Goal: Use online tool/utility: Use online tool/utility

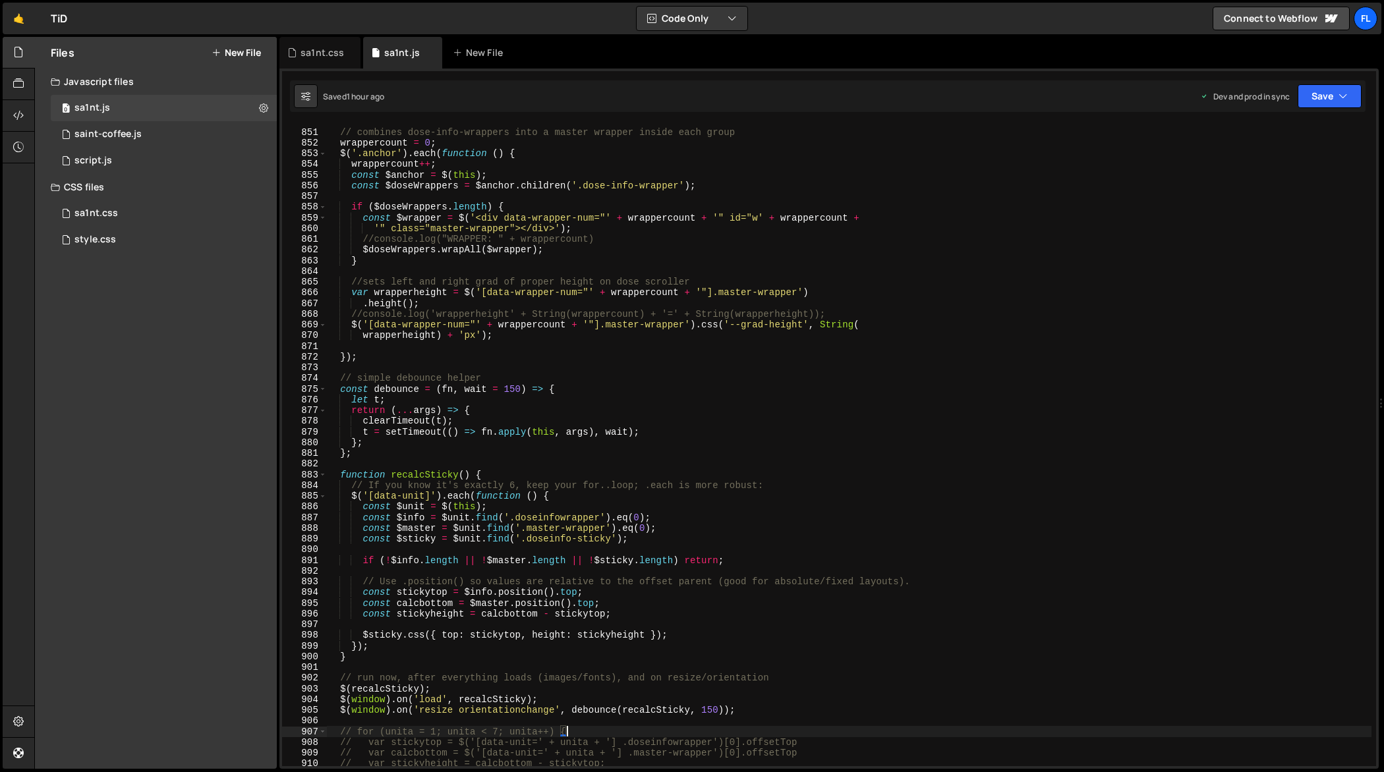
scroll to position [9271, 0]
click at [378, 364] on div "// combines dose-info-wrappers into a master wrapper inside each group wrapperc…" at bounding box center [849, 446] width 1046 height 665
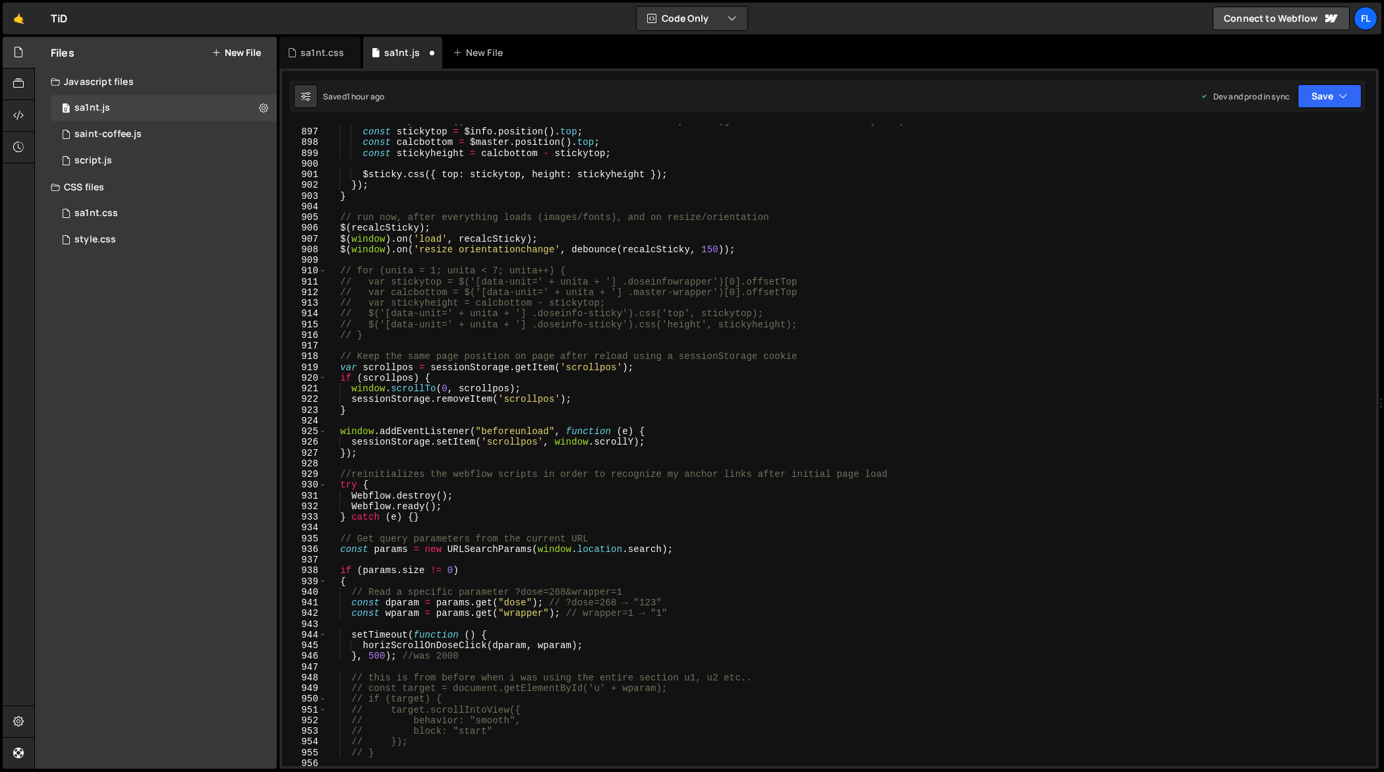
scroll to position [9764, 0]
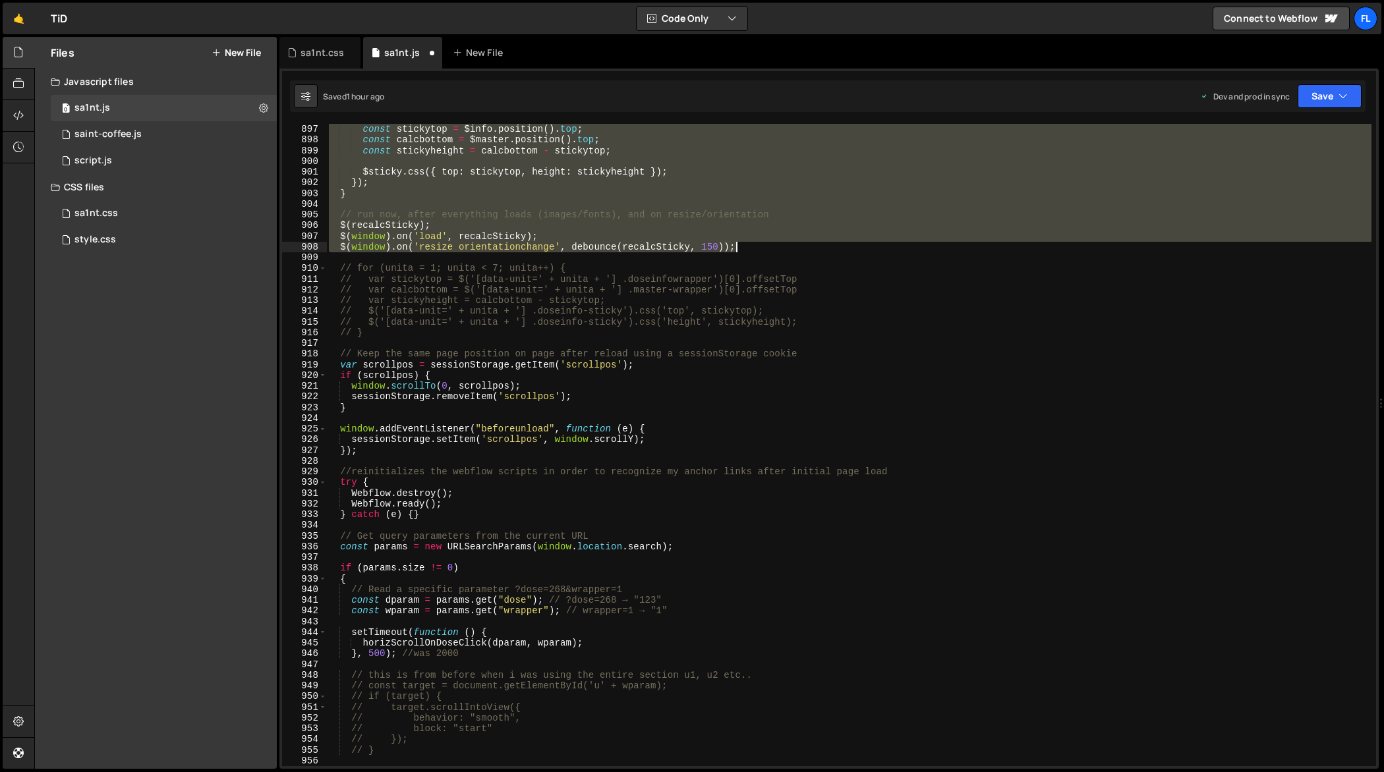
click at [789, 250] on div "// Use .position() so values are relative to the offset parent (good for absolu…" at bounding box center [849, 445] width 1046 height 665
type textarea "$(window).on('load', recalcSticky); $(window).on('resize orientationchange', de…"
paste textarea
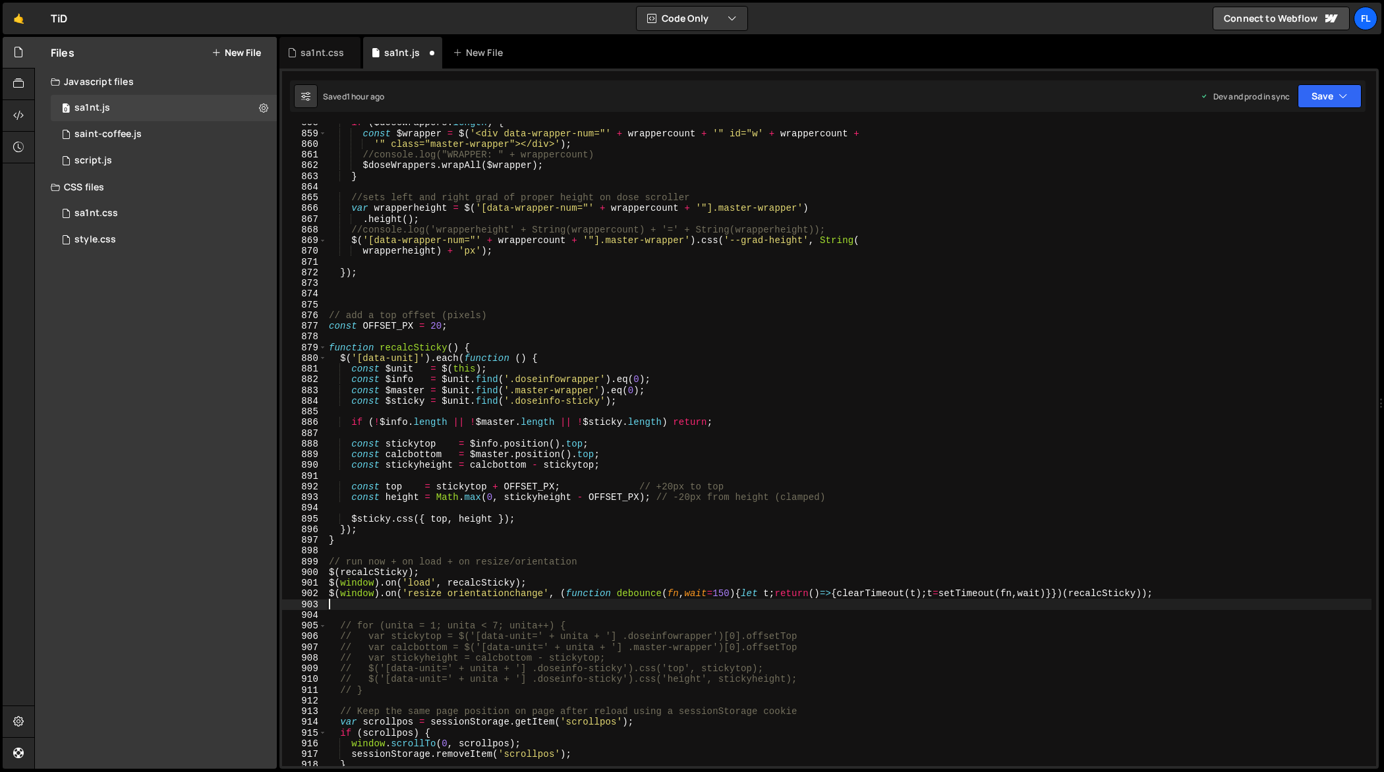
scroll to position [9351, 0]
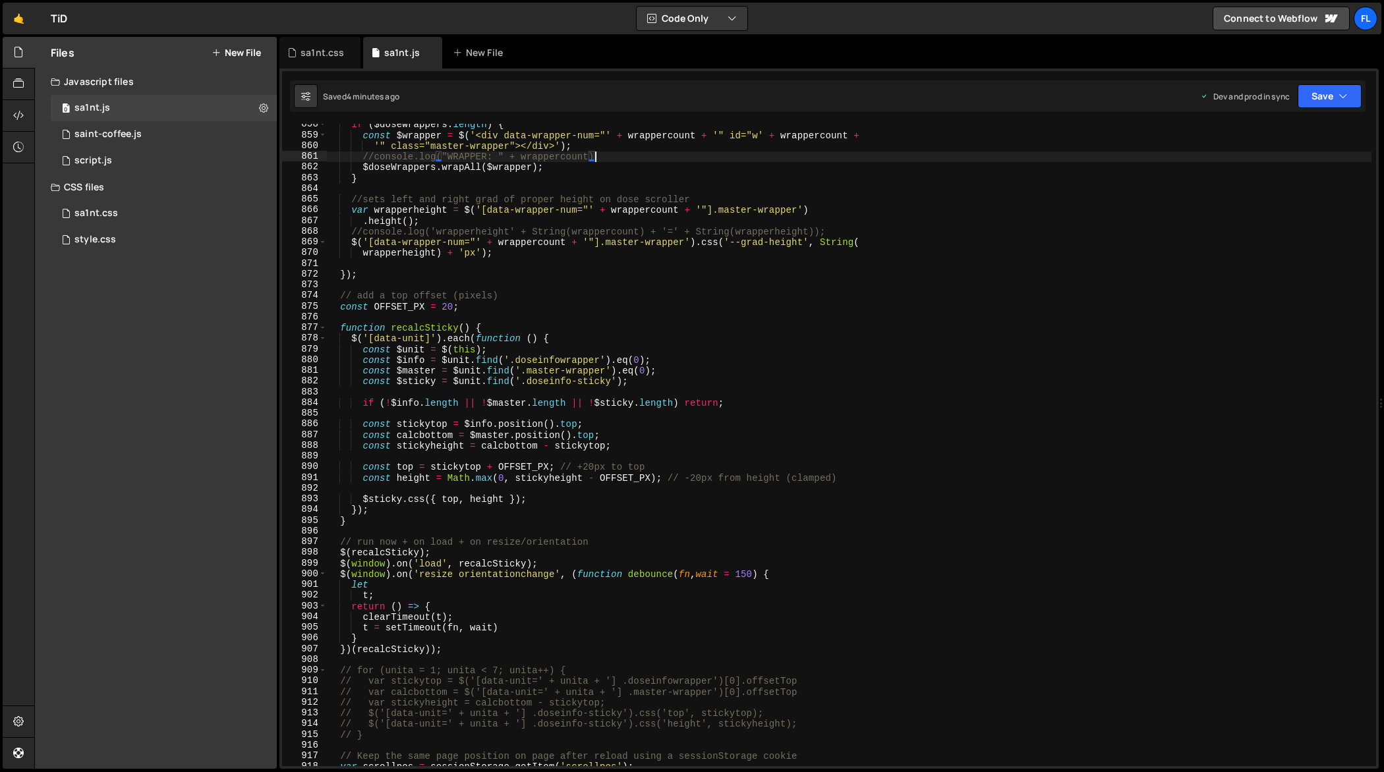
click at [851, 152] on div "if ( $doseWrappers . length ) { const $wrapper = $ ( '<div data-wrapper-num="' …" at bounding box center [849, 451] width 1046 height 665
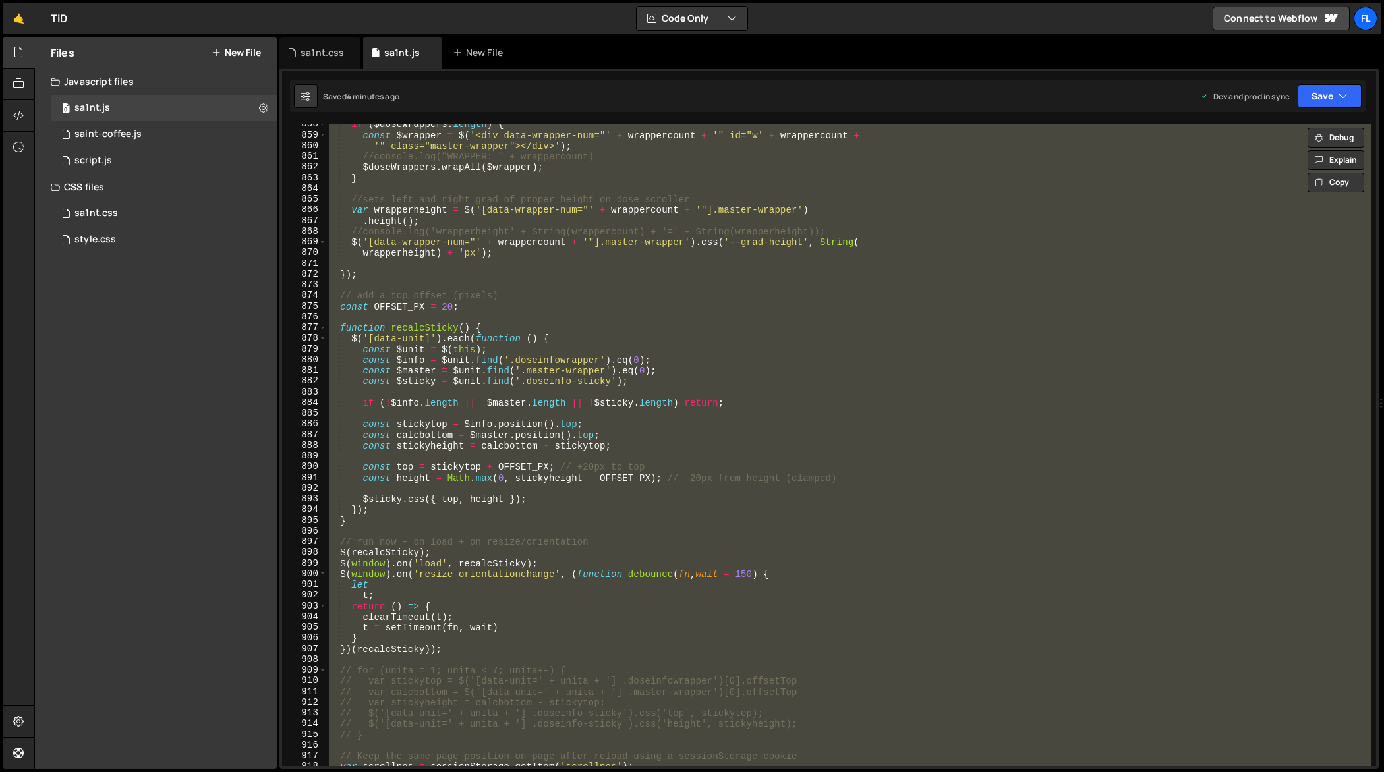
paste textarea
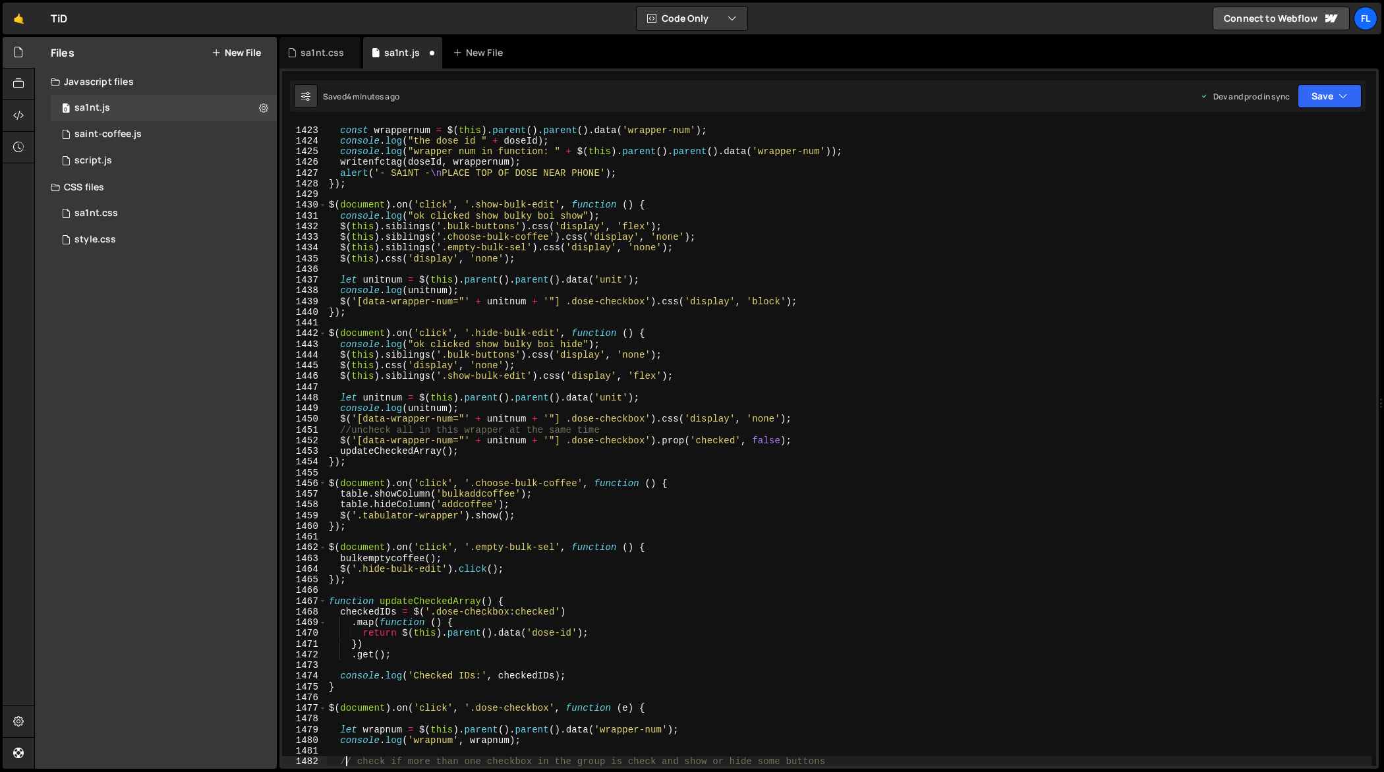
scroll to position [15395, 0]
click at [845, 250] on div "const doseId = $ ( this ) . parent ( ) . data ( 'dose-id' ) ; const wrappernum …" at bounding box center [849, 446] width 1046 height 665
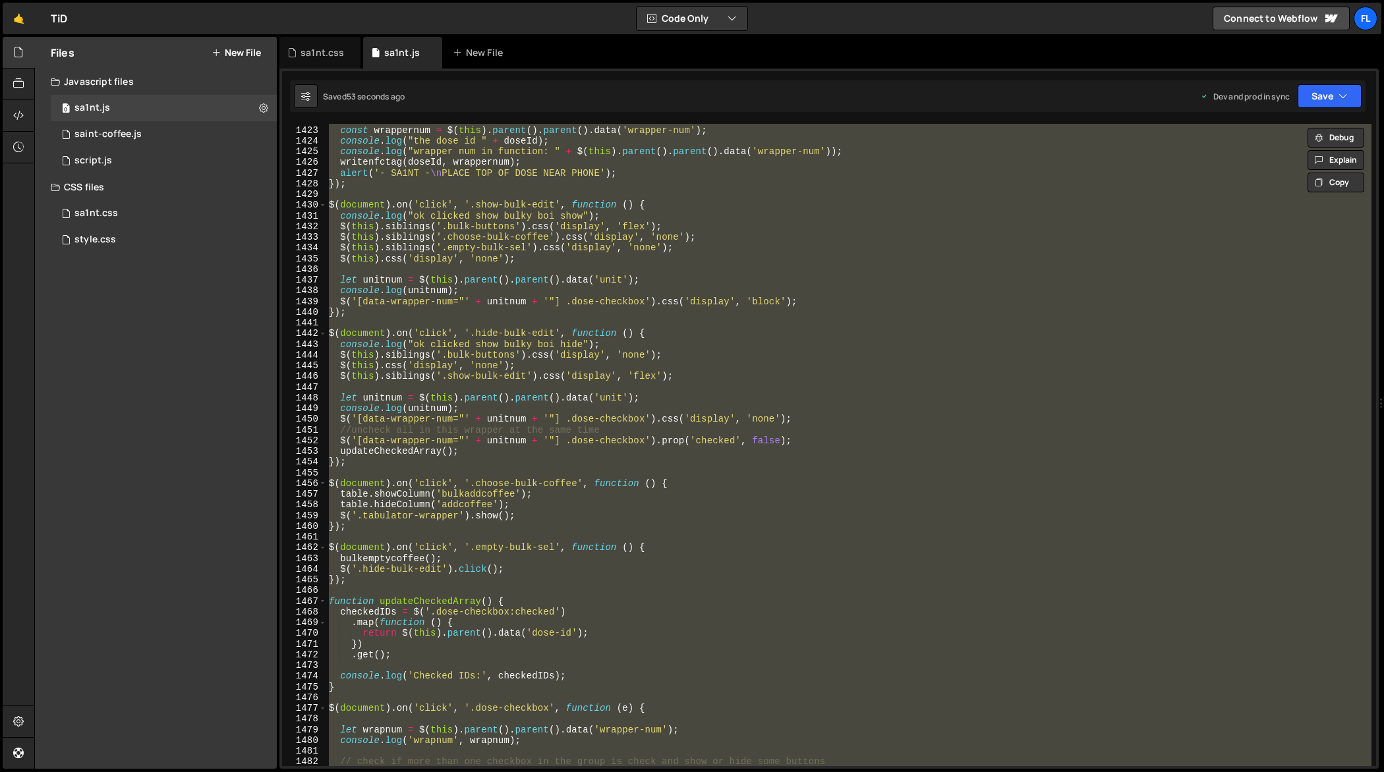
paste textarea
type textarea "});"
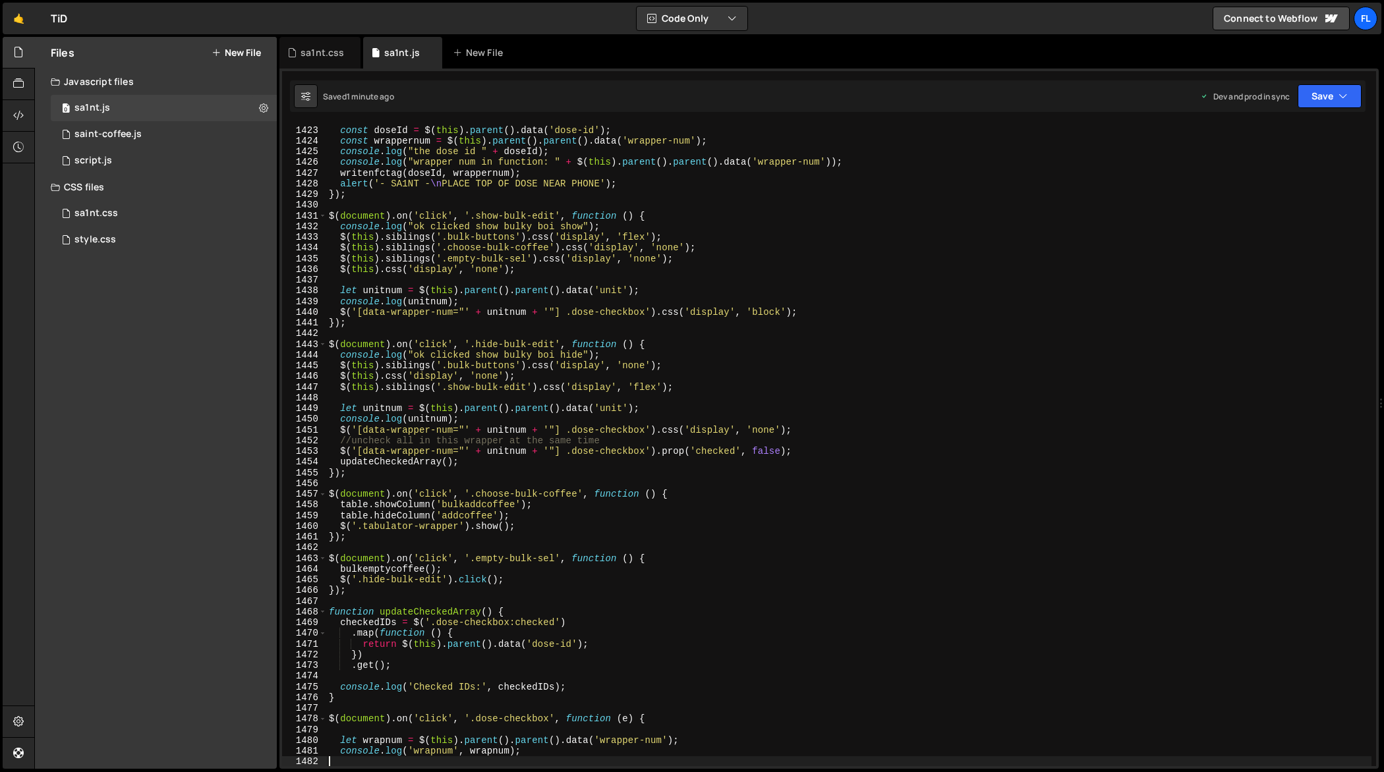
click at [824, 229] on div "$ ( document ) . on ( 'click' , '.writetag' , function ( ) { const doseId = $ (…" at bounding box center [849, 446] width 1046 height 665
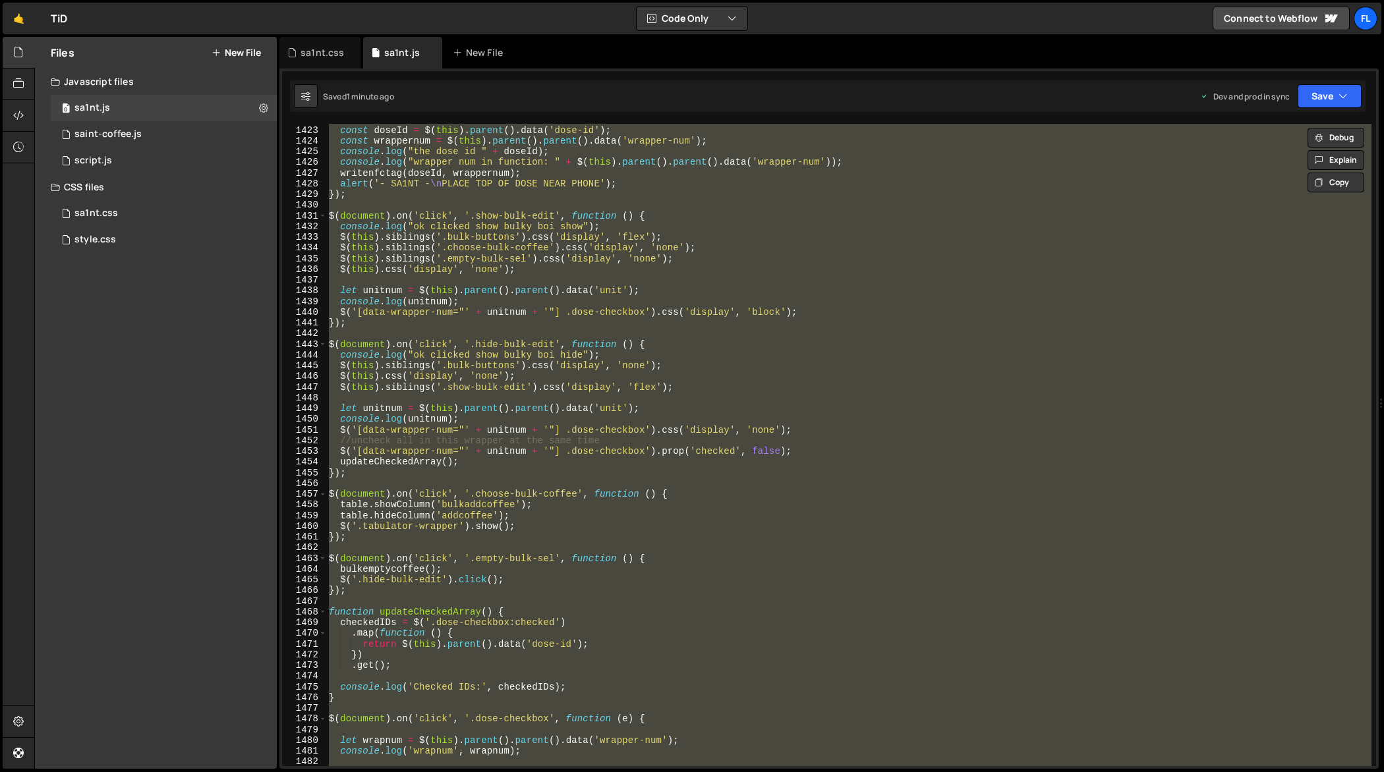
paste textarea
type textarea "});"
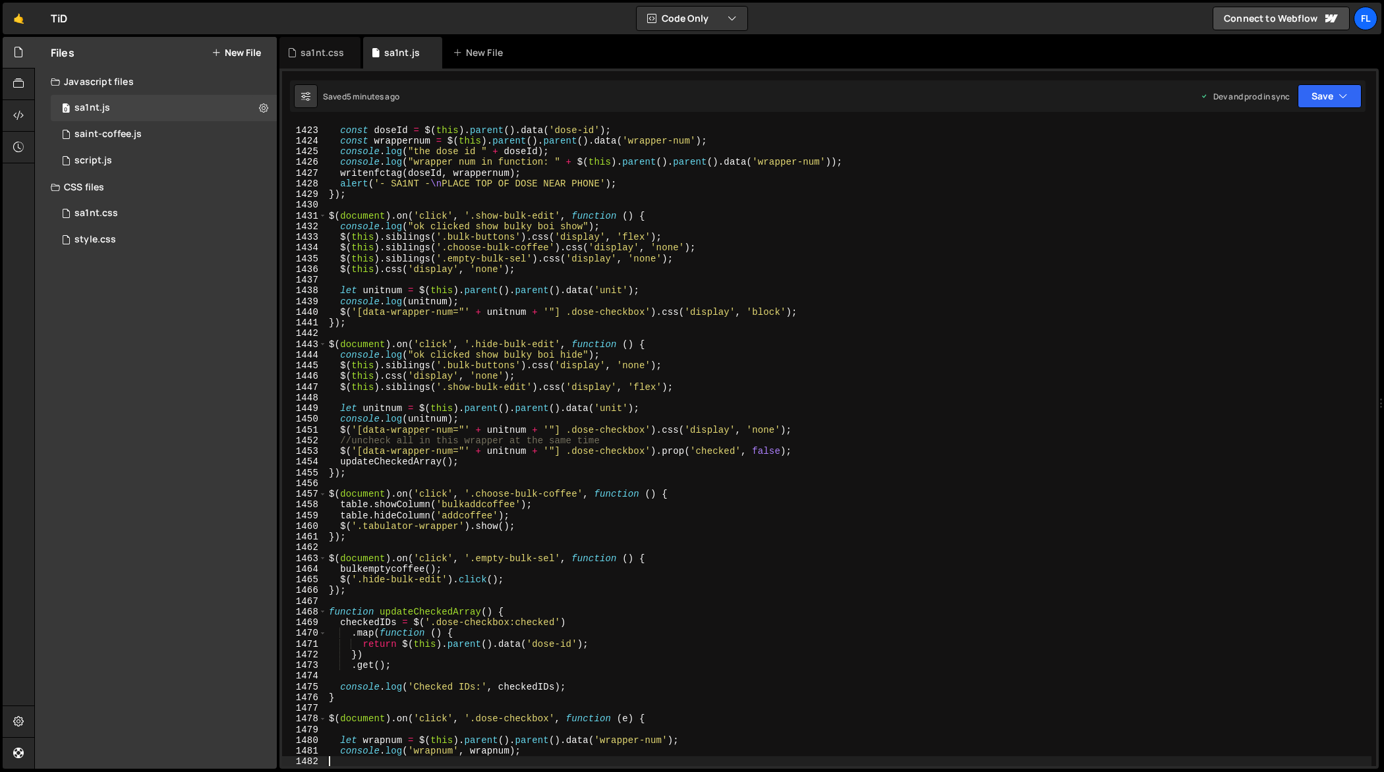
click at [749, 428] on div "$ ( document ) . on ( 'click' , '.writetag' , function ( ) { const doseId = $ (…" at bounding box center [849, 446] width 1046 height 665
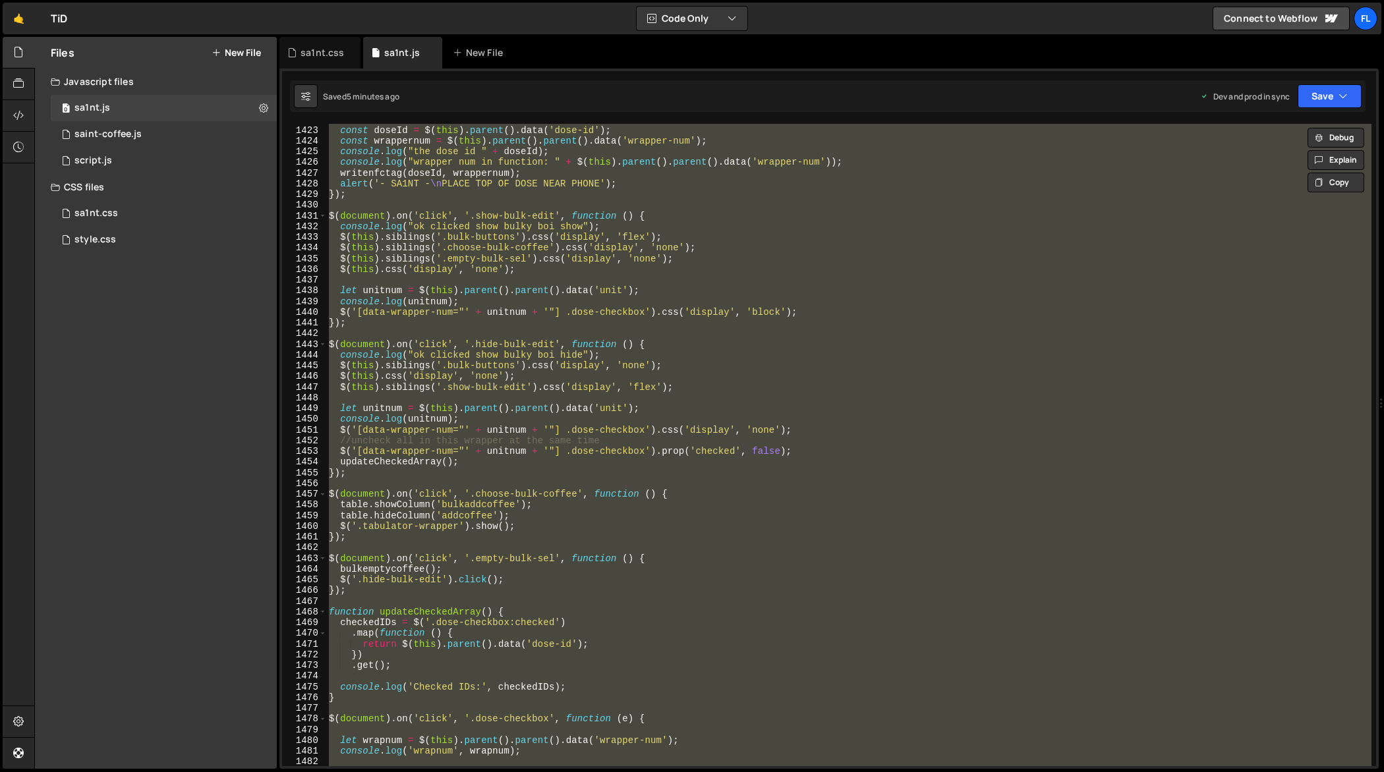
paste textarea
type textarea "});"
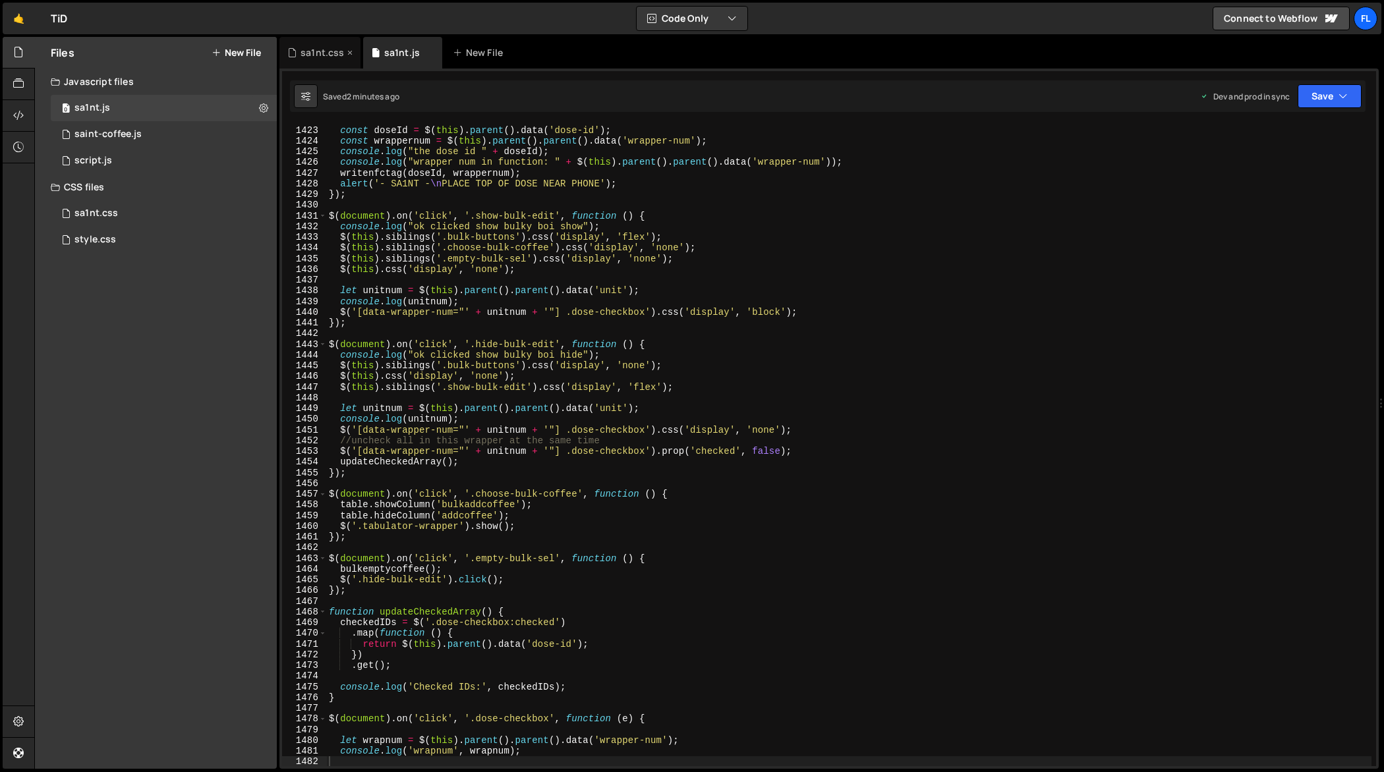
click at [327, 57] on div "sa1nt.css" at bounding box center [321, 52] width 43 height 13
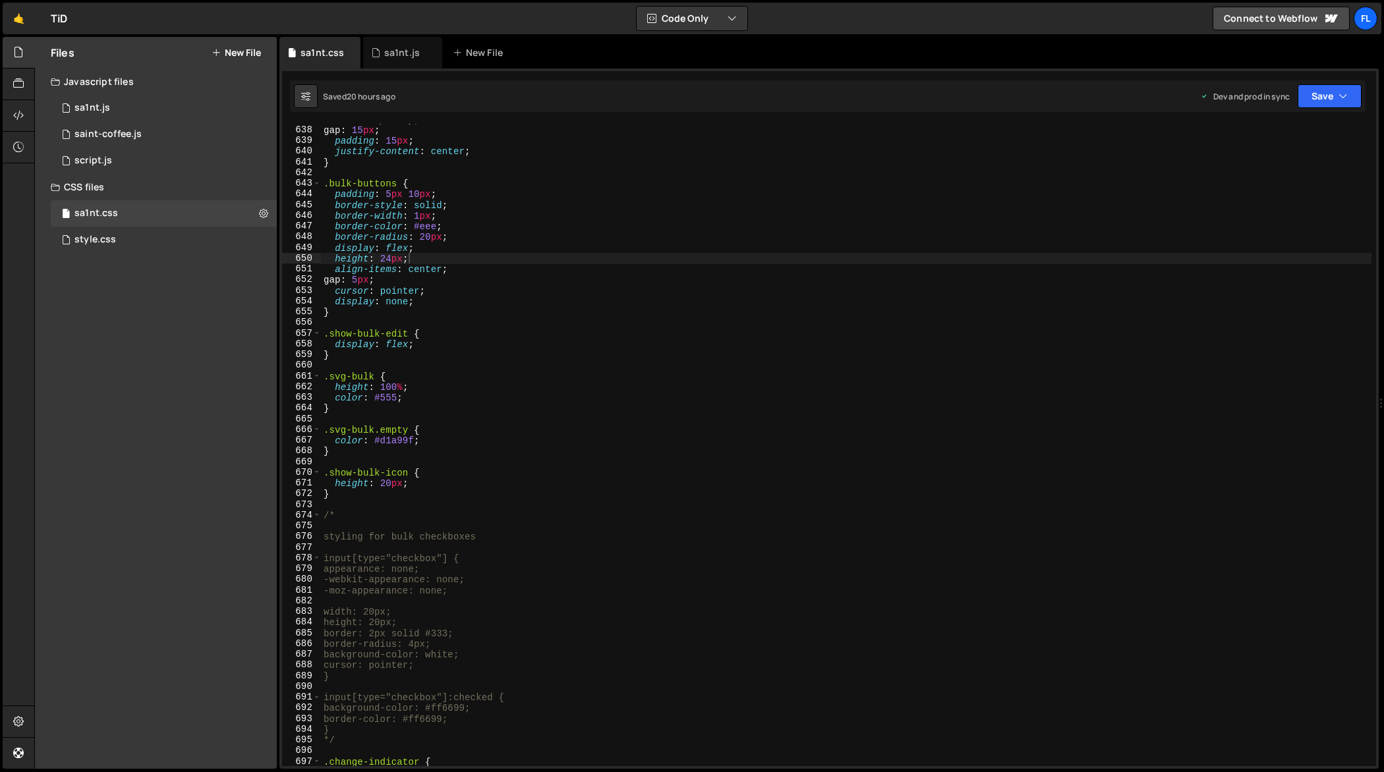
click at [508, 283] on div "flex-wrap : wrap ; gap : 15 px ; padding : 15 px ; justify-content : center ; }…" at bounding box center [846, 446] width 1051 height 665
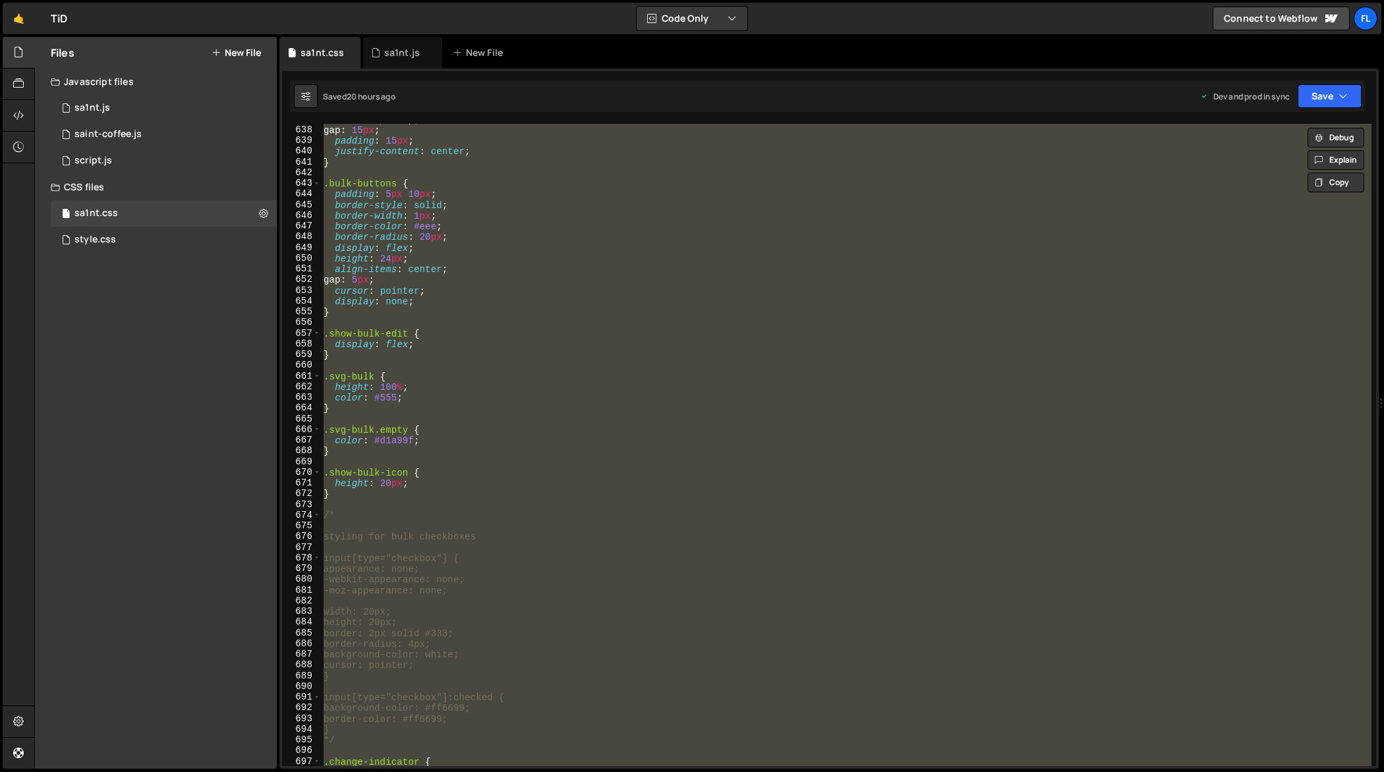
paste textarea
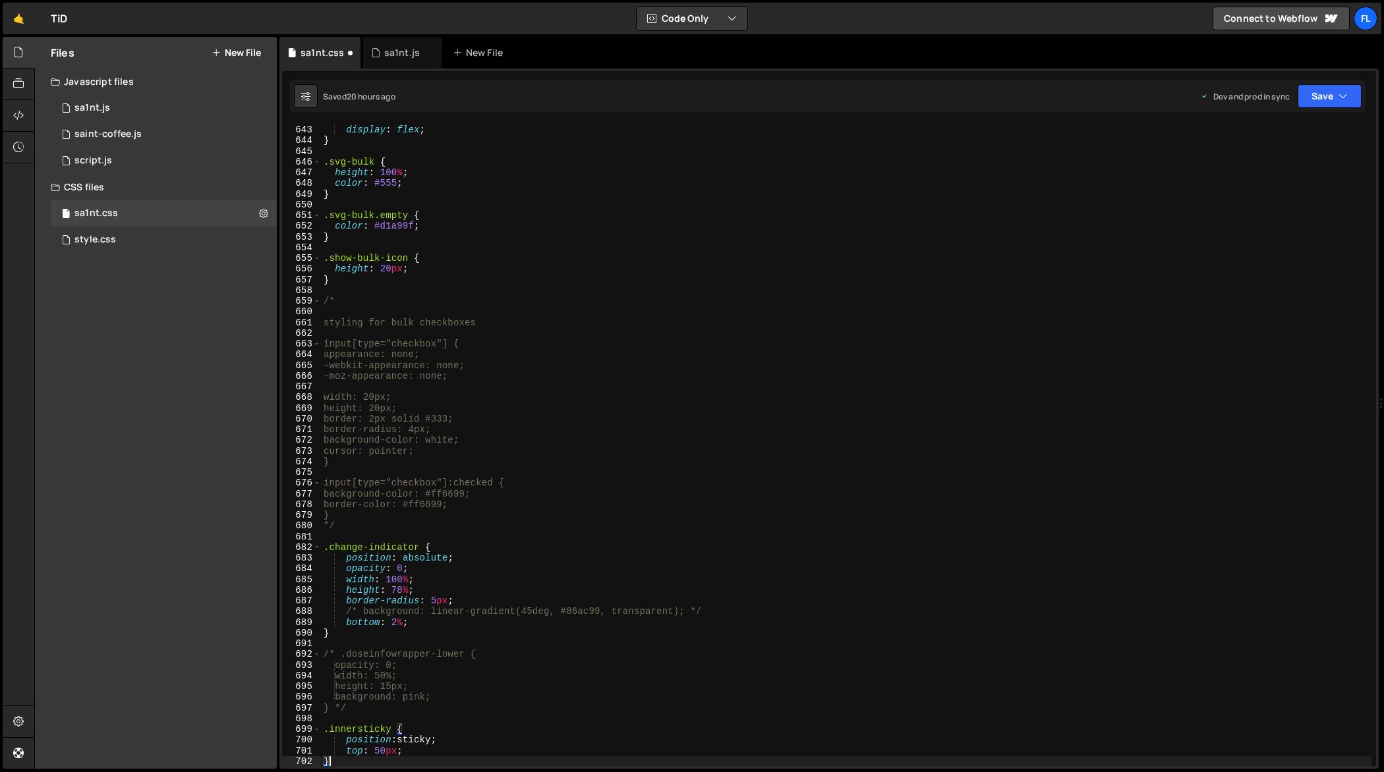
type textarea "border-radius: 5px;"
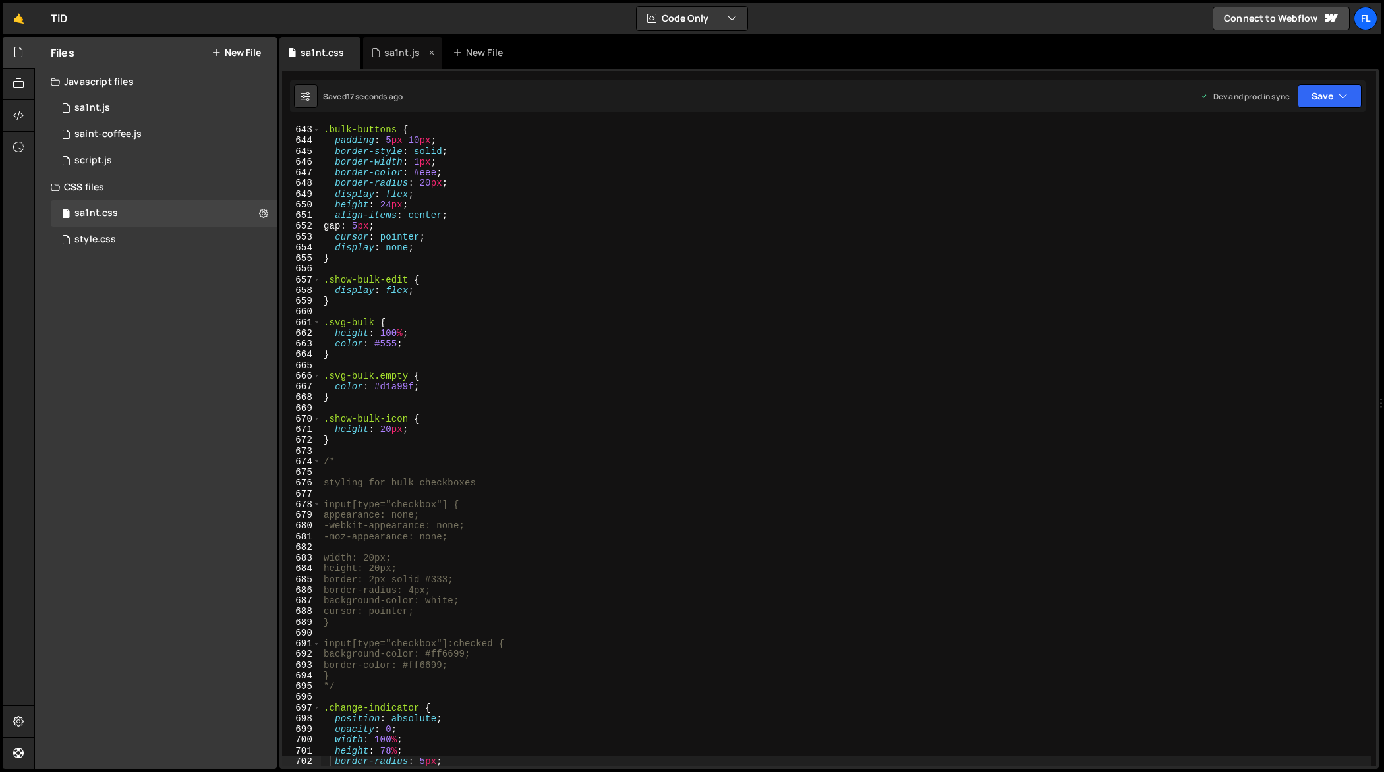
click at [398, 64] on div "sa1nt.js" at bounding box center [402, 53] width 79 height 32
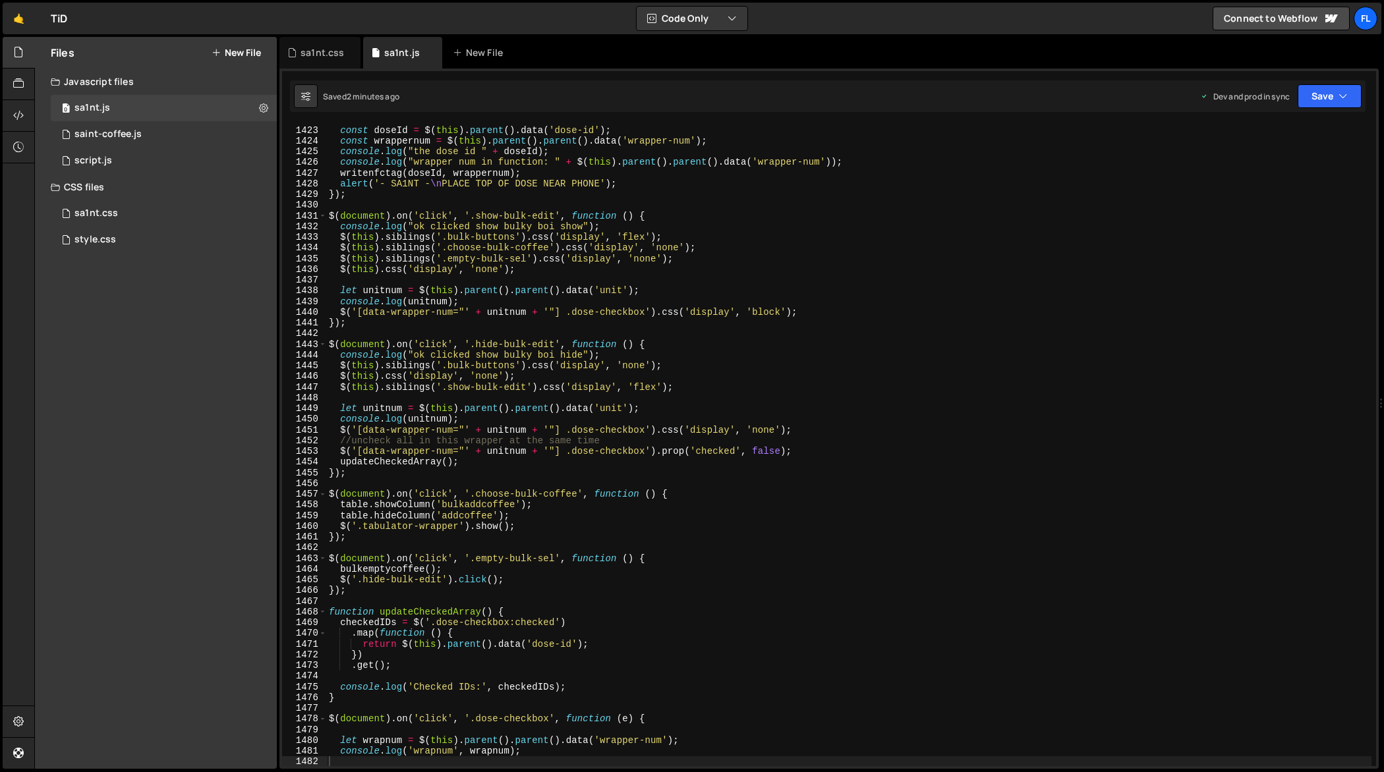
click at [631, 366] on div "$ ( document ) . on ( 'click' , '.writetag' , function ( ) { const doseId = $ (…" at bounding box center [849, 446] width 1046 height 665
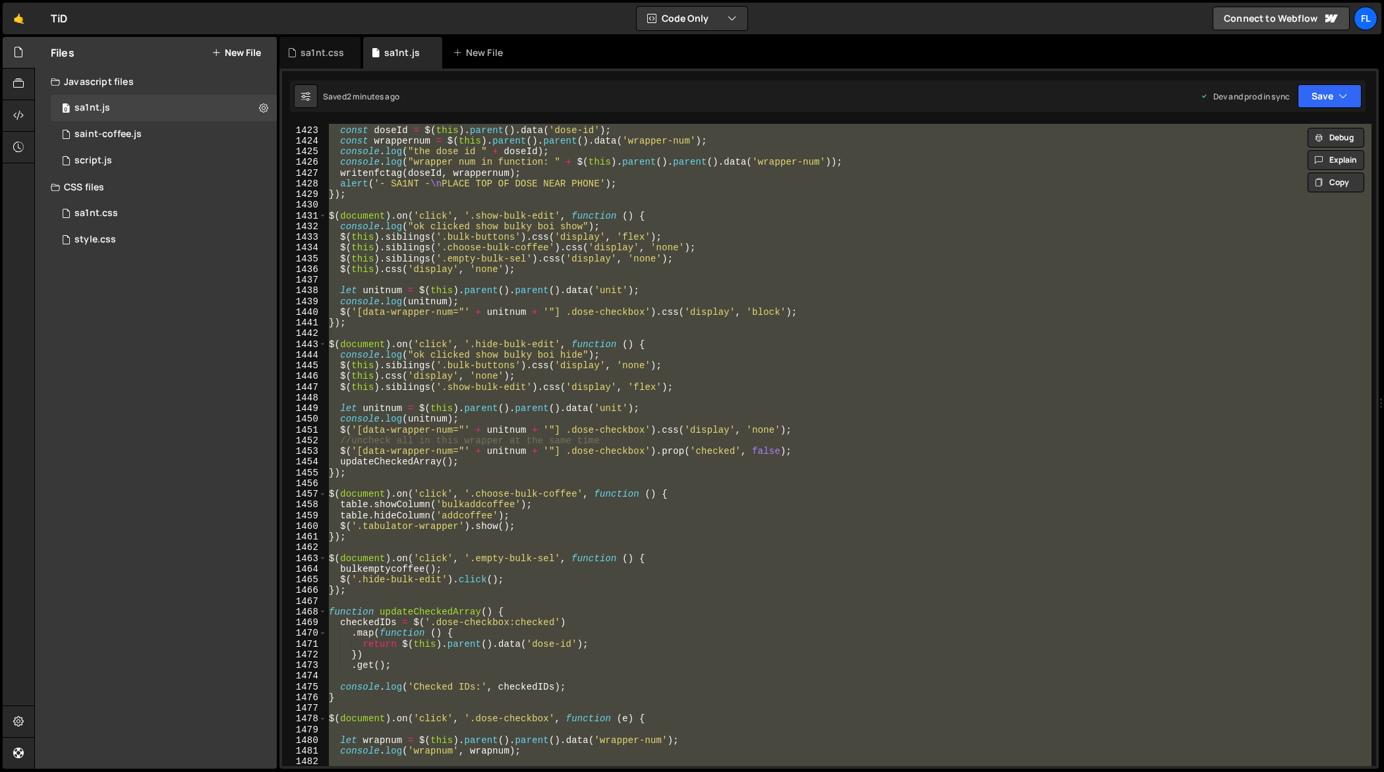
paste textarea
type textarea "});"
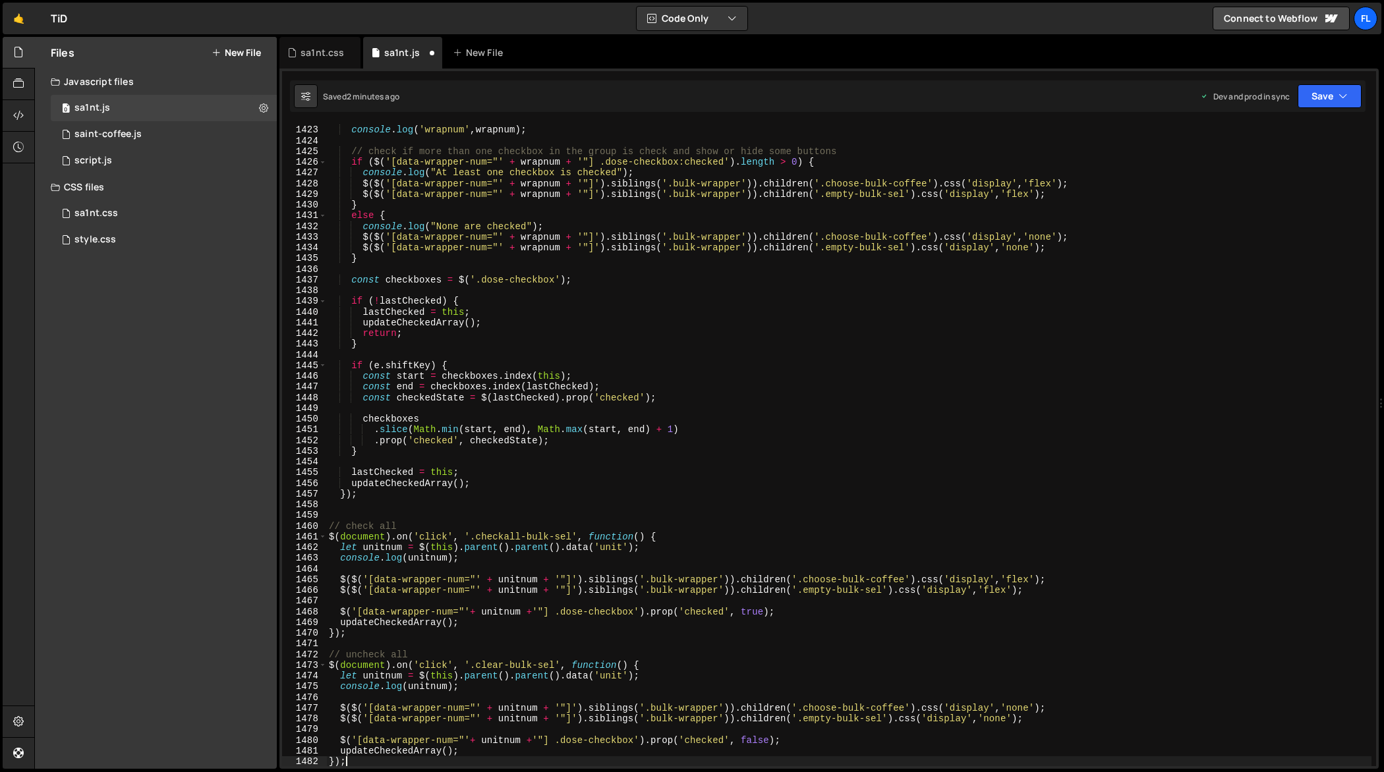
scroll to position [15395, 0]
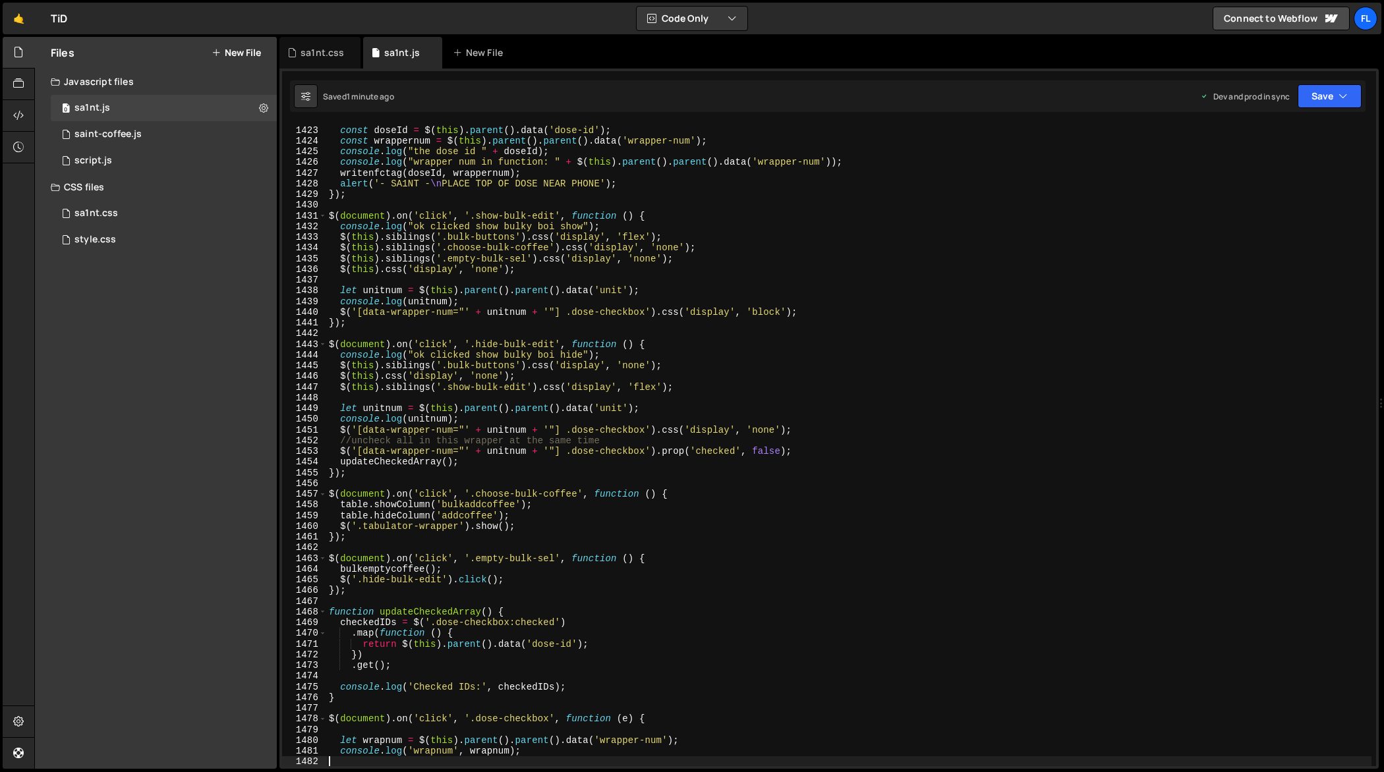
click at [705, 416] on div "$ ( document ) . on ( 'click' , '.writetag' , function ( ) { const doseId = $ (…" at bounding box center [849, 446] width 1046 height 665
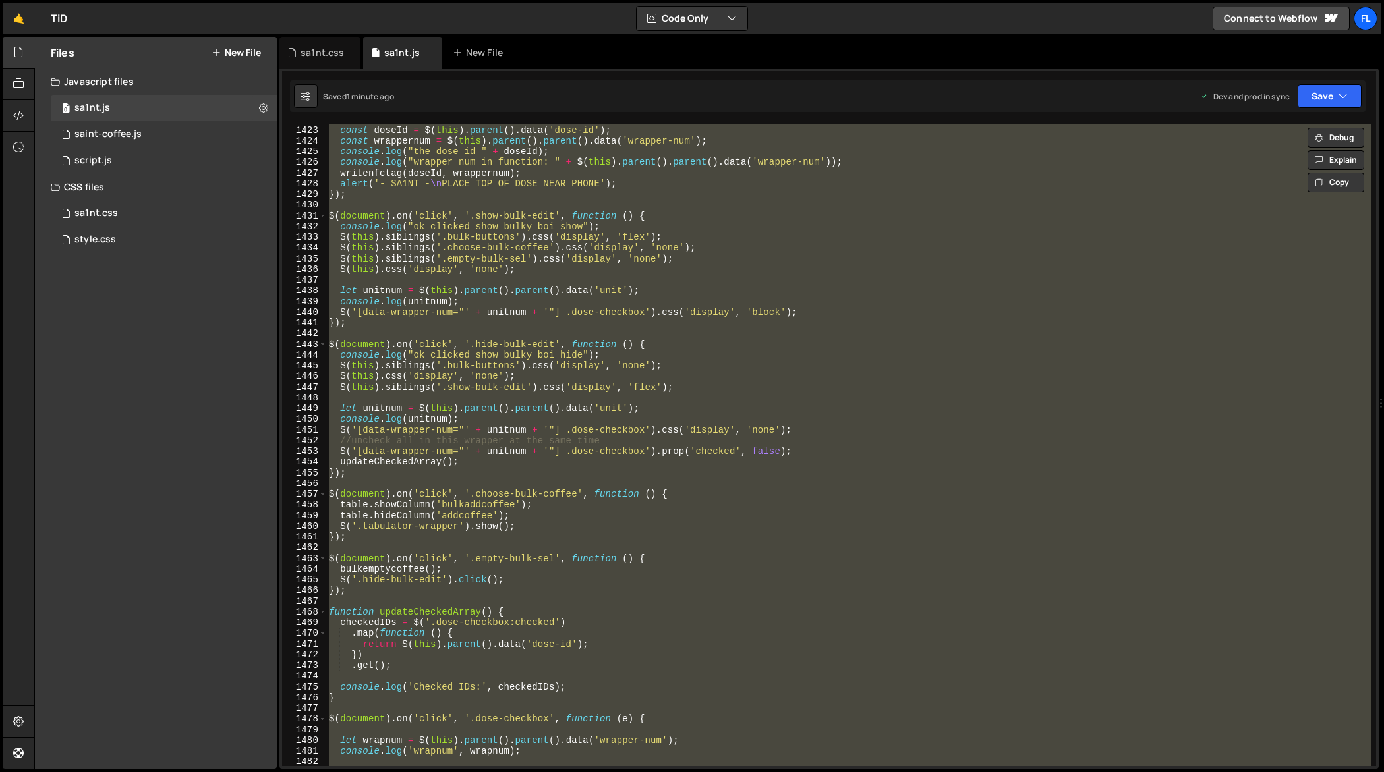
paste textarea
type textarea "});"
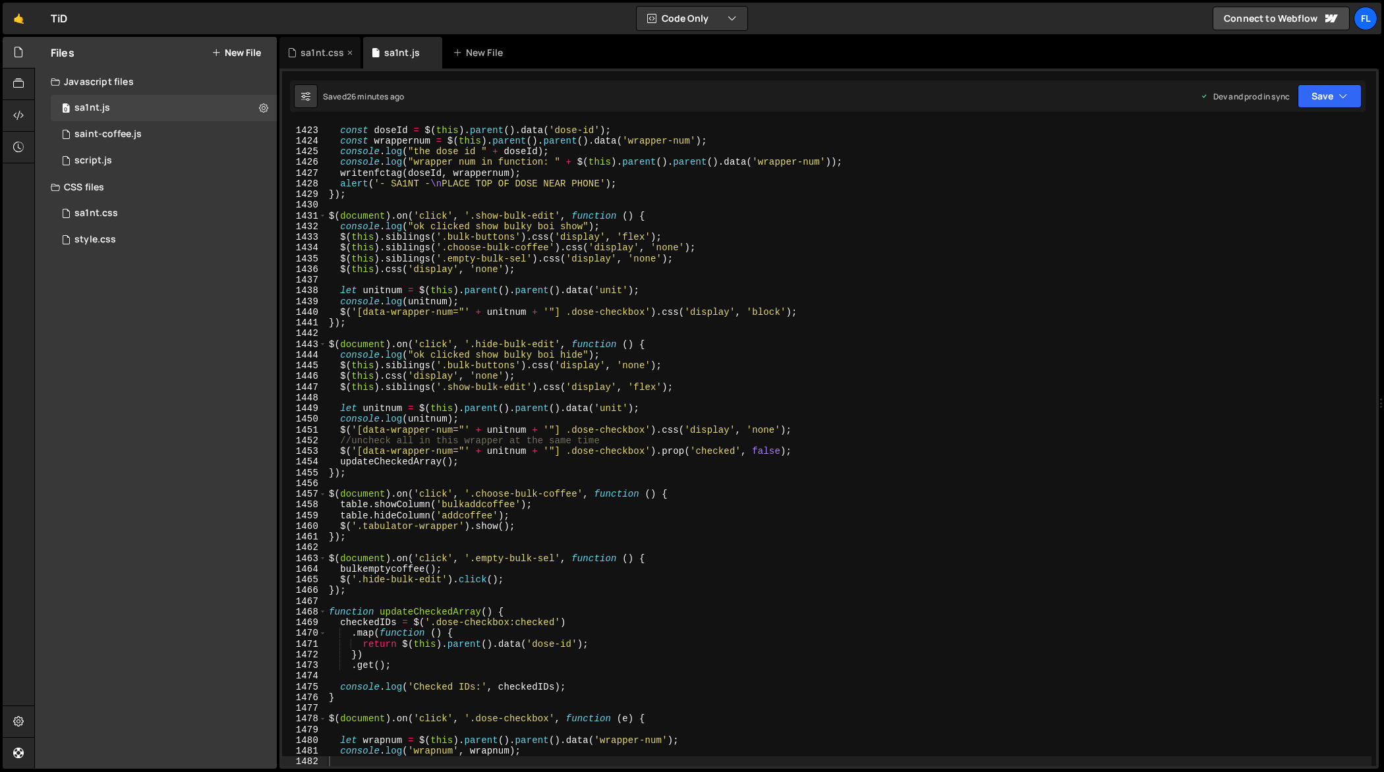
click at [313, 58] on div "sa1nt.css" at bounding box center [321, 52] width 43 height 13
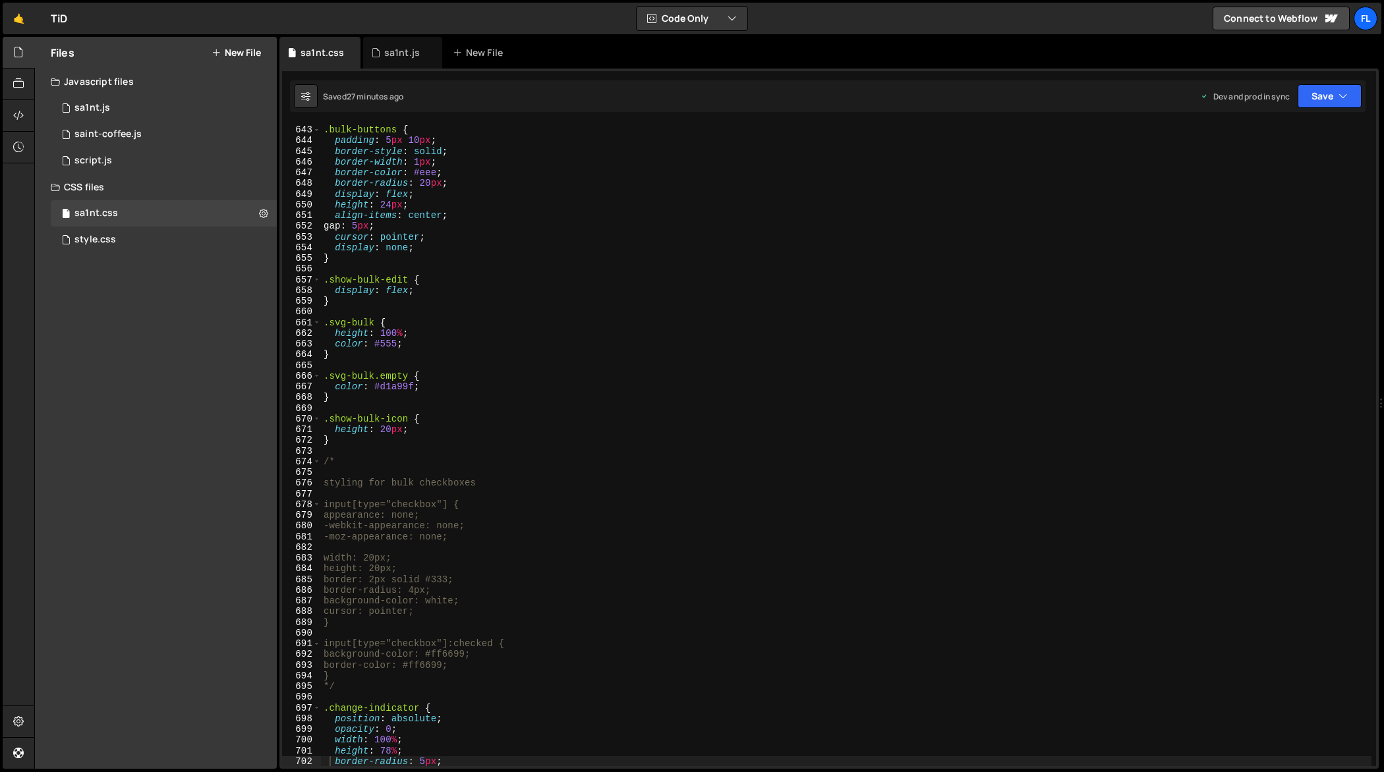
click at [610, 332] on div ".bulk-buttons { padding : 5 px 10 px ; border-style : solid ; border-width : 1 …" at bounding box center [846, 446] width 1051 height 665
type textarea "}"
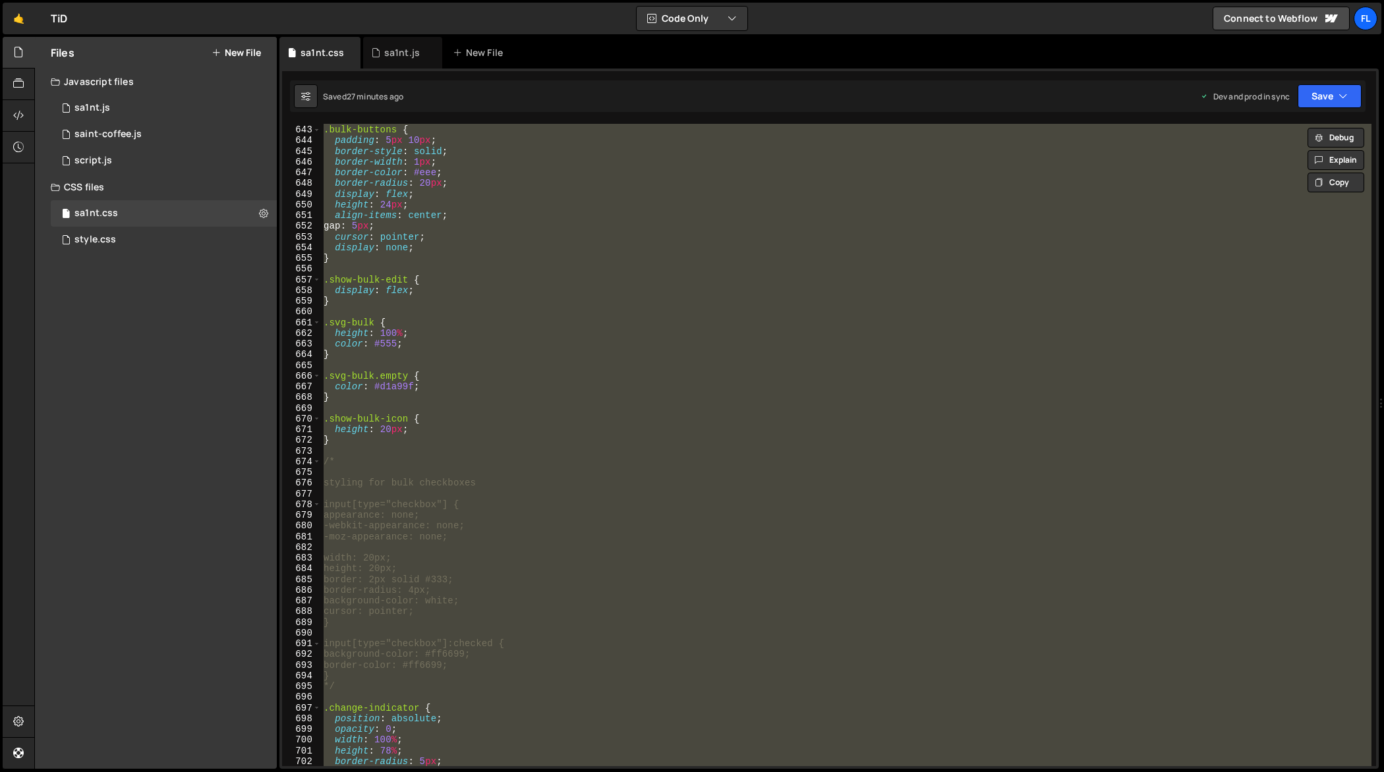
paste textarea
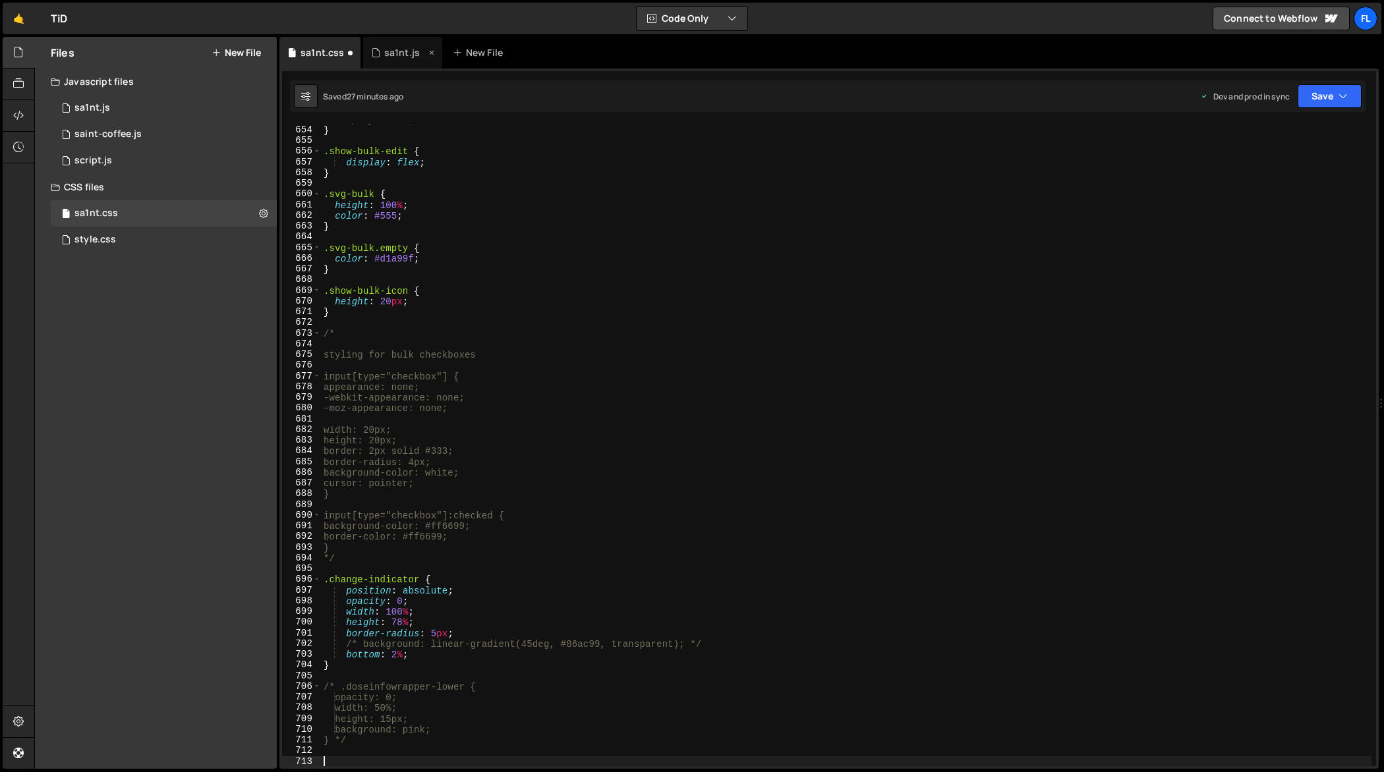
click at [386, 56] on div "sa1nt.js" at bounding box center [402, 52] width 36 height 13
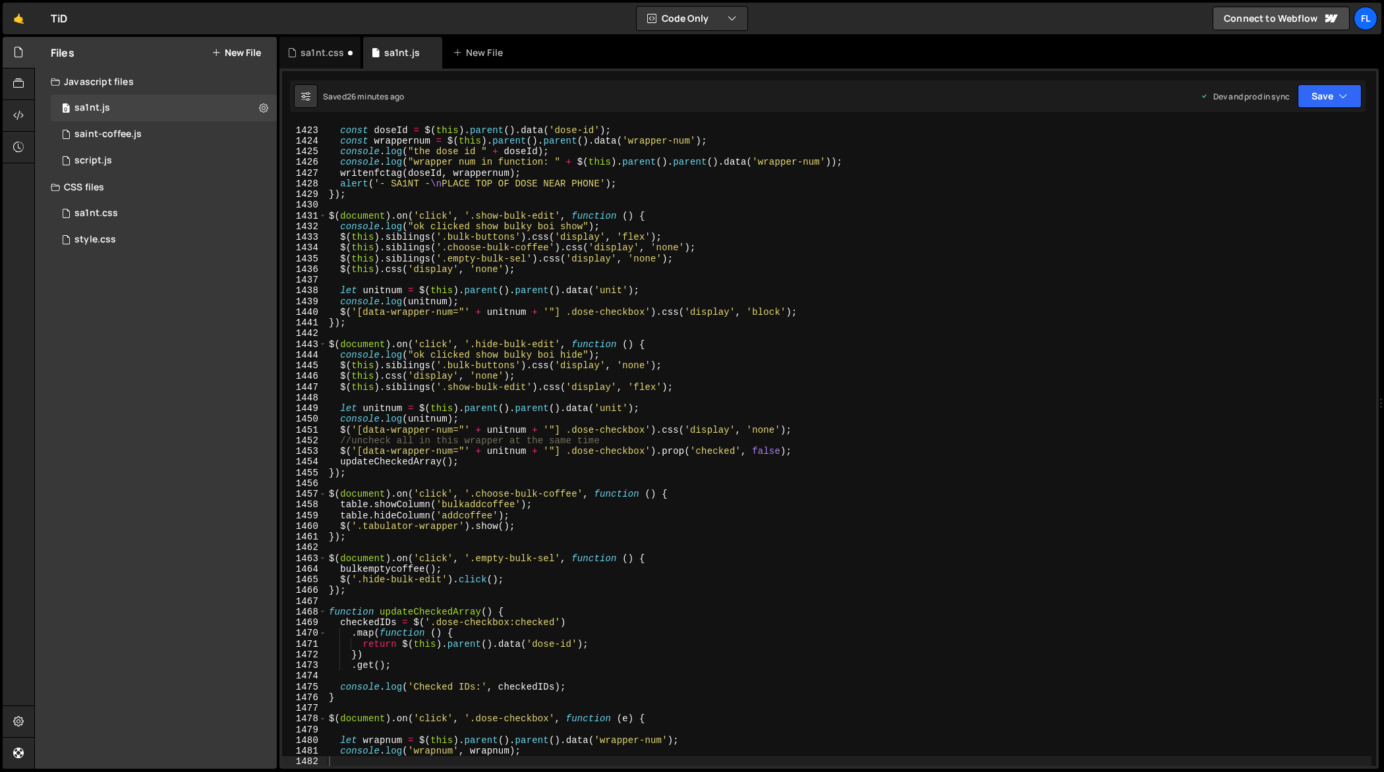
click at [537, 292] on div "$ ( document ) . on ( 'click' , '.writetag' , function ( ) { const doseId = $ (…" at bounding box center [849, 446] width 1046 height 665
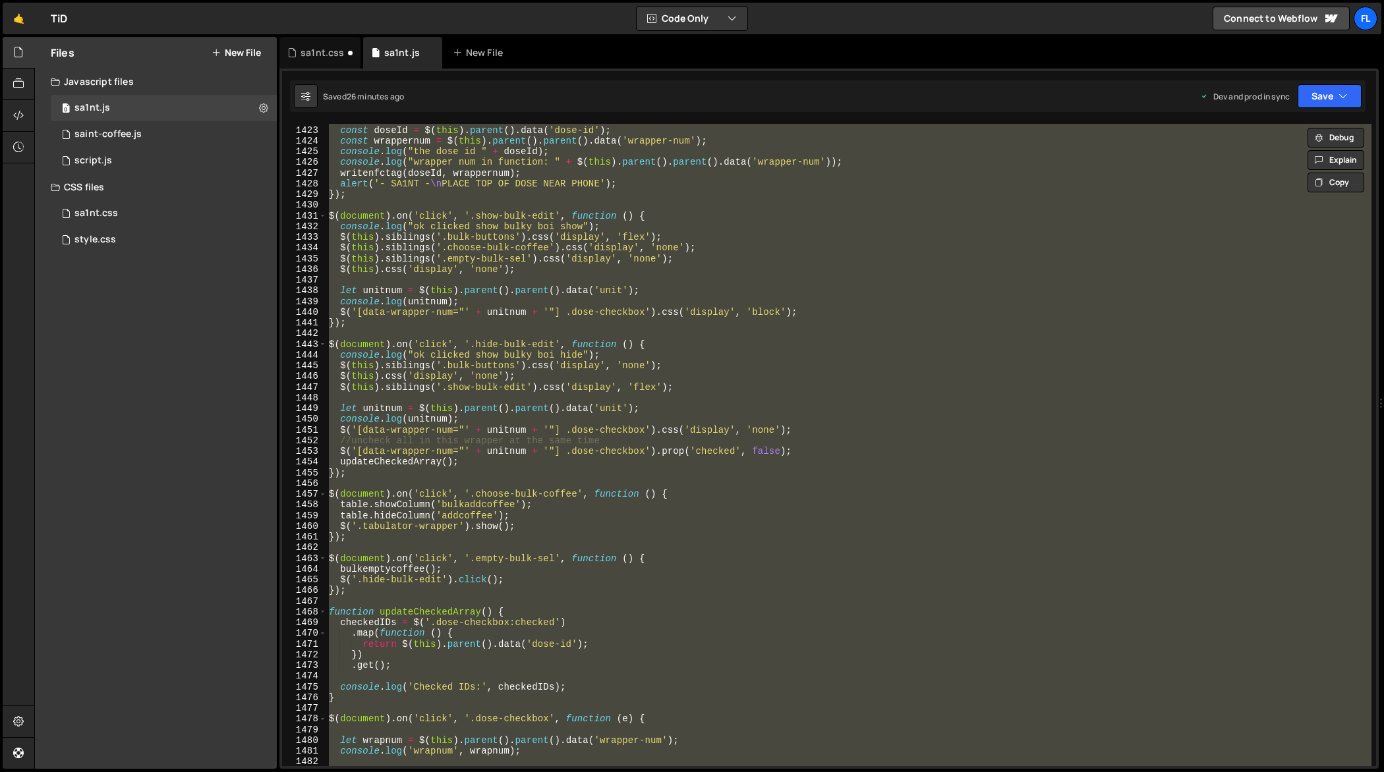
paste textarea
type textarea "});"
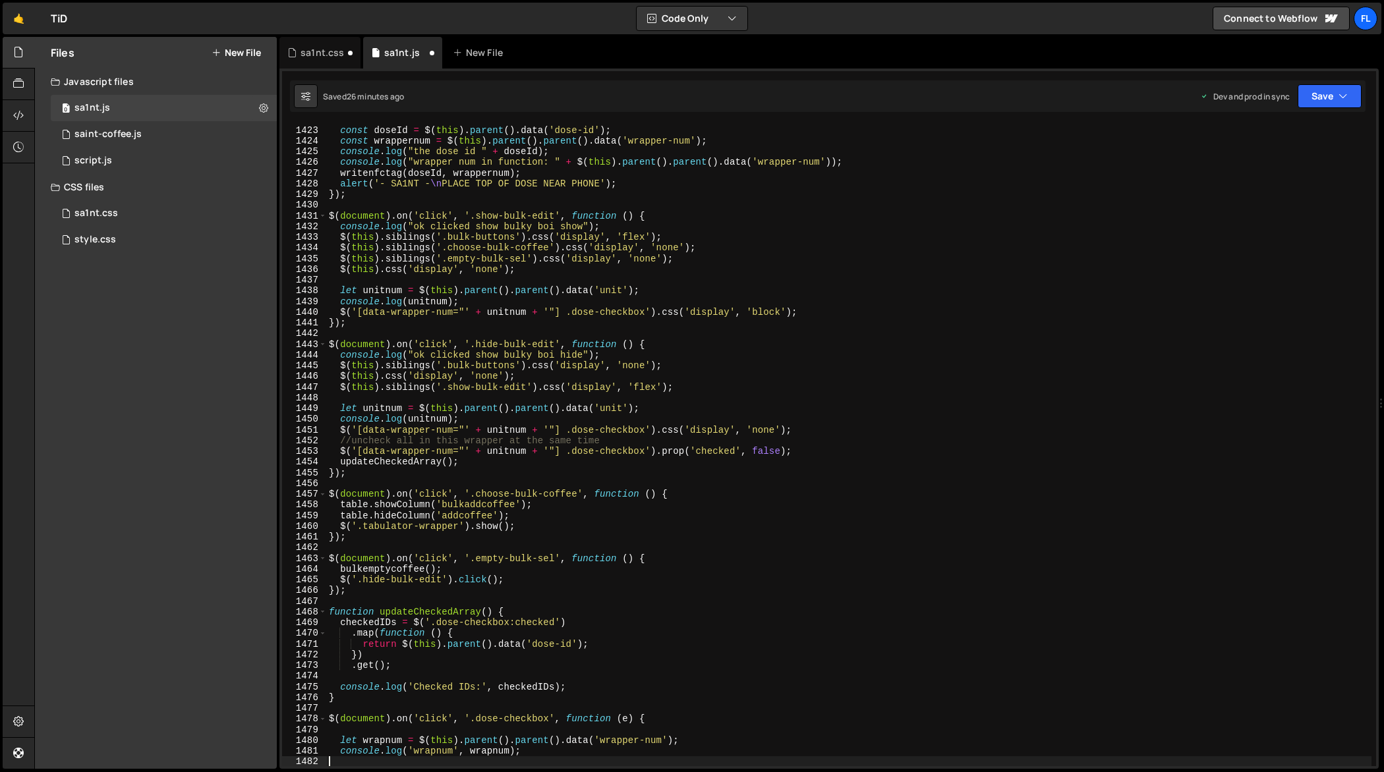
scroll to position [15395, 0]
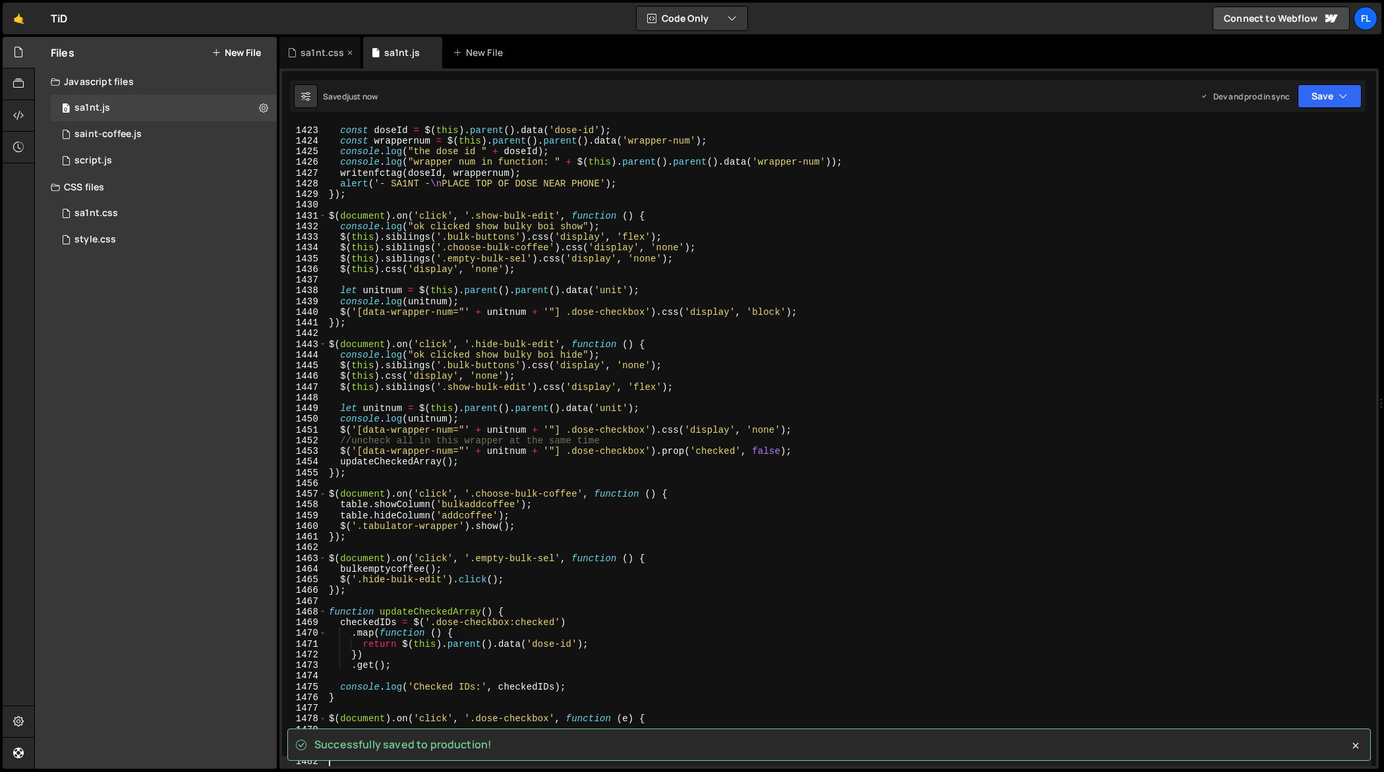
click at [308, 43] on div "sa1nt.css" at bounding box center [319, 53] width 81 height 32
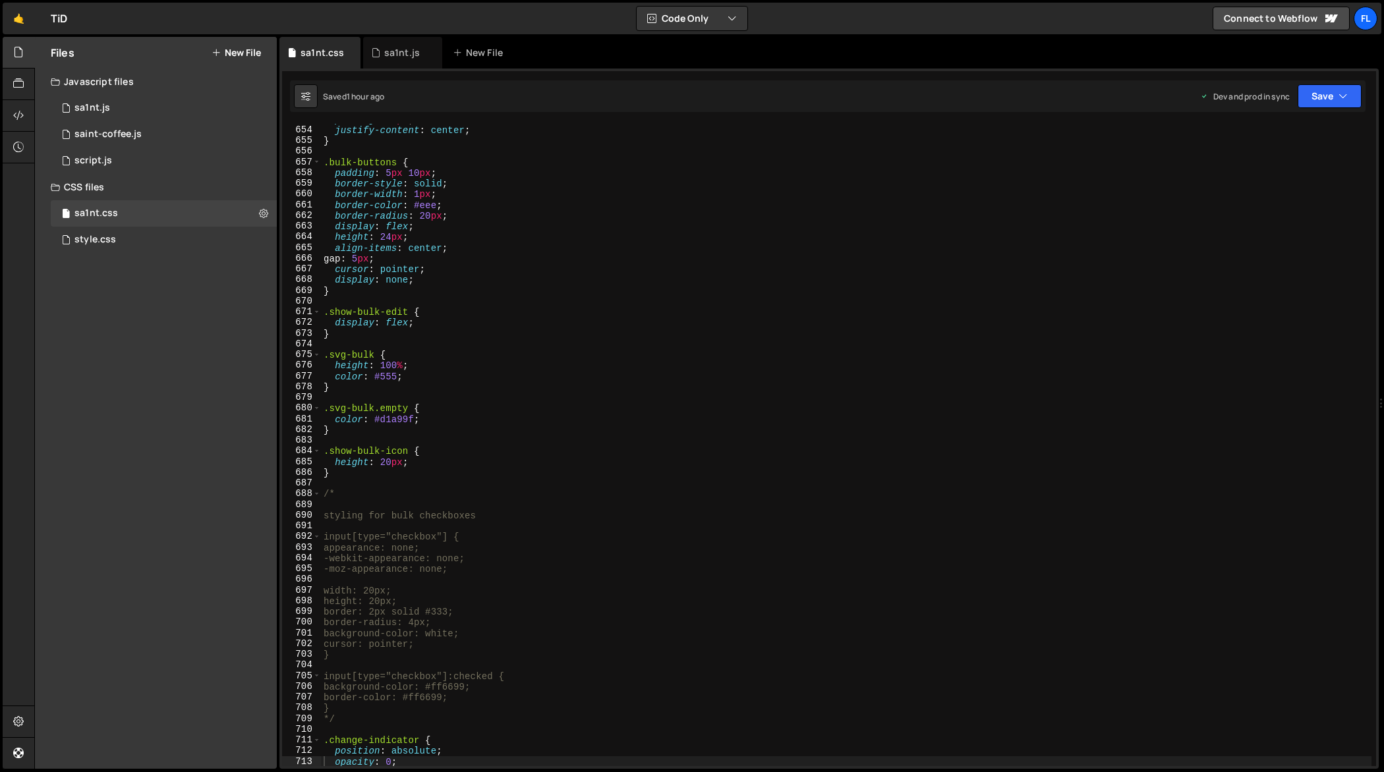
click at [604, 393] on div "padding : 15 px ; justify-content : center ; } .bulk-buttons { padding : 5 px 1…" at bounding box center [846, 446] width 1051 height 665
type textarea "} */"
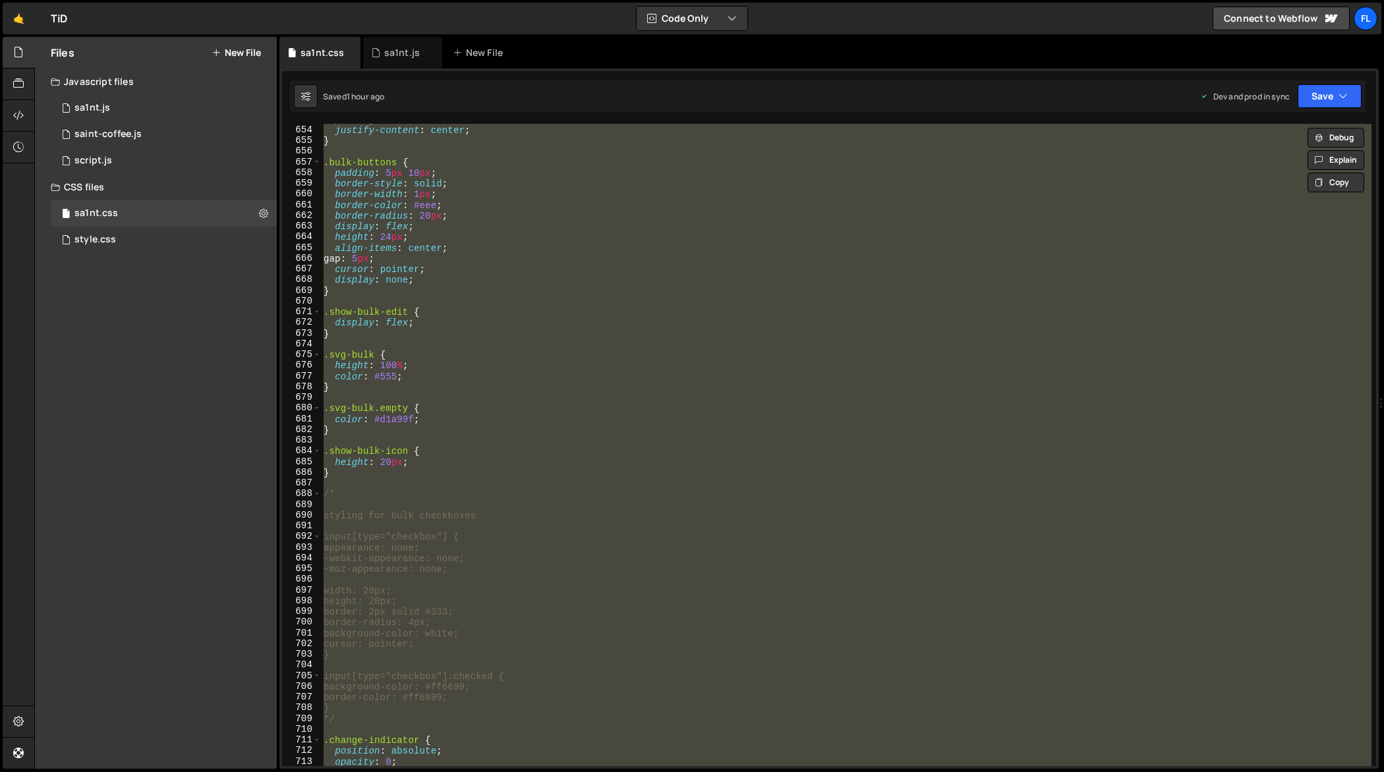
paste textarea
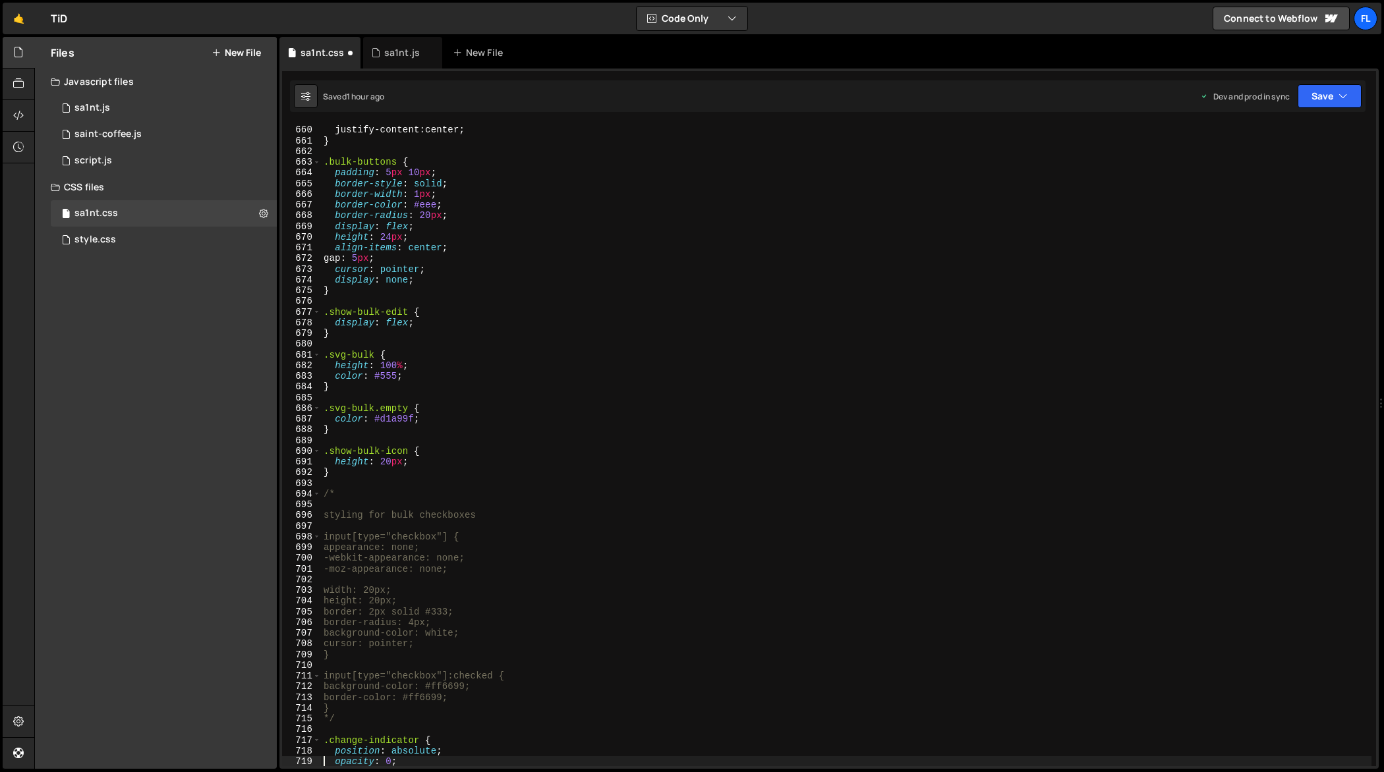
type textarea "opacity: 0;"
click at [381, 53] on div "sa1nt.js" at bounding box center [398, 52] width 55 height 13
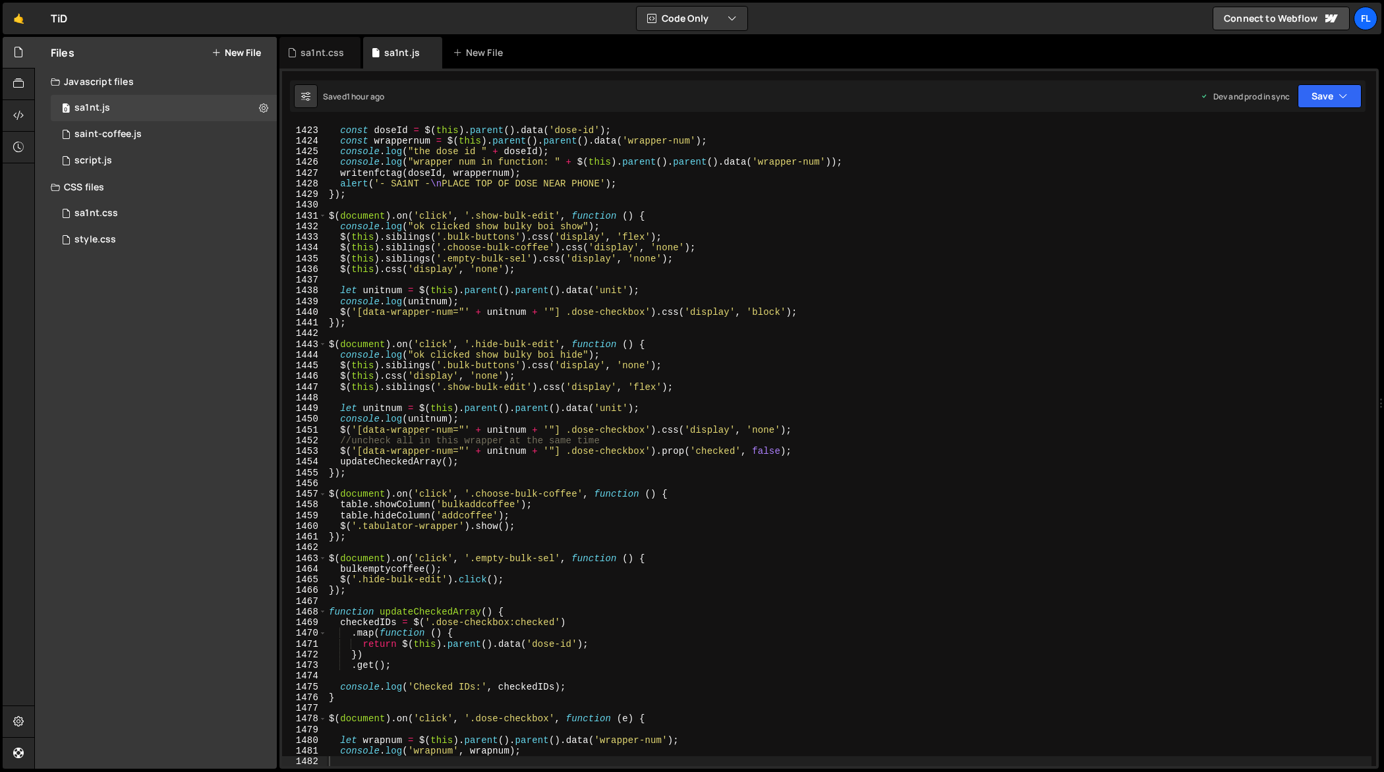
click at [548, 368] on div "$ ( document ) . on ( 'click' , '.writetag' , function ( ) { const doseId = $ (…" at bounding box center [849, 446] width 1046 height 665
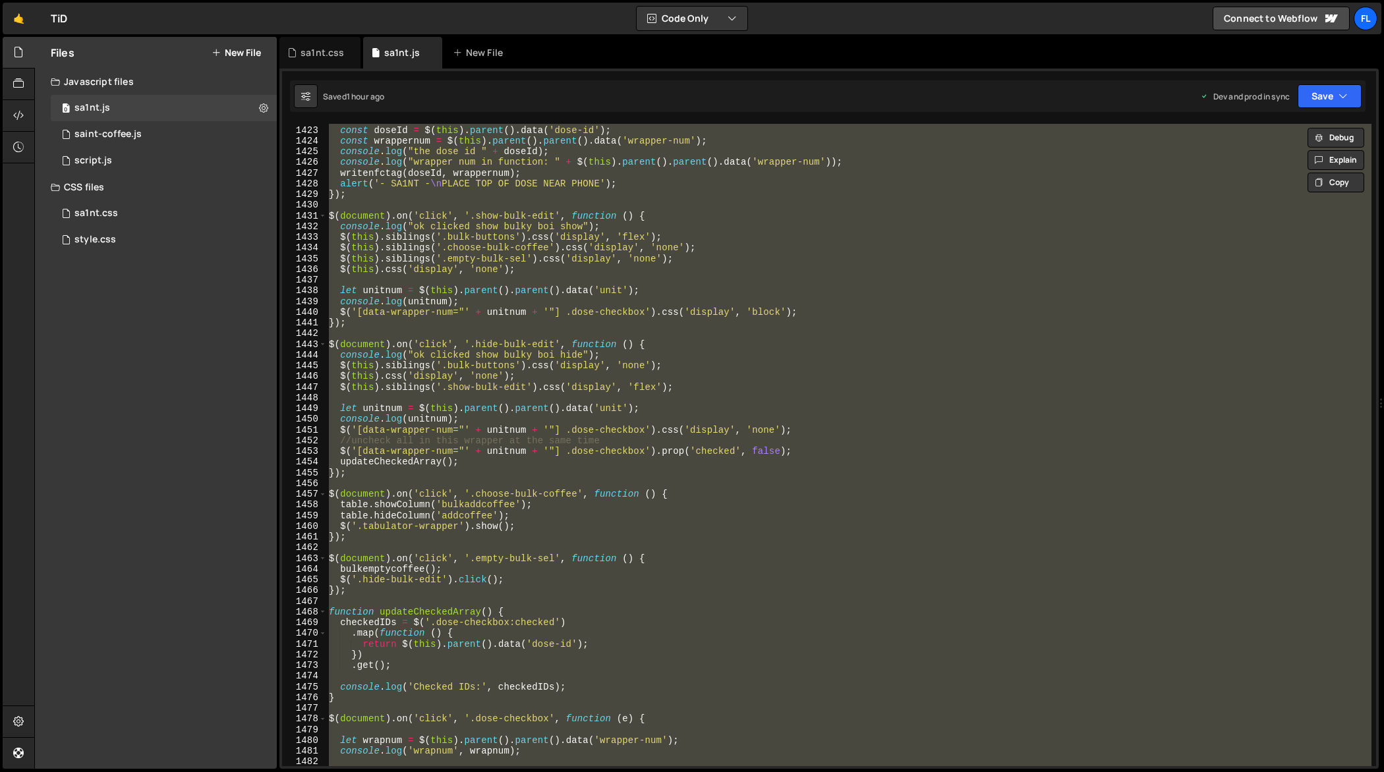
paste textarea
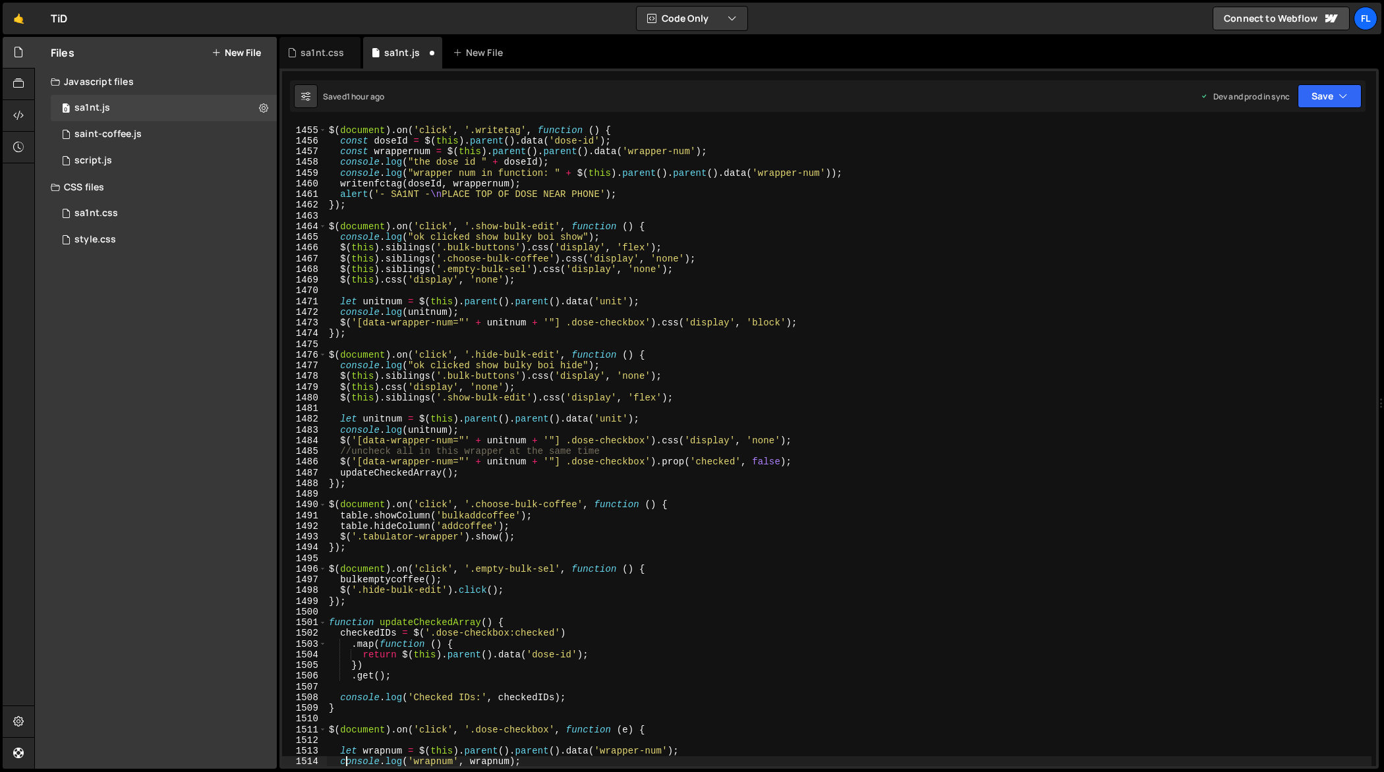
scroll to position [15737, 0]
click at [882, 277] on div "//NFC WRITE BUTTON $ ( document ) . on ( 'click' , '.writetag' , function ( ) {…" at bounding box center [849, 446] width 1046 height 665
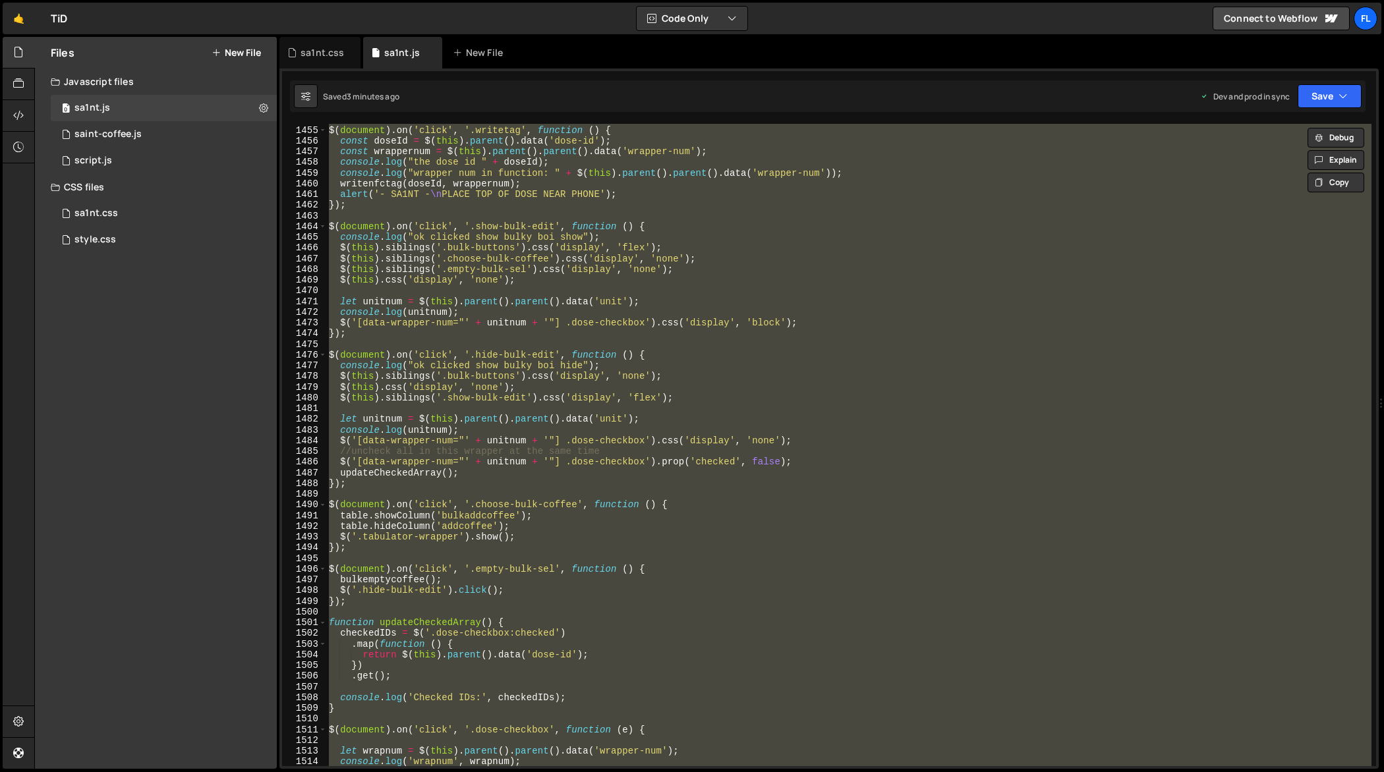
paste textarea
type textarea "});"
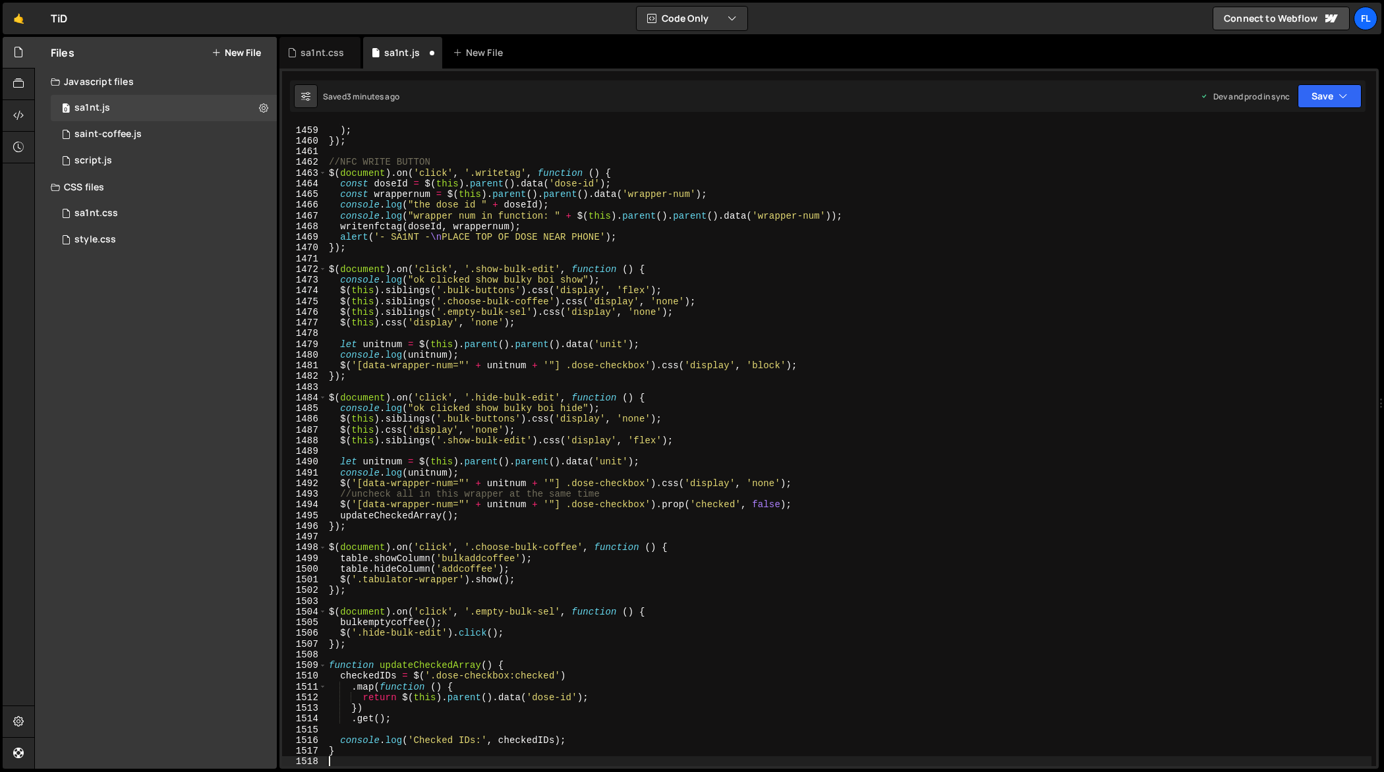
scroll to position [15780, 0]
click at [741, 408] on div "} ) ; }) ; //NFC WRITE BUTTON $ ( document ) . on ( 'click' , '.writetag' , fun…" at bounding box center [849, 446] width 1046 height 665
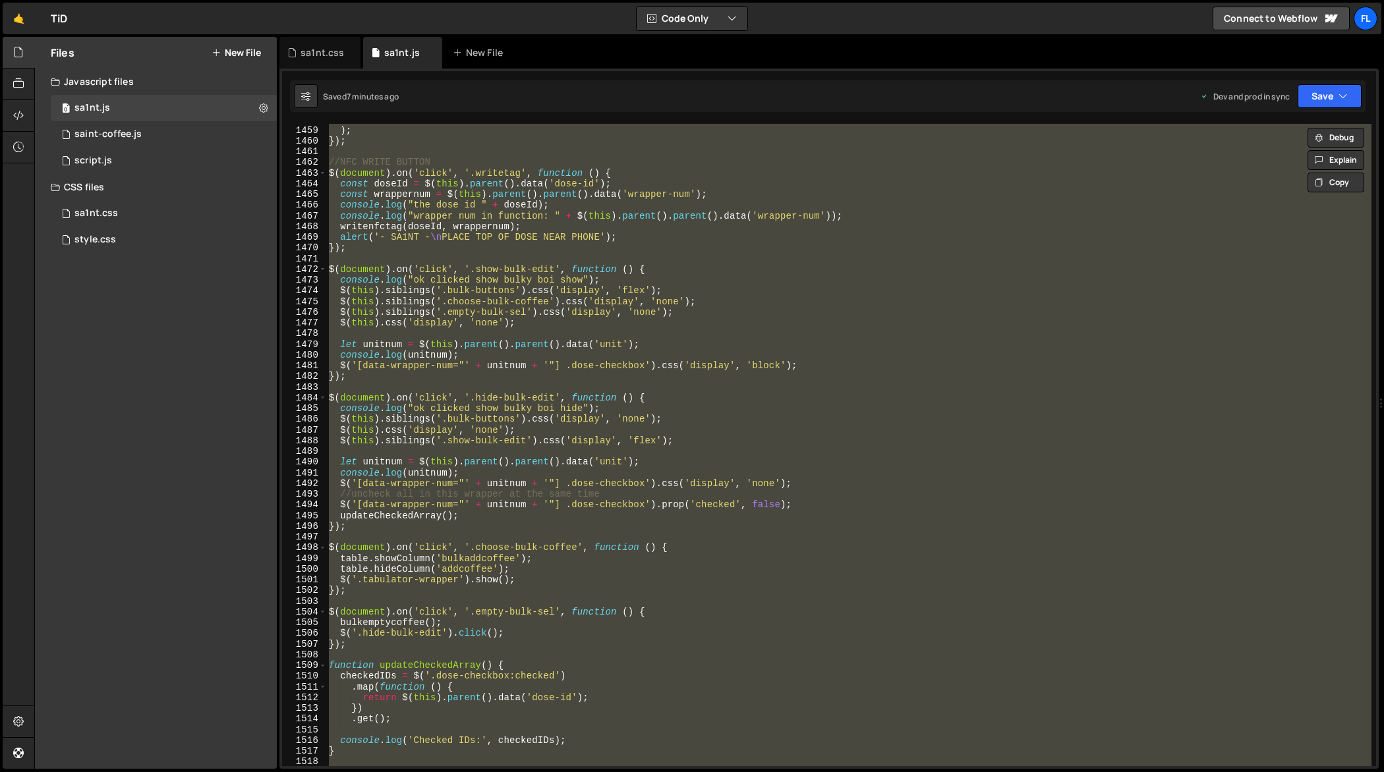
paste textarea
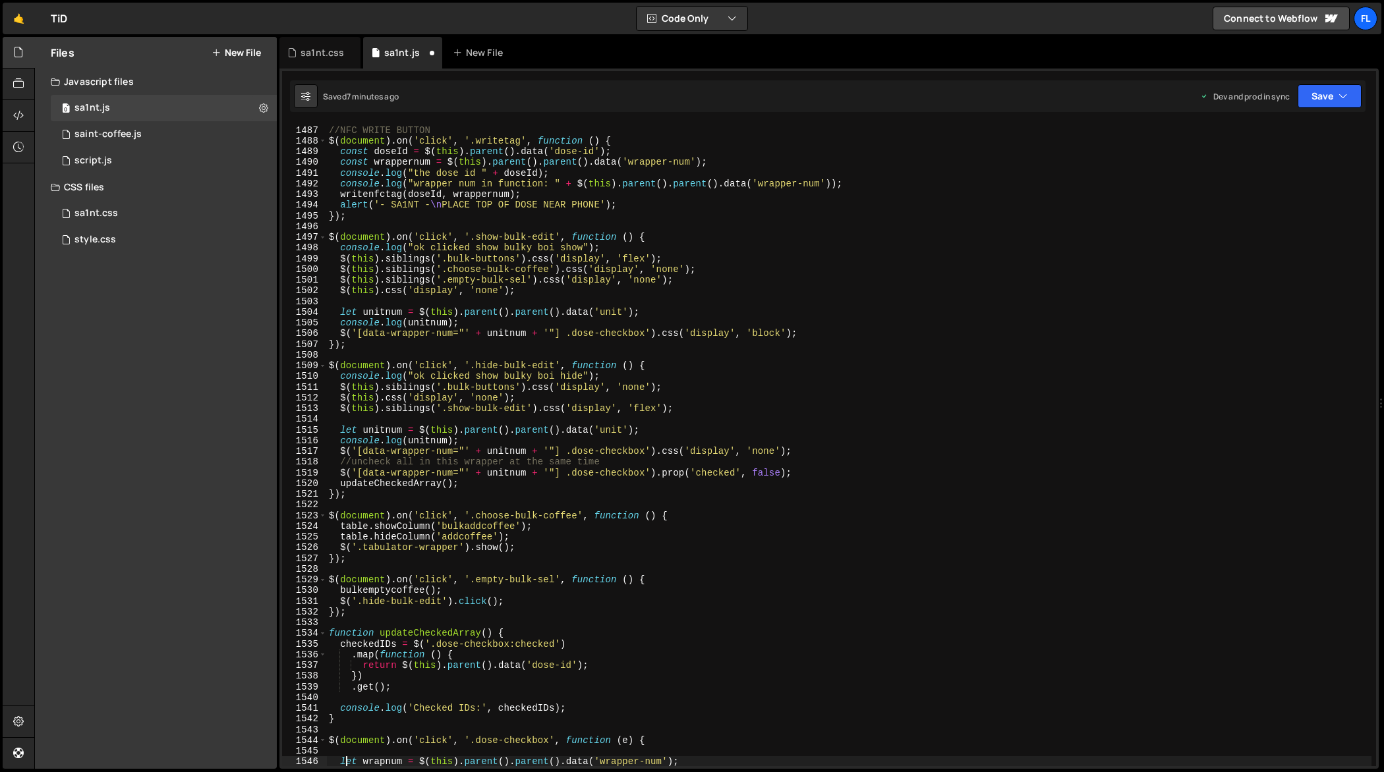
scroll to position [16080, 0]
click at [990, 394] on div "//NFC WRITE BUTTON $ ( document ) . on ( 'click' , '.writetag' , function ( ) {…" at bounding box center [849, 446] width 1046 height 665
type textarea "$(this).css('display', 'none');"
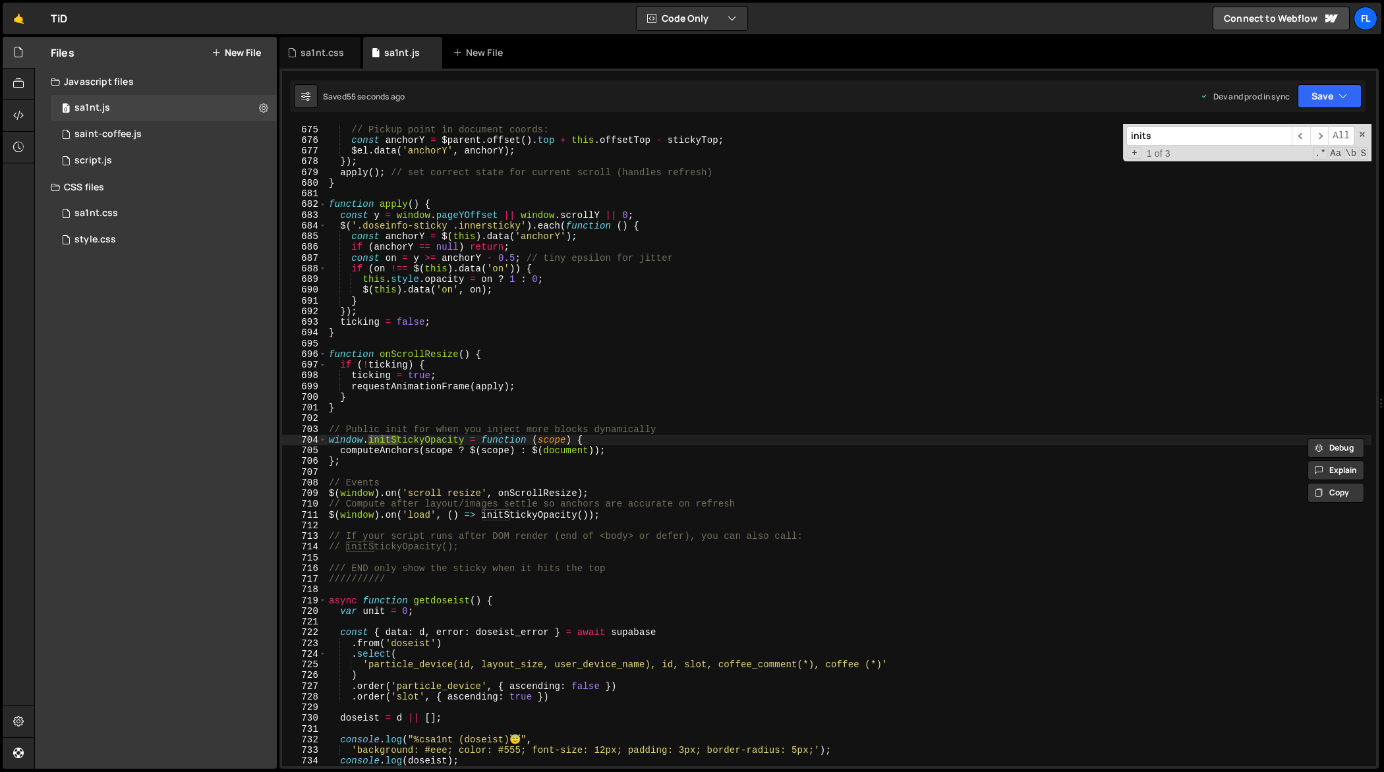
scroll to position [7215, 0]
type input "initstickyopa"
click at [343, 545] on div "const stickyTop = parseInt ( $el . css ( 'top' ) , 10 ) || 0 ; // e.g., 50 // P…" at bounding box center [848, 445] width 1045 height 642
type textarea "initStickyOpacity();"
click at [333, 47] on div "sa1nt.css" at bounding box center [321, 52] width 43 height 13
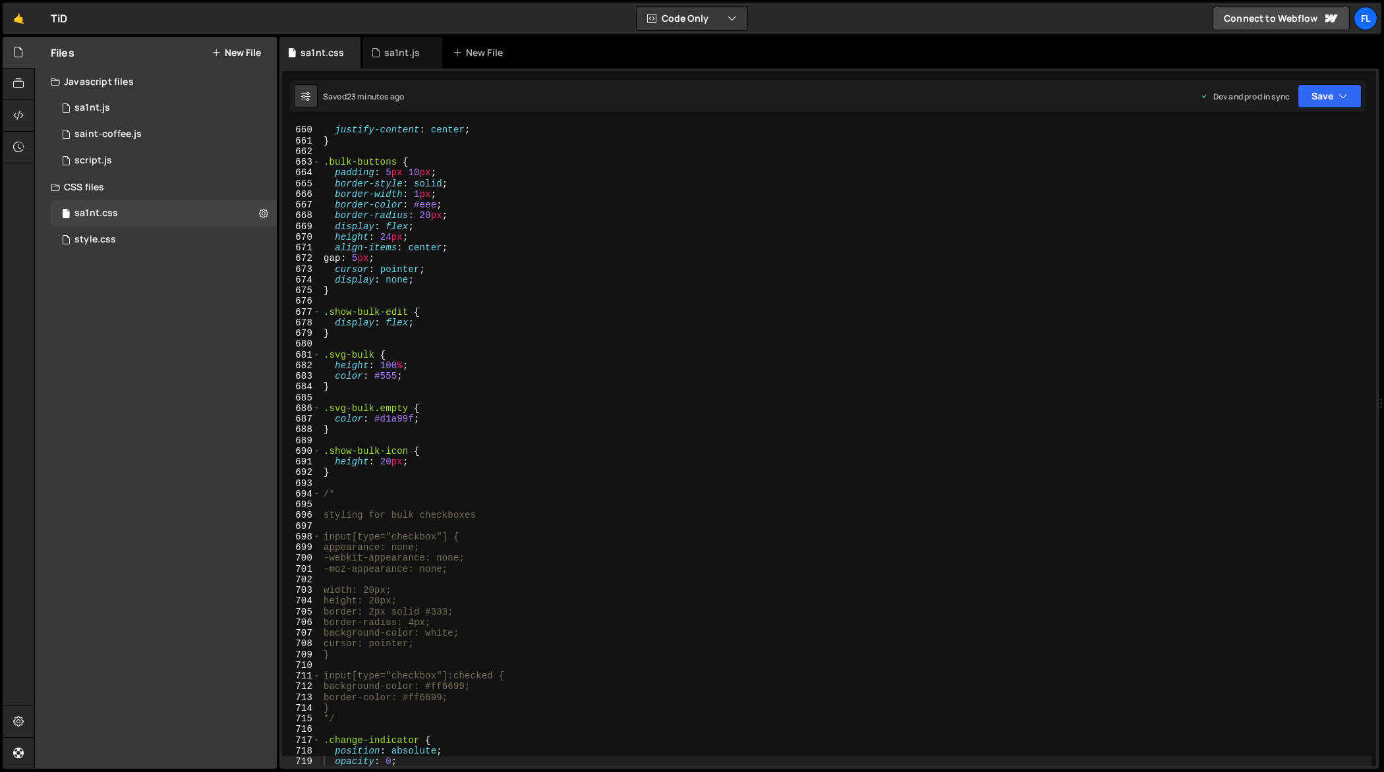
click at [567, 293] on div "padding : 15 px ; justify-content : center ; } .bulk-buttons { padding : 5 px 1…" at bounding box center [846, 446] width 1051 height 665
type textarea "} */"
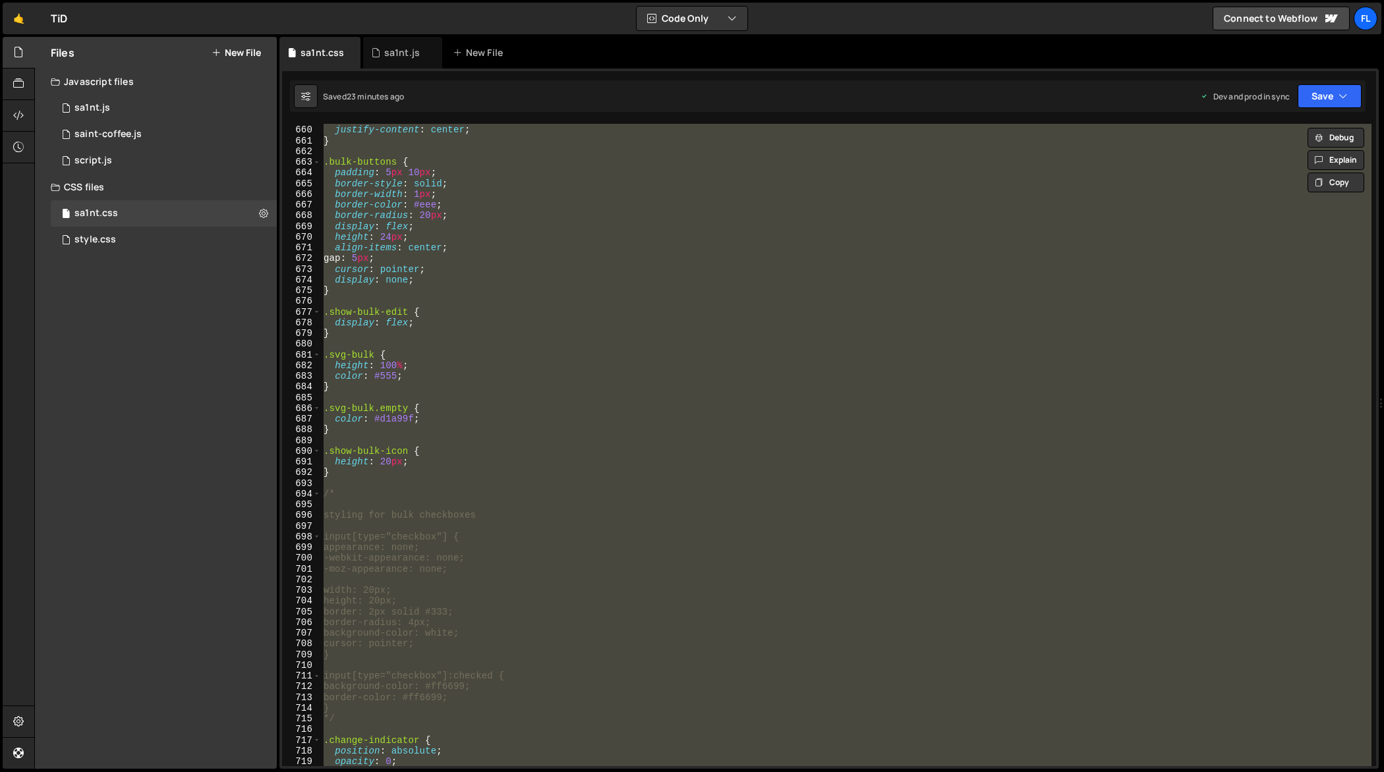
paste textarea
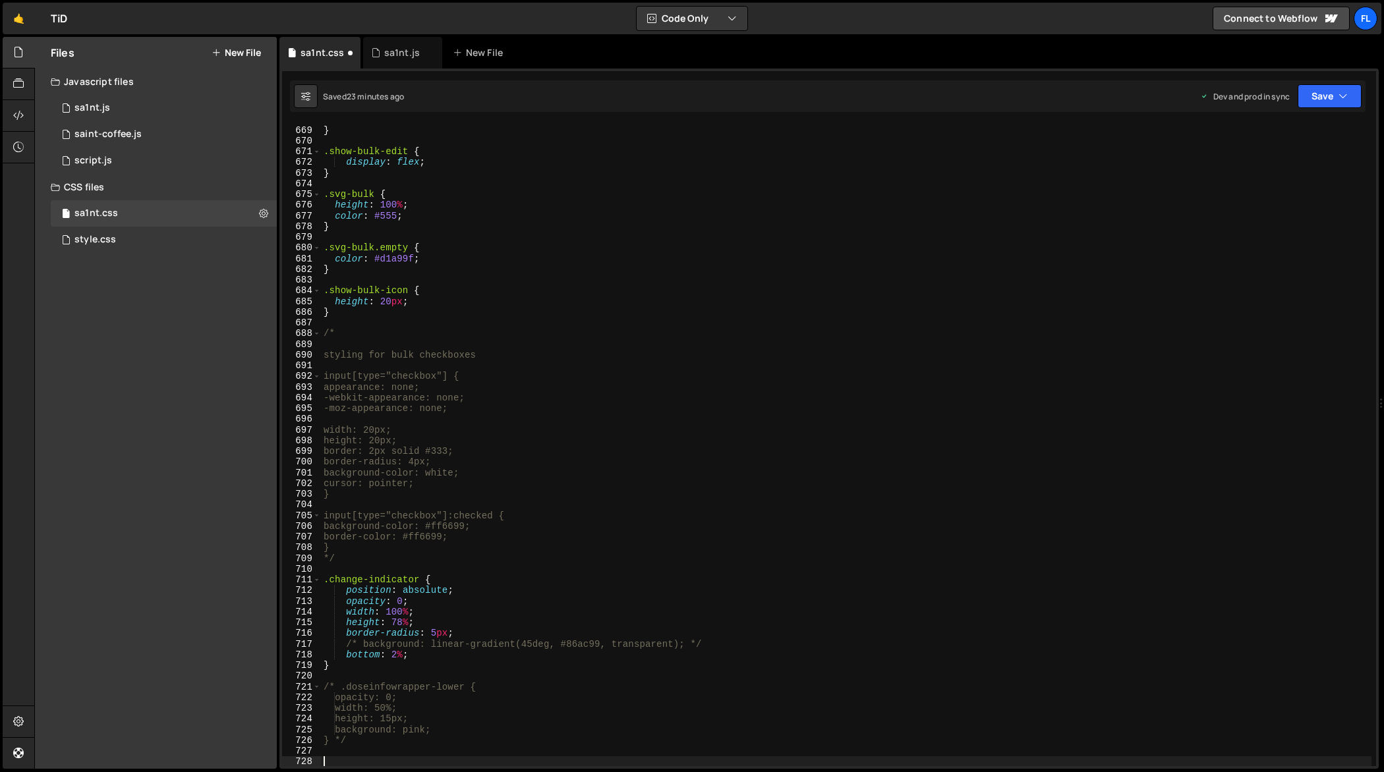
scroll to position [7172, 0]
type textarea "opacity: 0;"
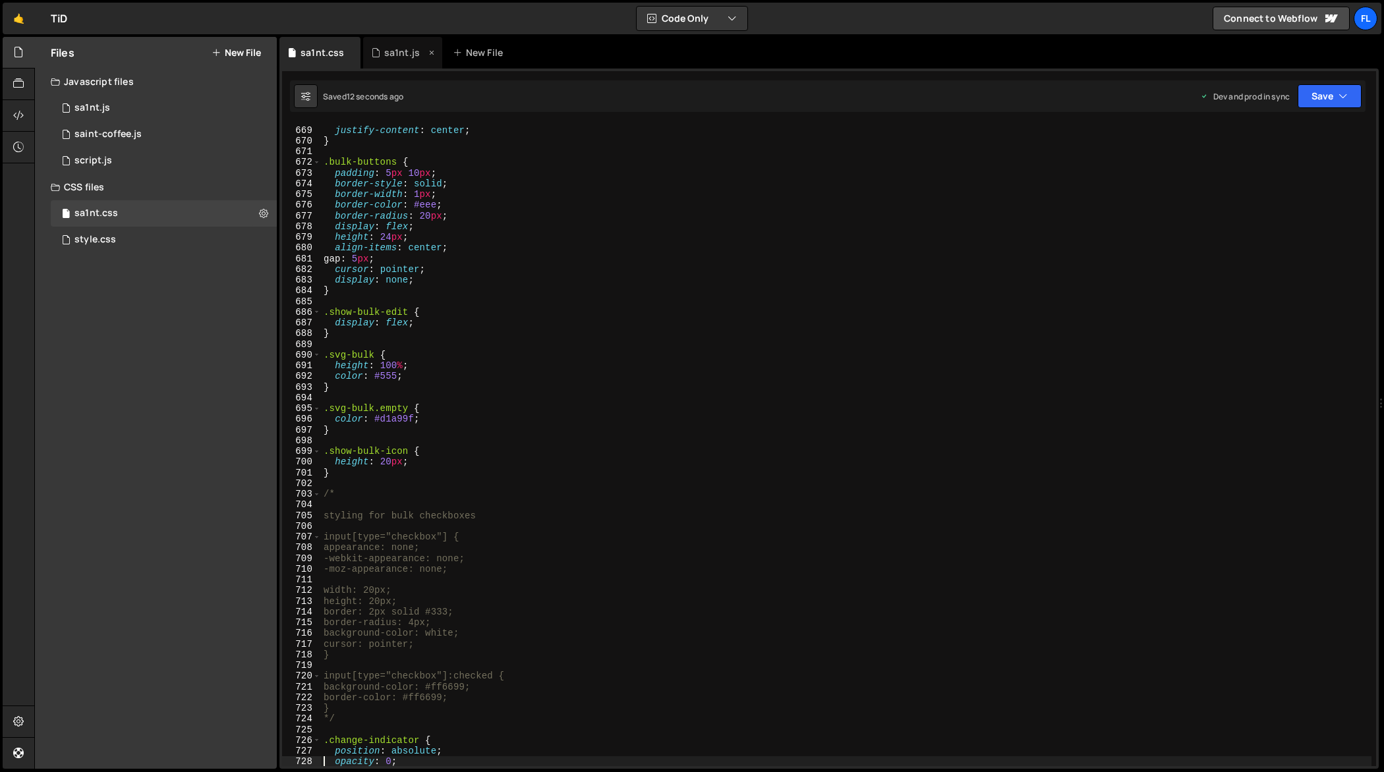
click at [403, 58] on div "sa1nt.js" at bounding box center [402, 52] width 36 height 13
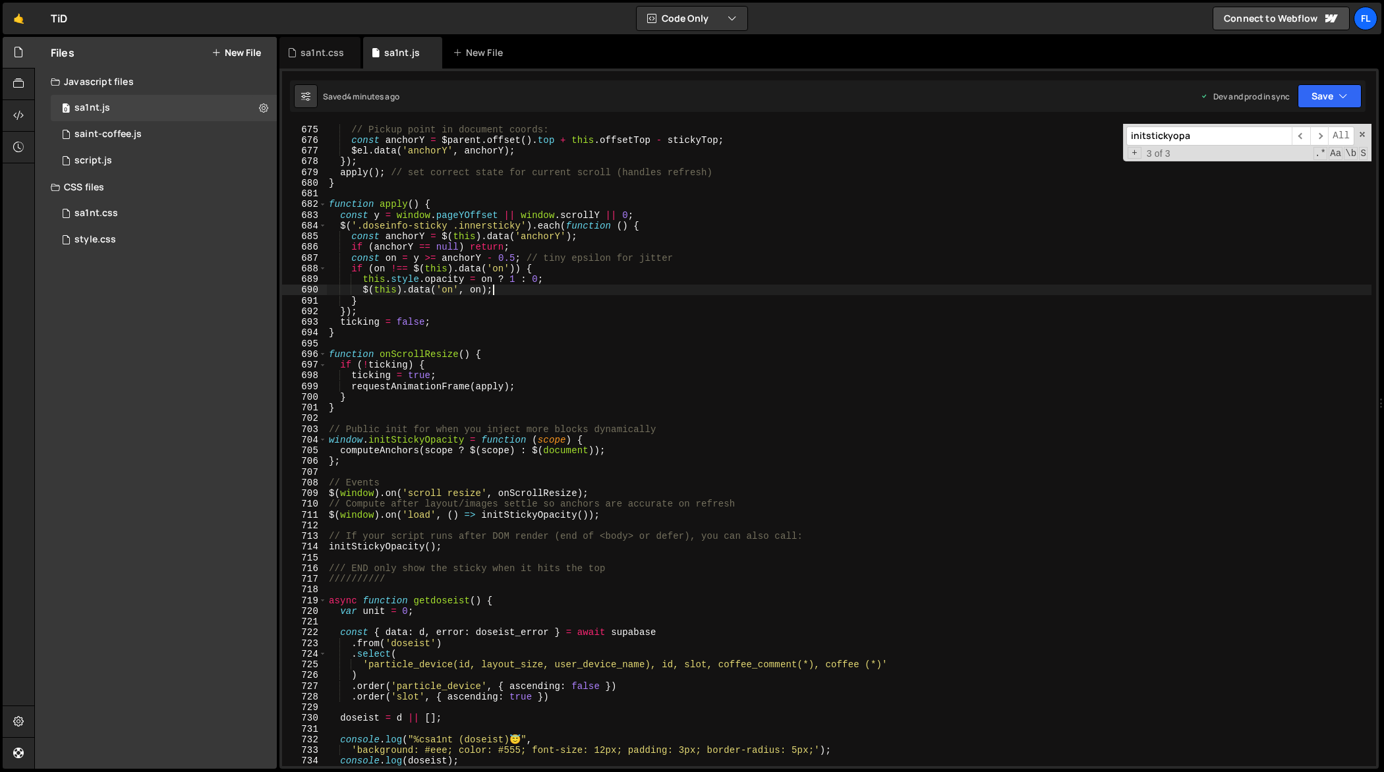
click at [629, 289] on div "const stickyTop = parseInt ( $el . css ( 'top' ) , 10 ) || 0 ; // e.g., 50 // P…" at bounding box center [849, 445] width 1046 height 665
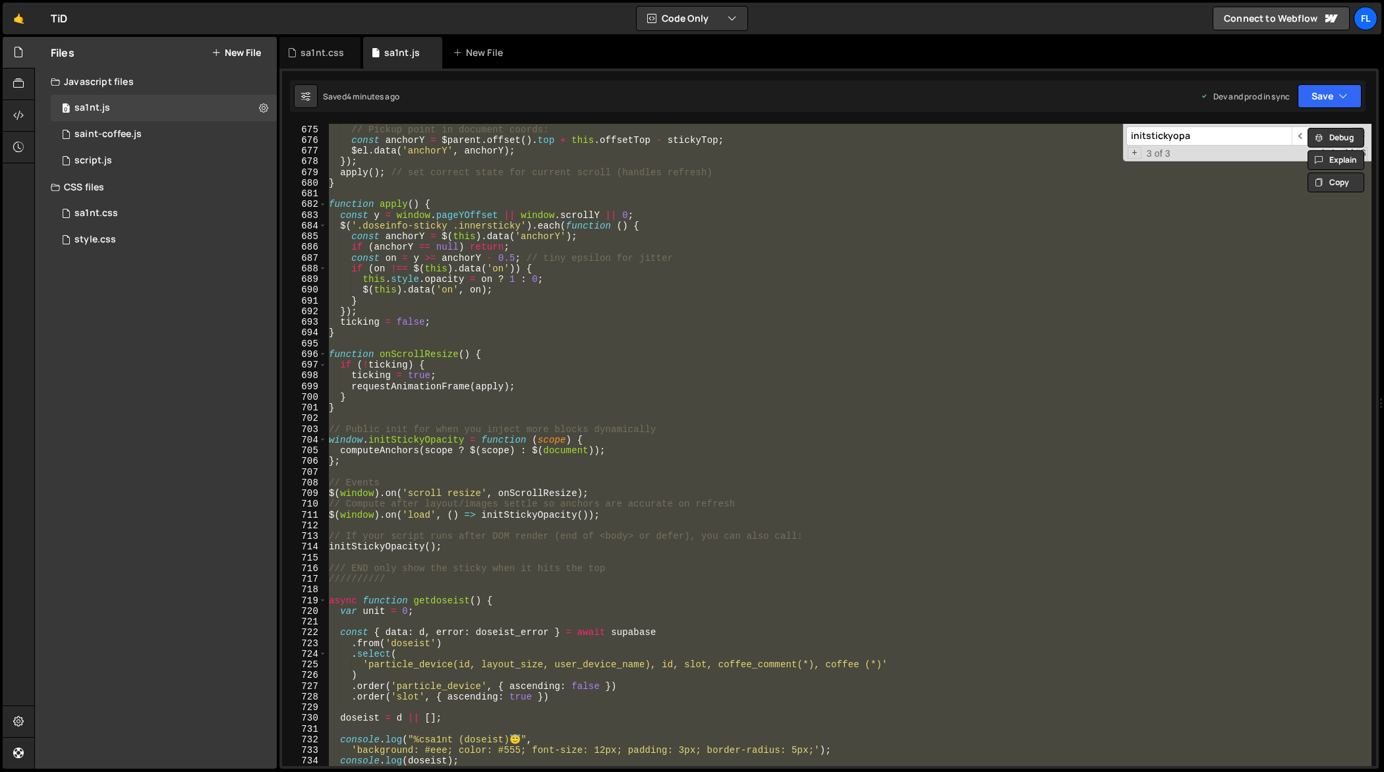
paste textarea
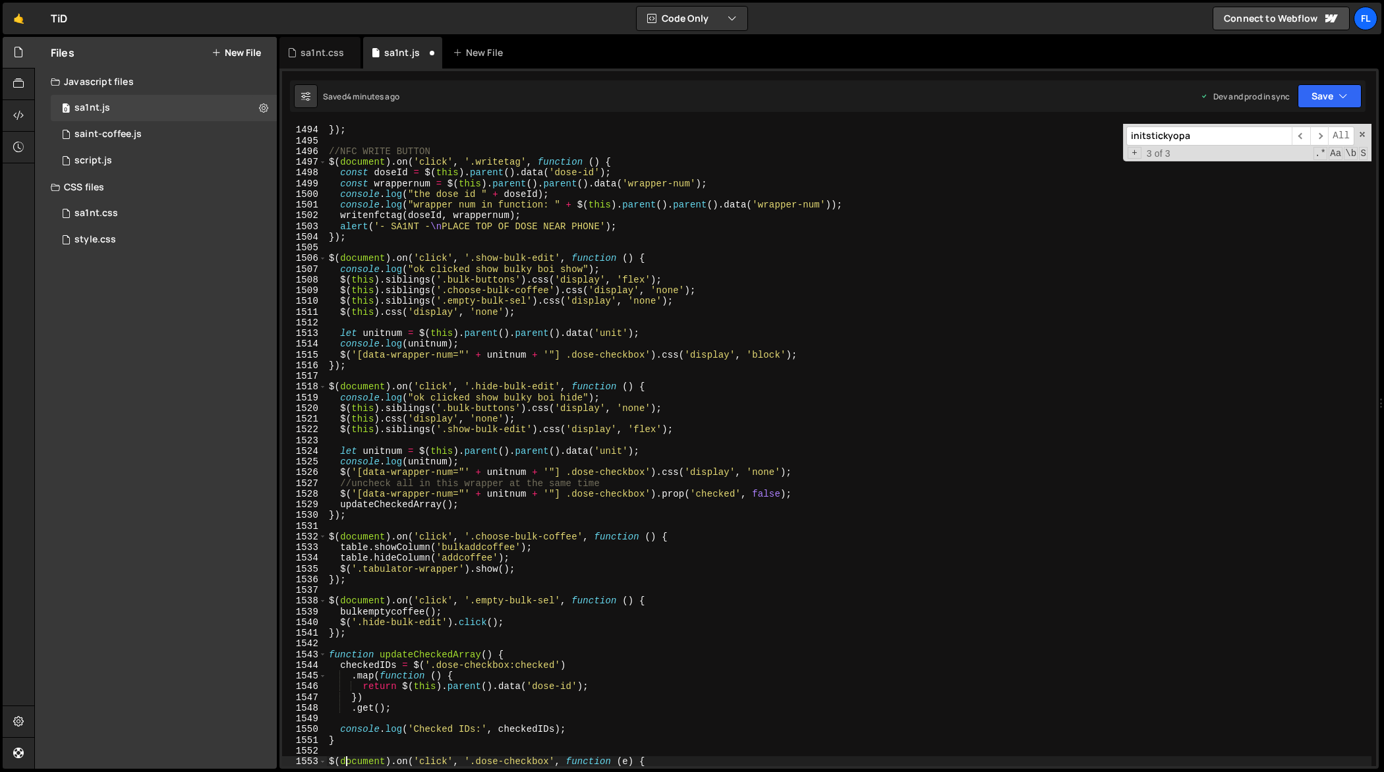
scroll to position [16155, 0]
click at [691, 393] on div ") ; }) ; //NFC WRITE BUTTON $ ( document ) . on ( 'click' , '.writetag' , funct…" at bounding box center [849, 446] width 1046 height 665
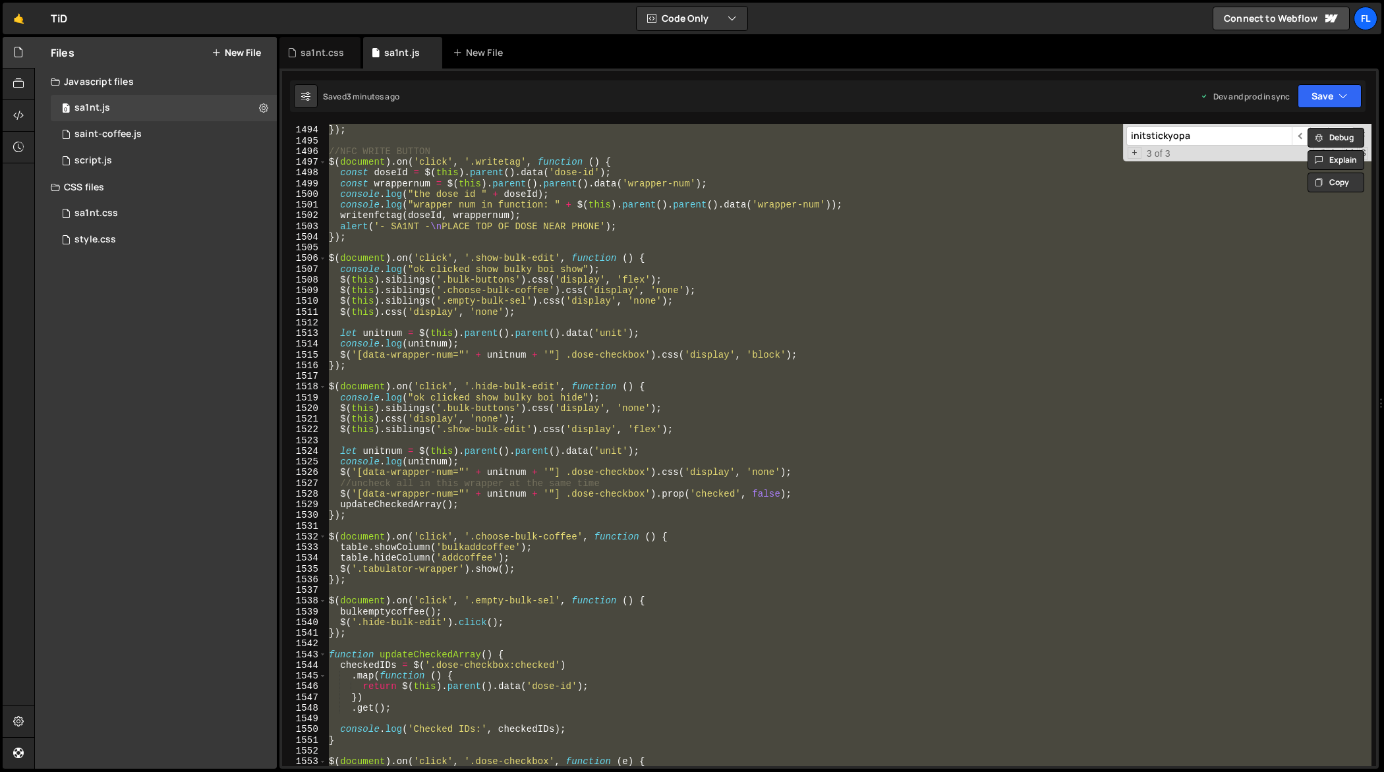
paste textarea
type textarea "});"
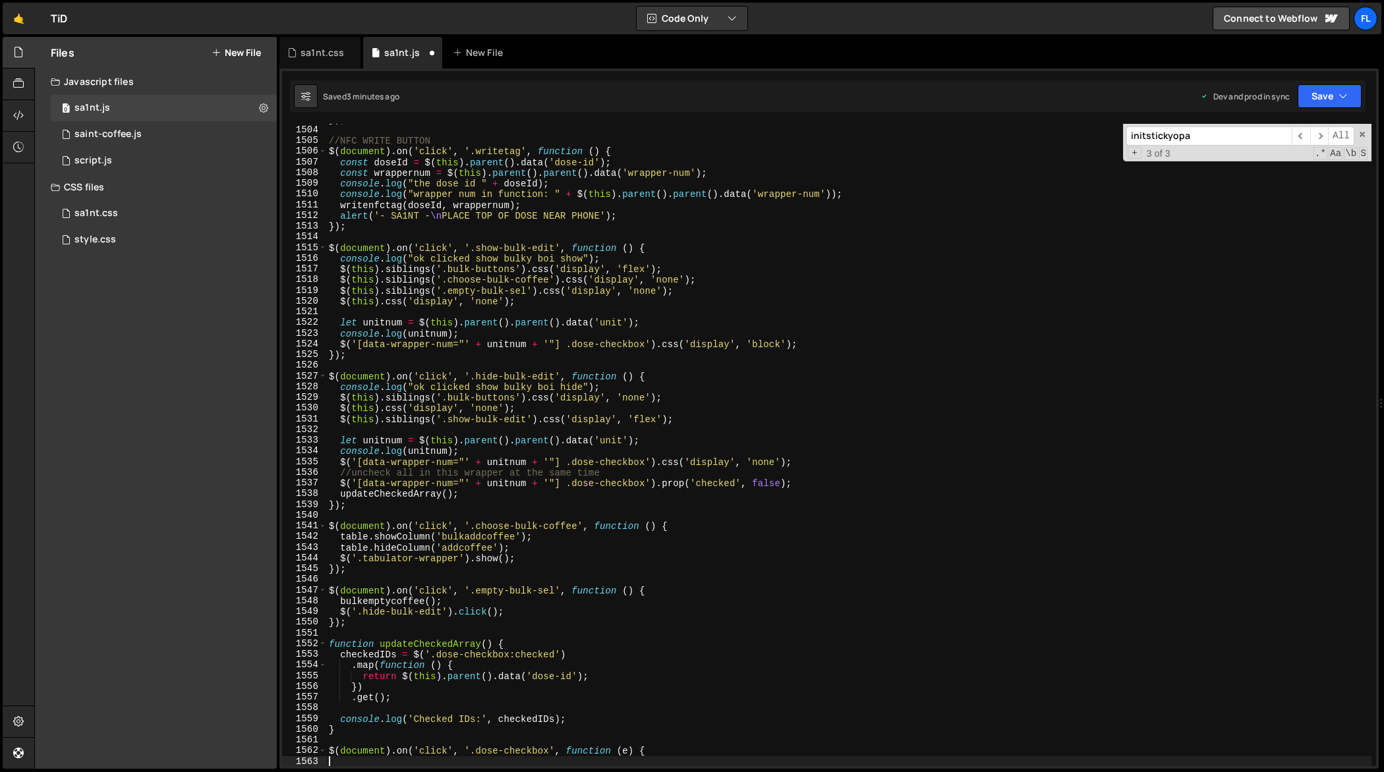
scroll to position [16262, 0]
click at [901, 258] on div "}) ; //NFC WRITE BUTTON $ ( document ) . on ( 'click' , '.writetag' , function …" at bounding box center [849, 446] width 1046 height 665
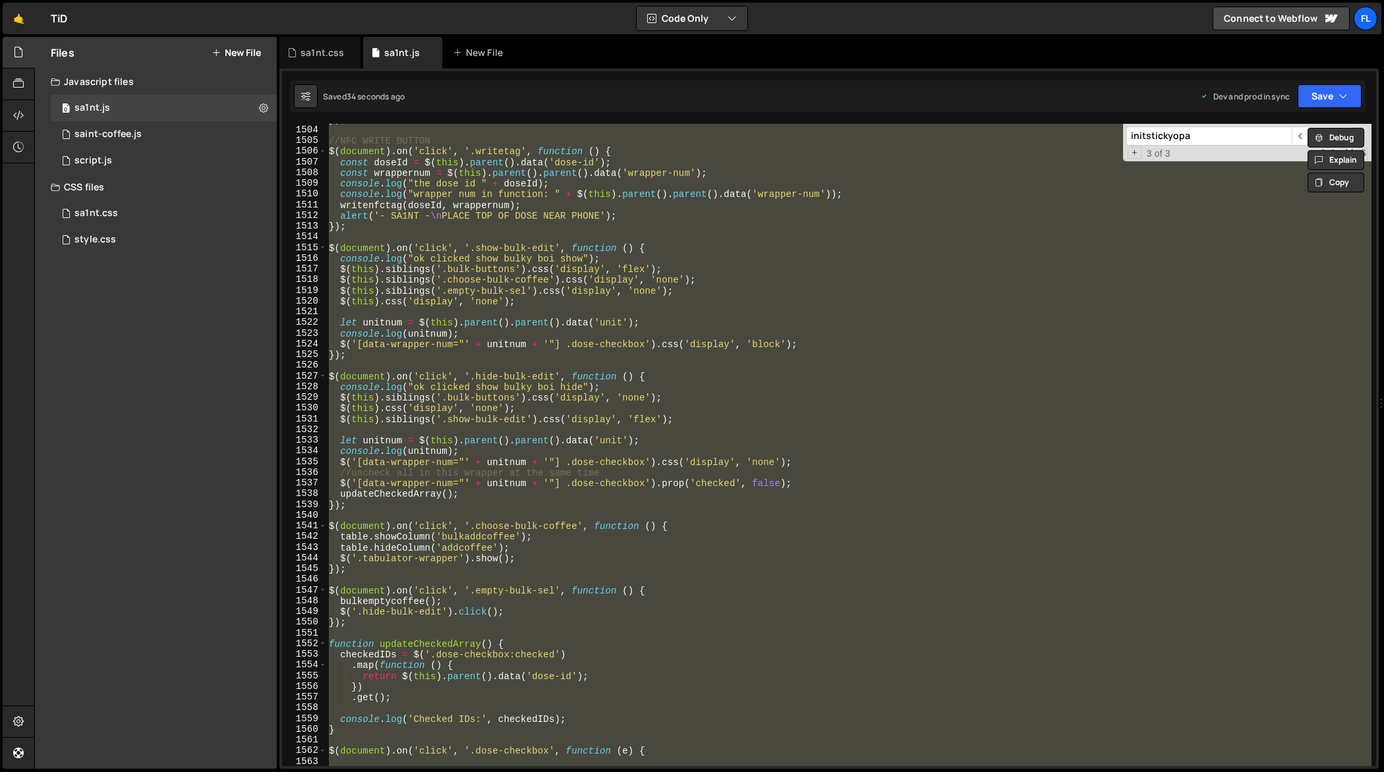
paste textarea
type textarea "});"
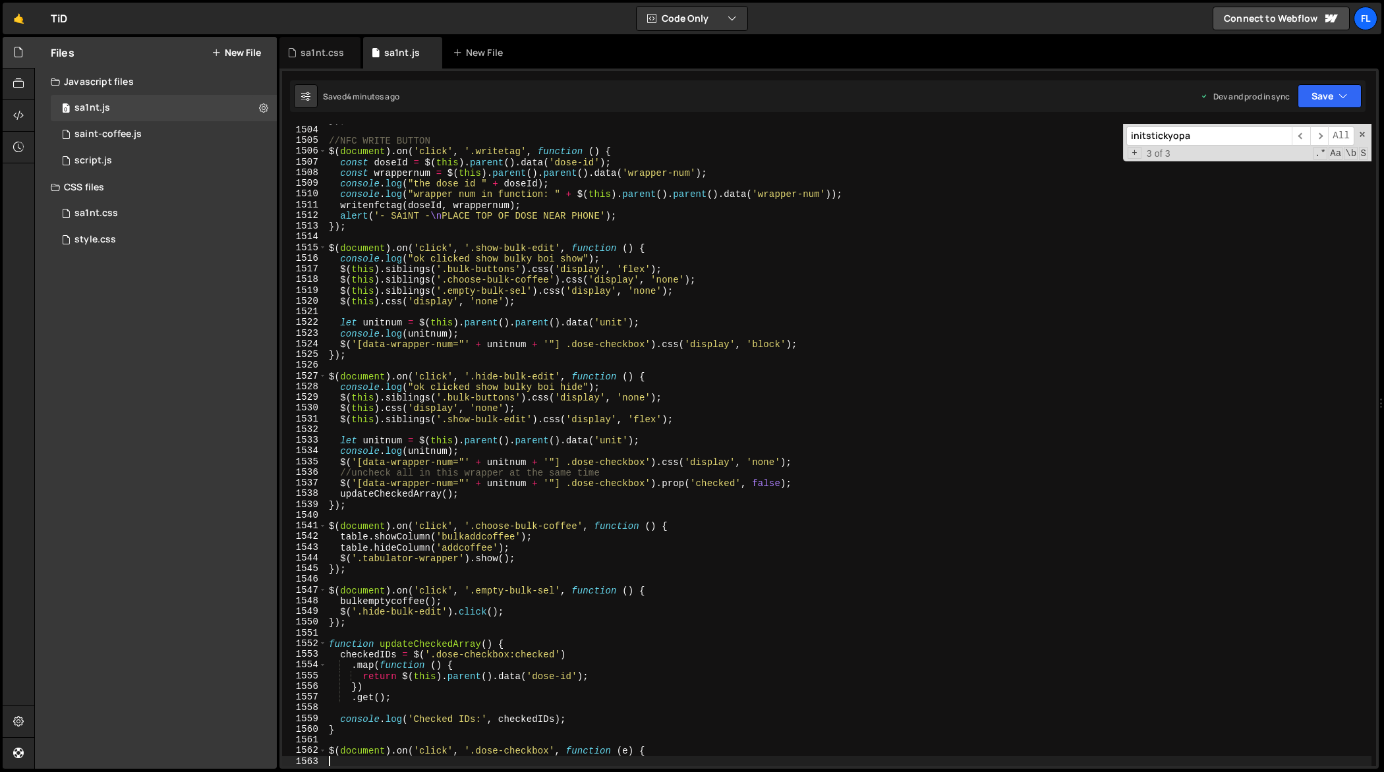
click at [941, 252] on div "}) ; //NFC WRITE BUTTON $ ( document ) . on ( 'click' , '.writetag' , function …" at bounding box center [849, 446] width 1046 height 665
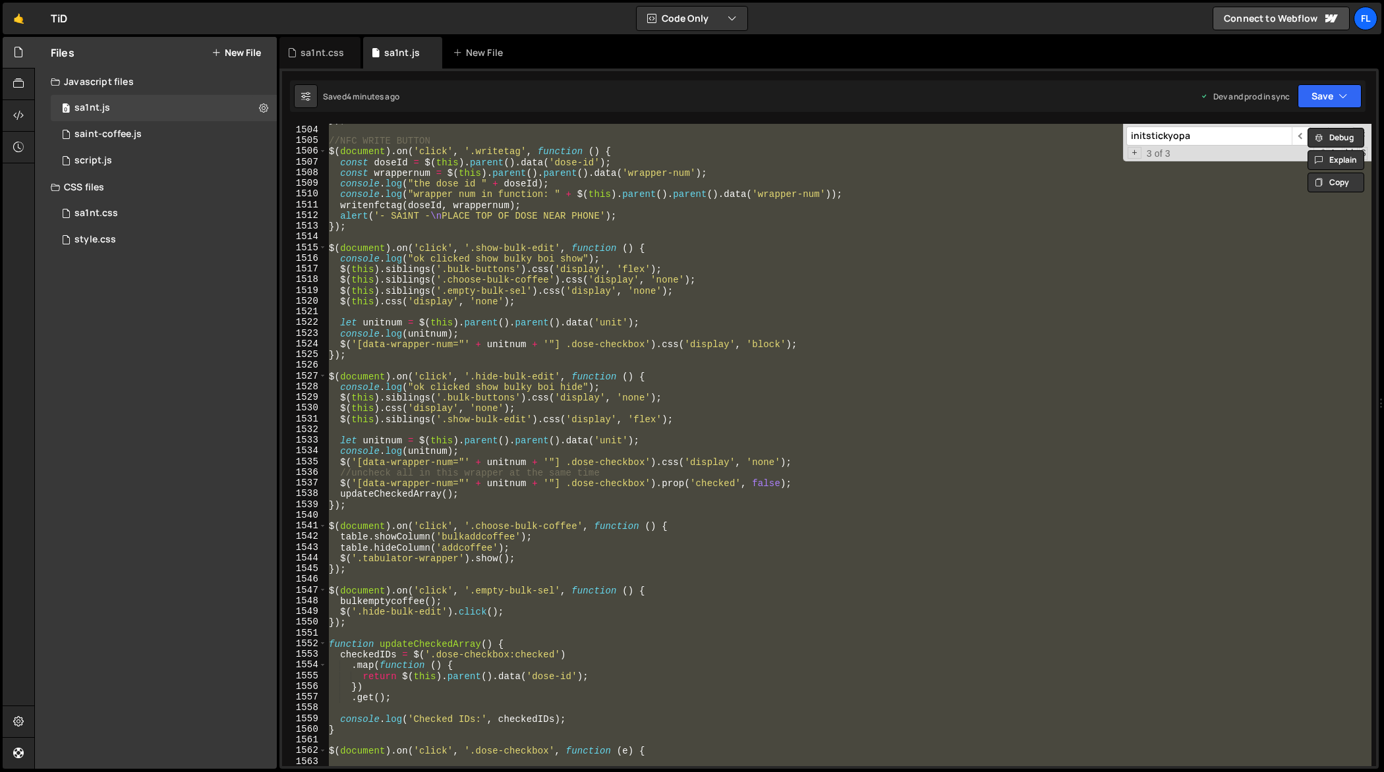
paste textarea
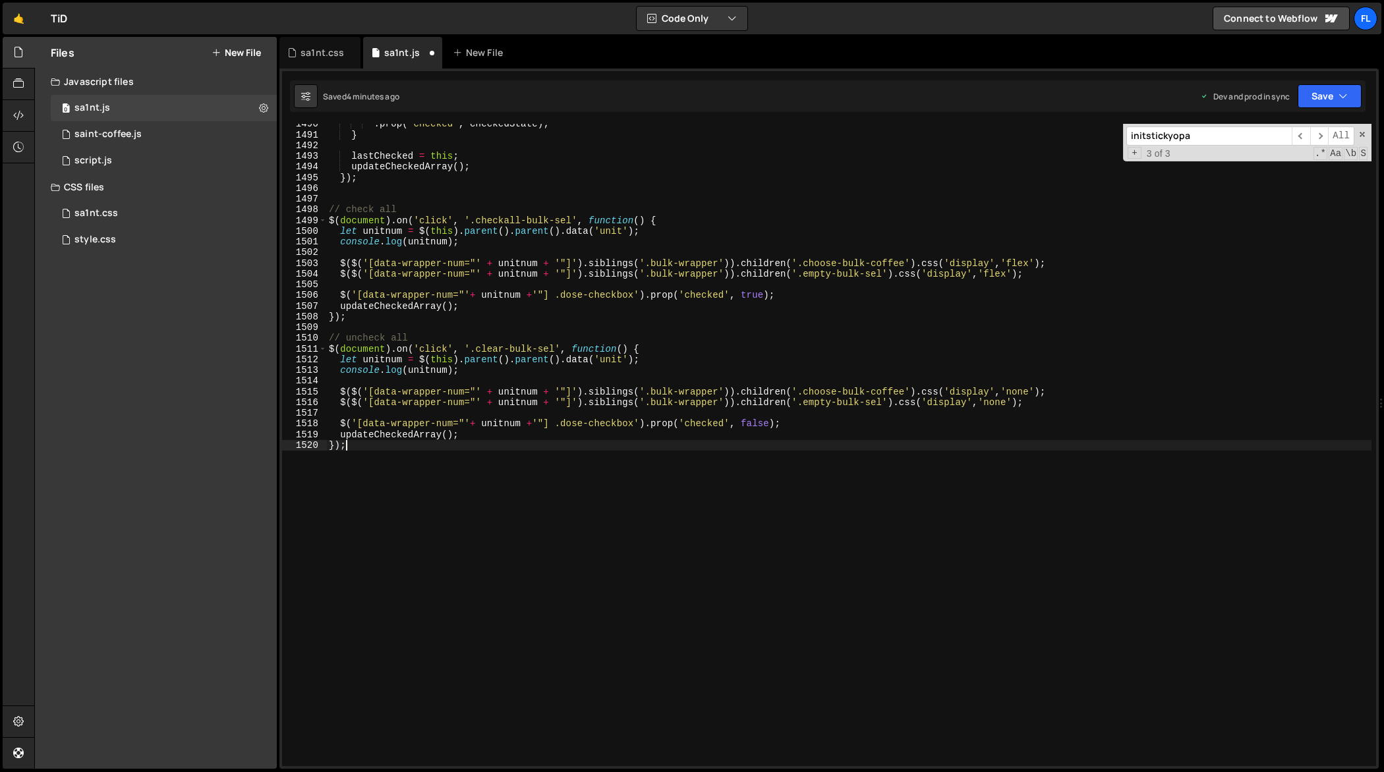
scroll to position [16117, 0]
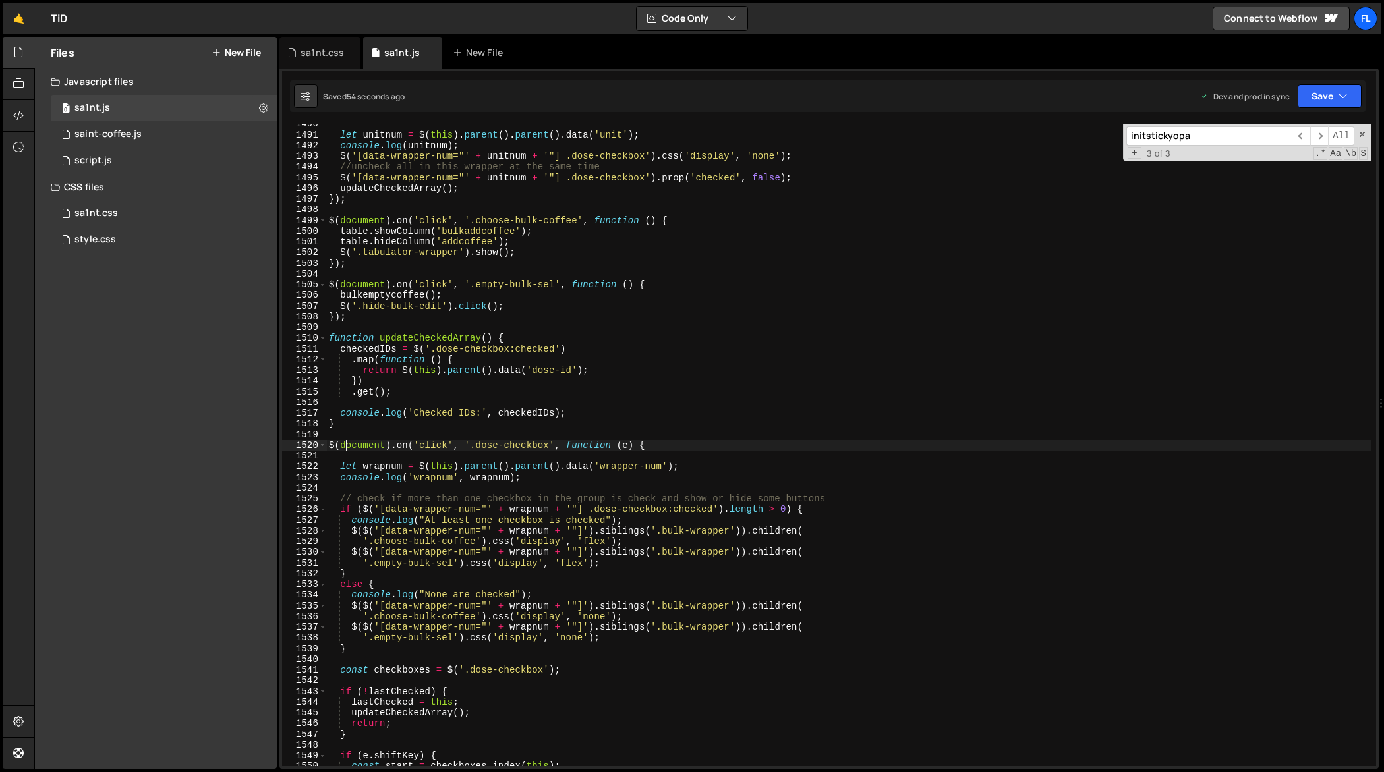
click at [946, 287] on div "let unitnum = $ ( this ) . parent ( ) . parent ( ) . data ( 'unit' ) ; console …" at bounding box center [849, 451] width 1046 height 665
type textarea "$(document).on('click', '.empty-bulk-sel', function () {"
click at [309, 46] on div "sa1nt.css" at bounding box center [321, 52] width 43 height 13
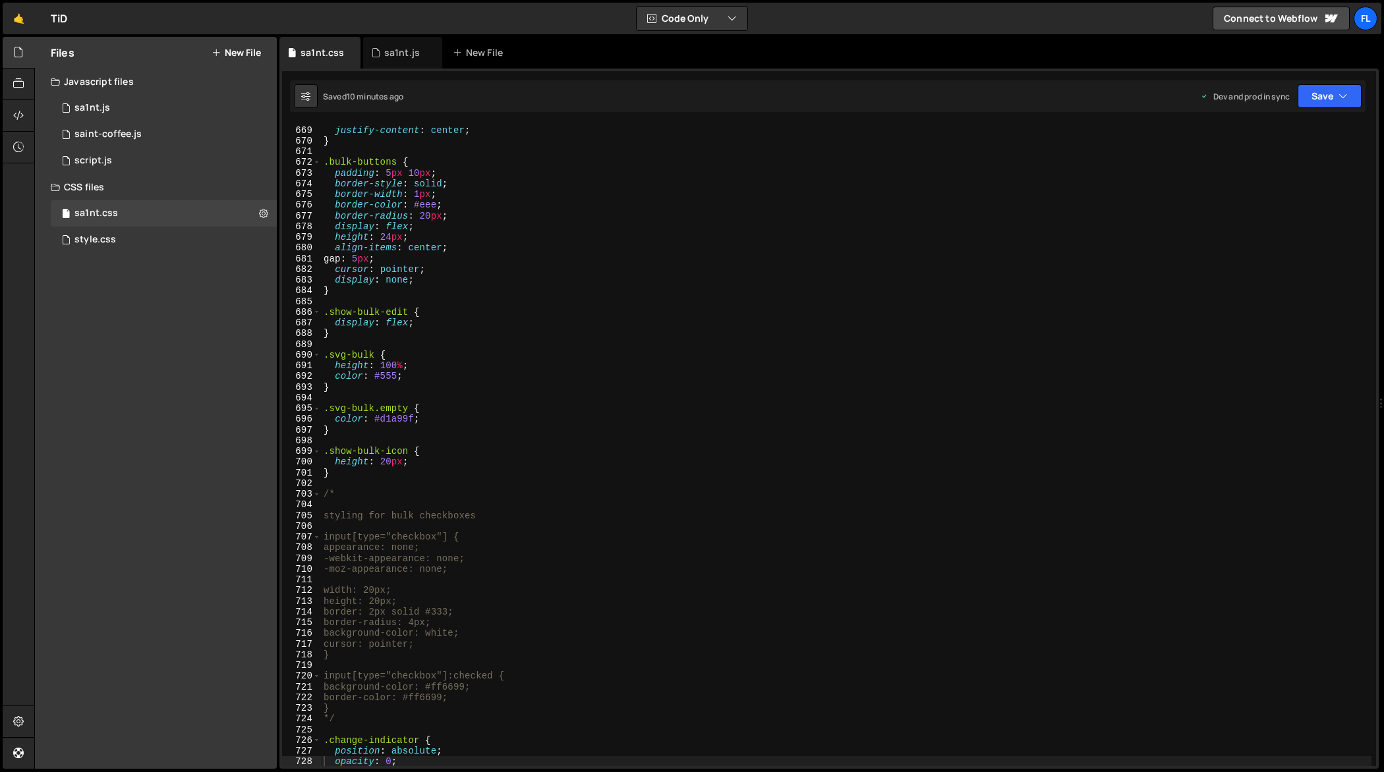
click at [606, 342] on div "padding : 15 px ; justify-content : center ; } .bulk-buttons { padding : 5 px 1…" at bounding box center [846, 446] width 1051 height 665
type textarea "} */"
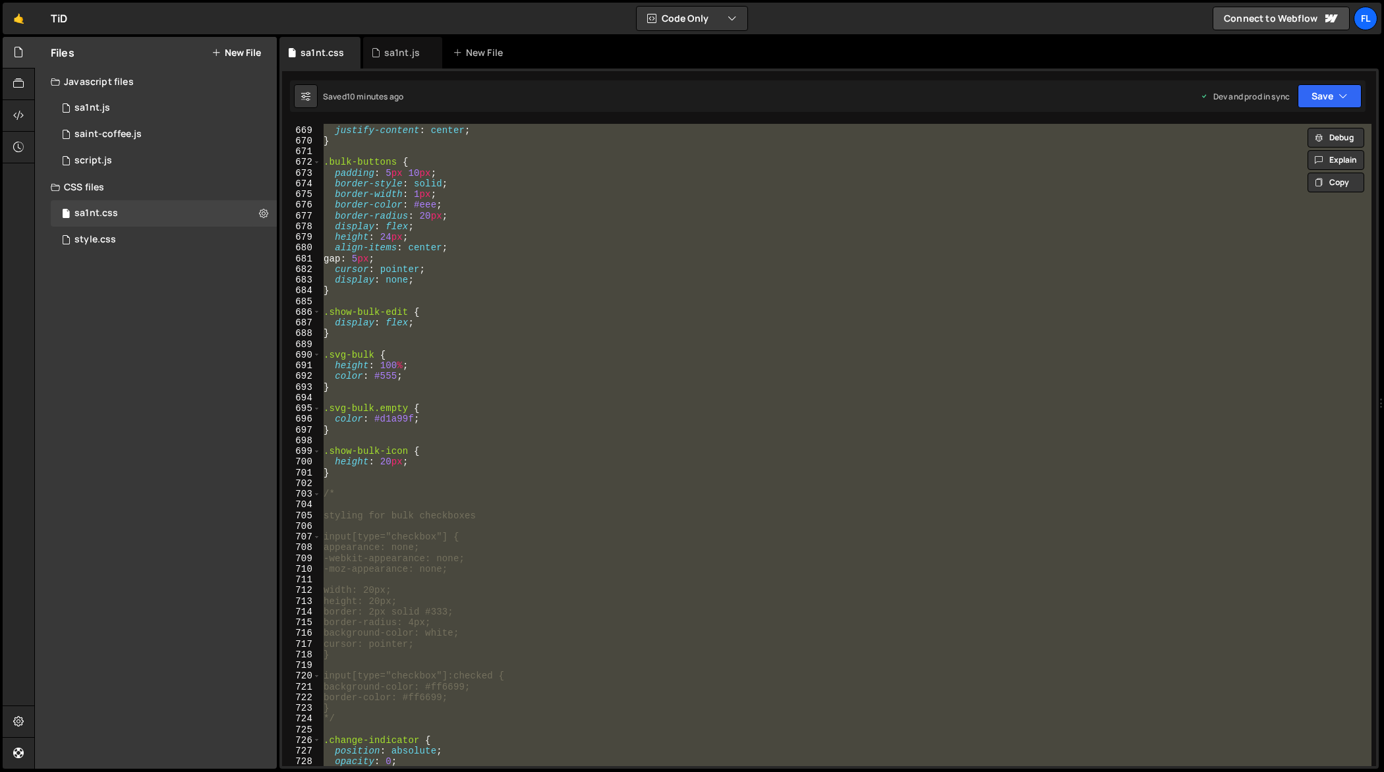
paste textarea
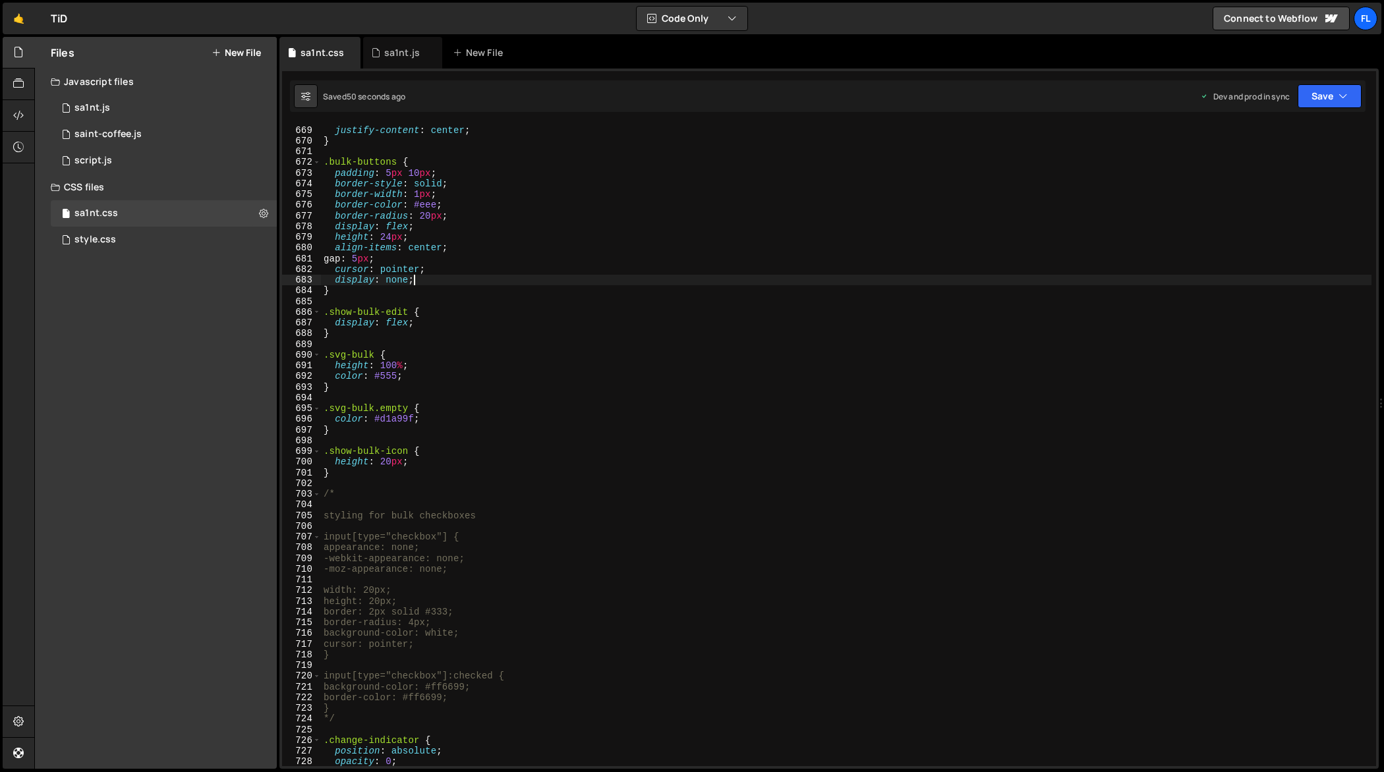
click at [824, 277] on div "padding : 15 px ; justify-content : center ; } .bulk-buttons { padding : 5 px 1…" at bounding box center [846, 446] width 1051 height 665
type textarea "} */"
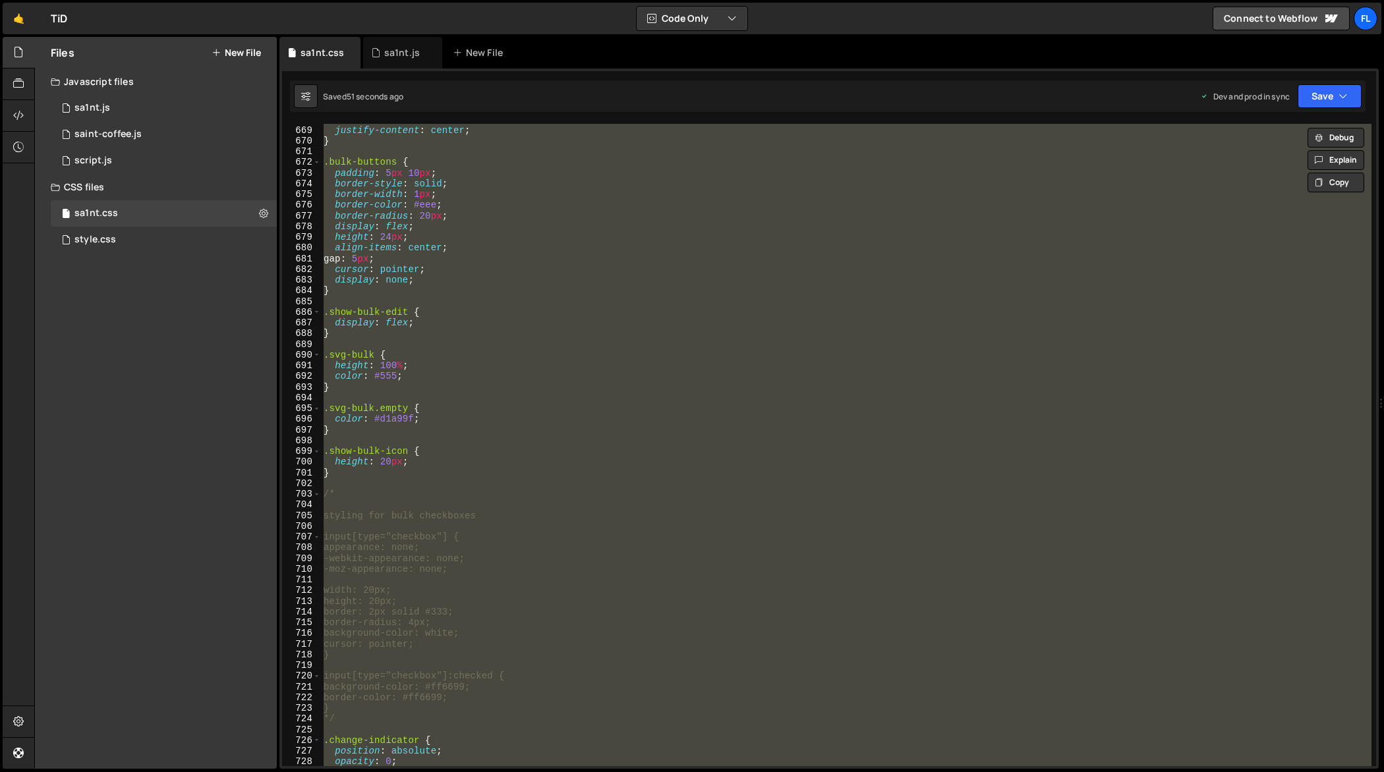
paste textarea
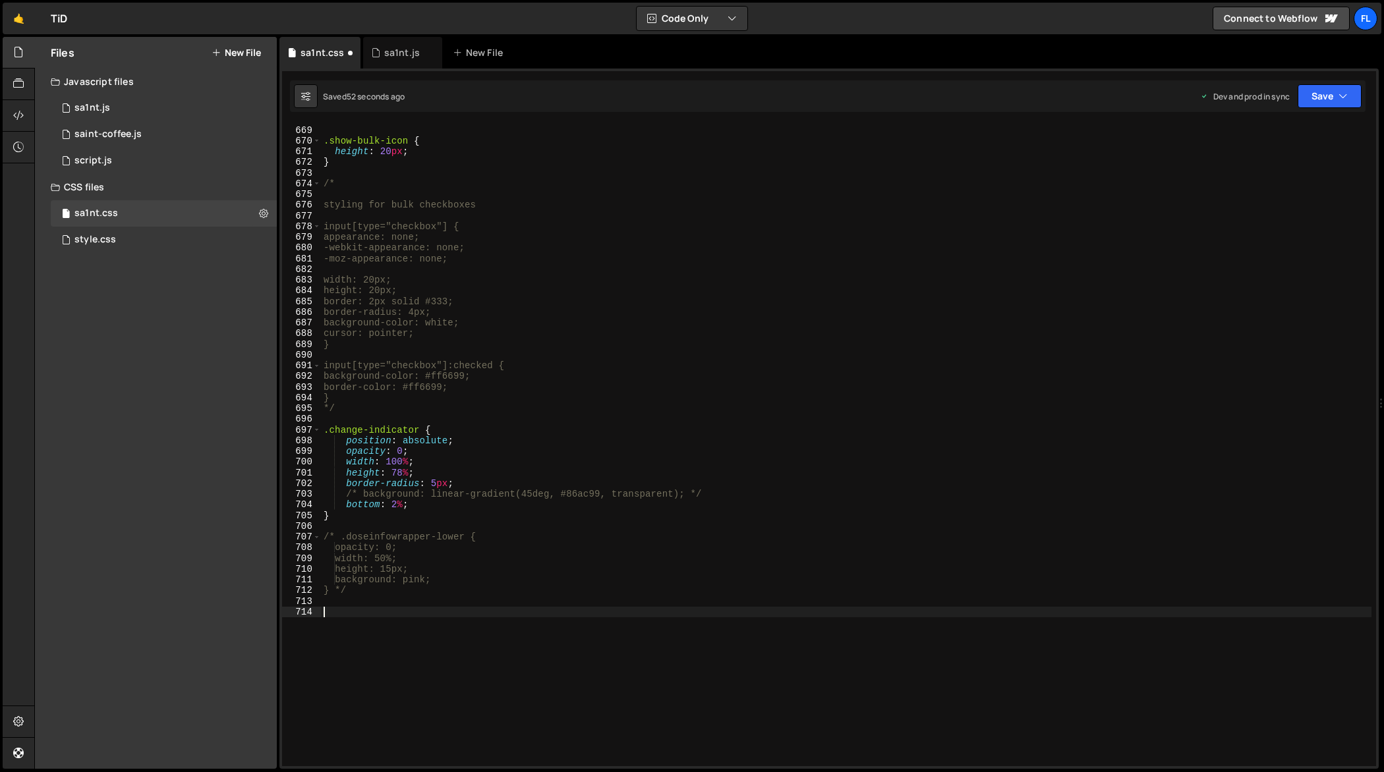
type textarea "opacity: 0;"
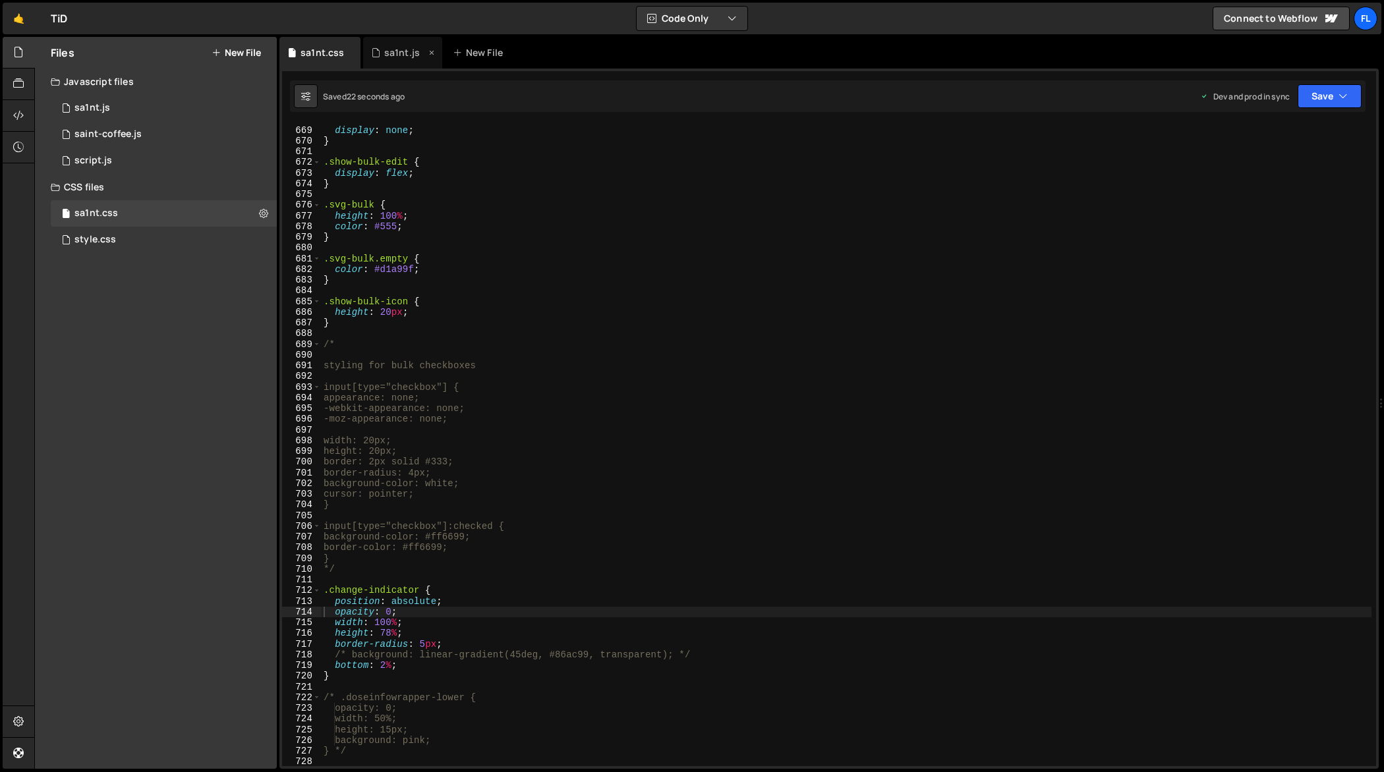
click at [389, 51] on div "sa1nt.js" at bounding box center [402, 52] width 36 height 13
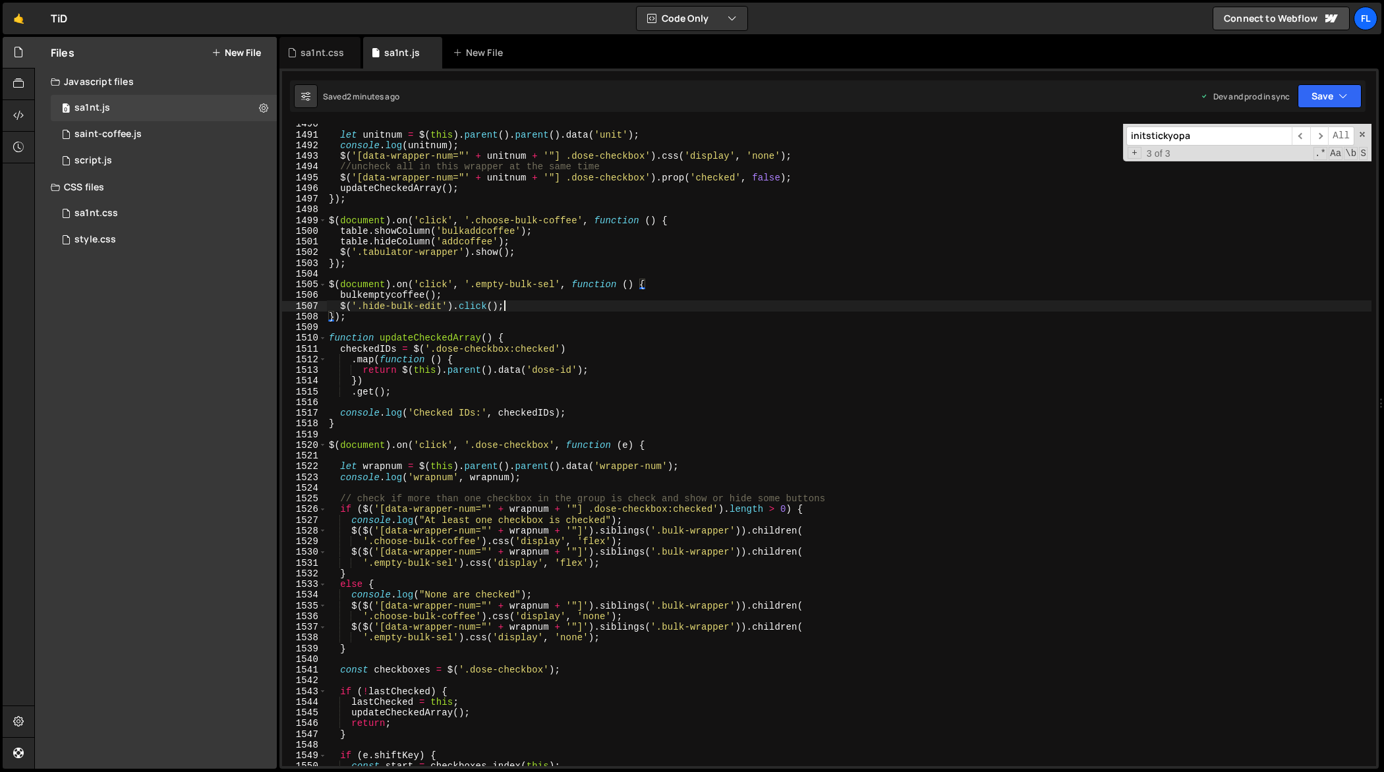
click at [593, 308] on div "let unitnum = $ ( this ) . parent ( ) . parent ( ) . data ( 'unit' ) ; console …" at bounding box center [849, 451] width 1046 height 665
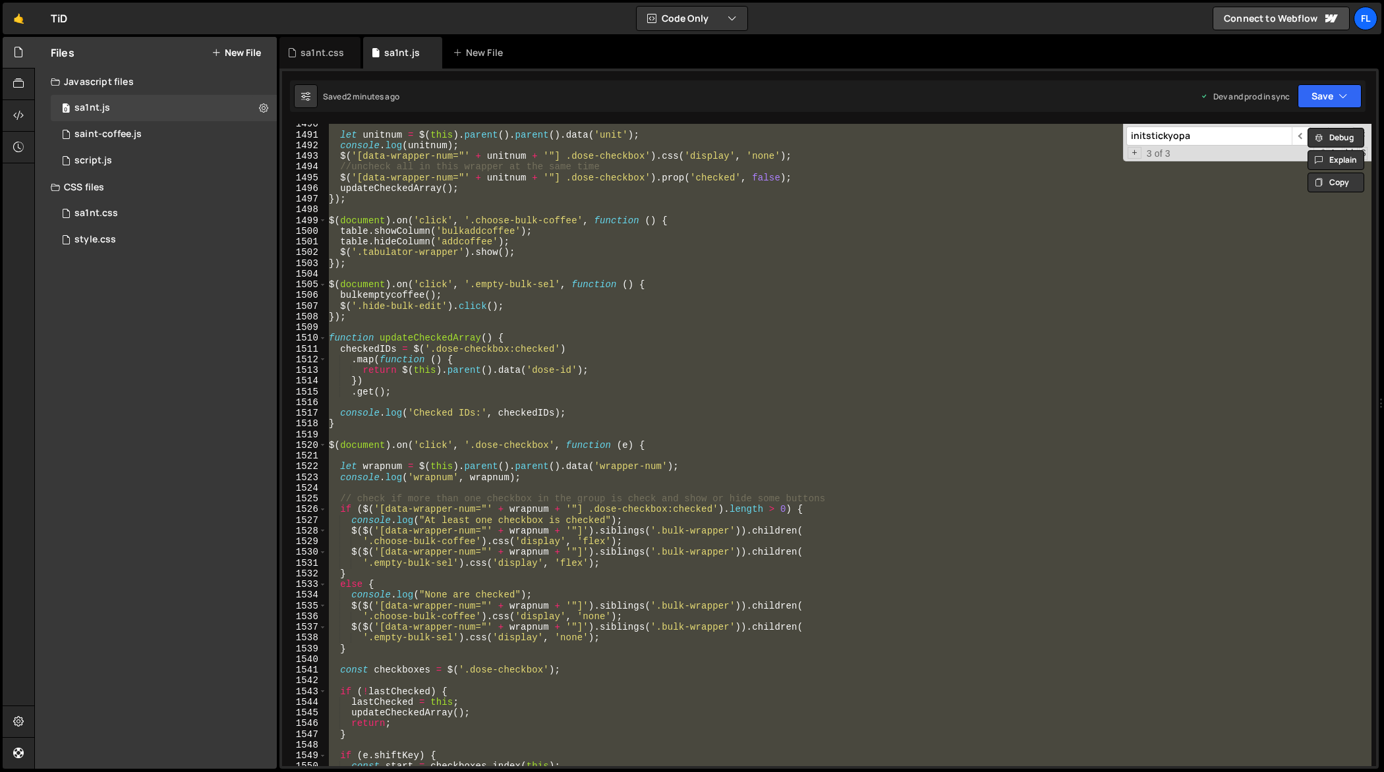
paste textarea
type textarea "});"
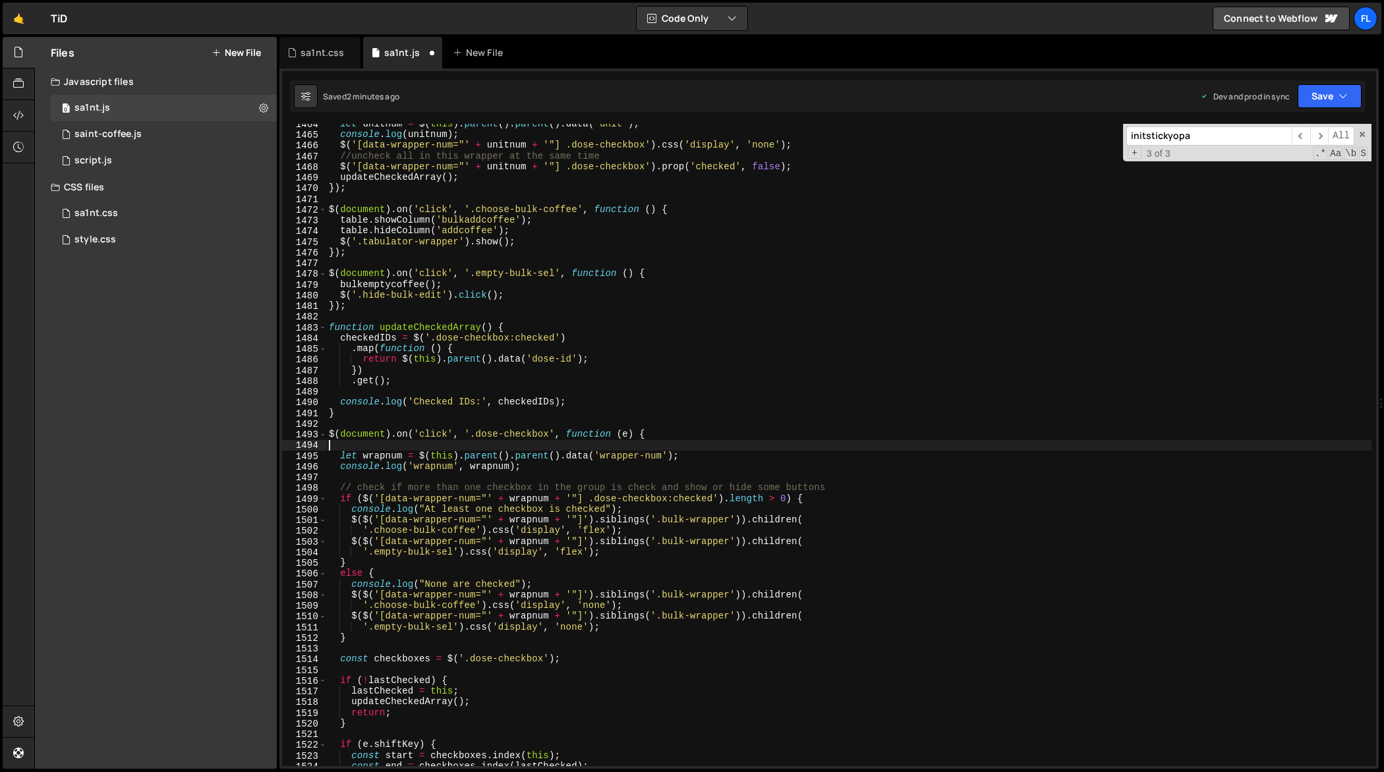
scroll to position [15839, 0]
click at [874, 268] on div "let unitnum = $ ( this ) . parent ( ) . parent ( ) . data ( 'unit' ) ; console …" at bounding box center [849, 451] width 1046 height 665
type textarea "});"
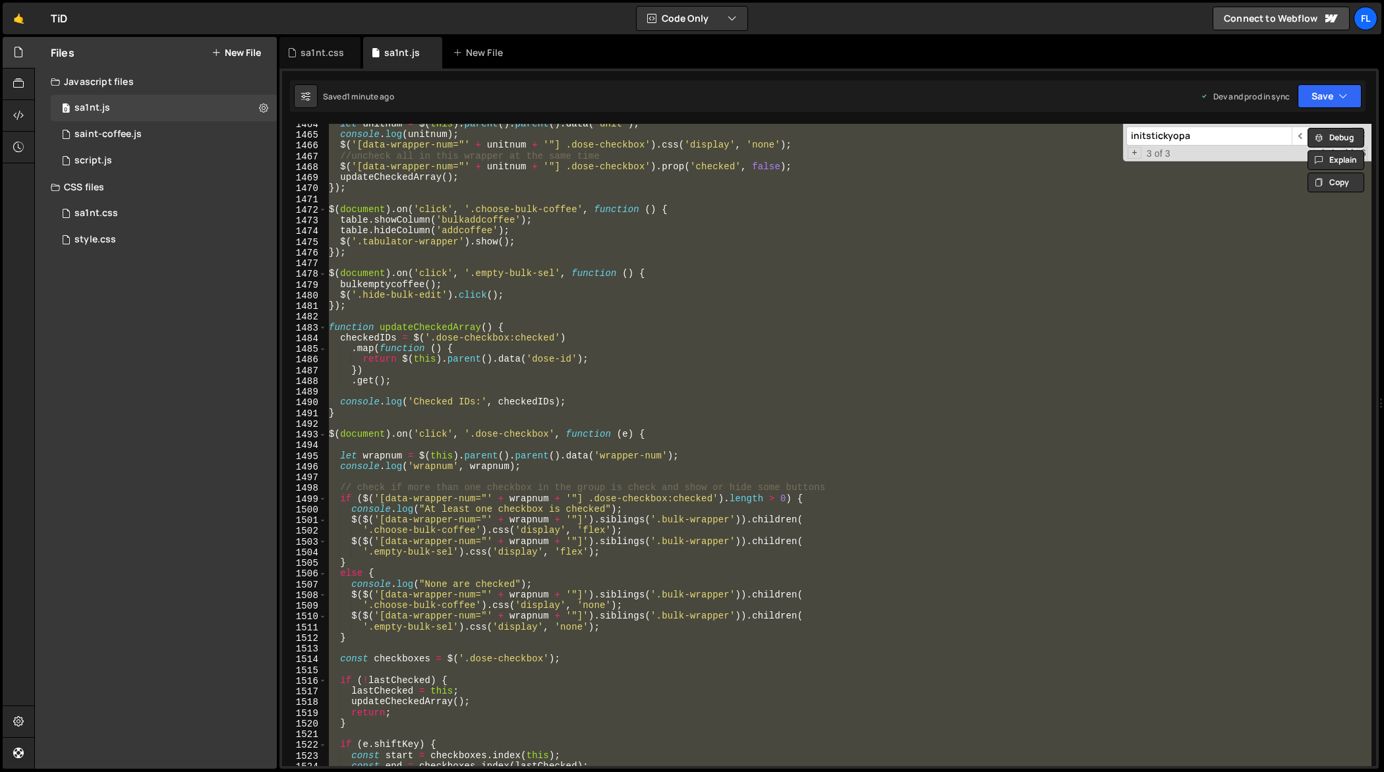
paste textarea
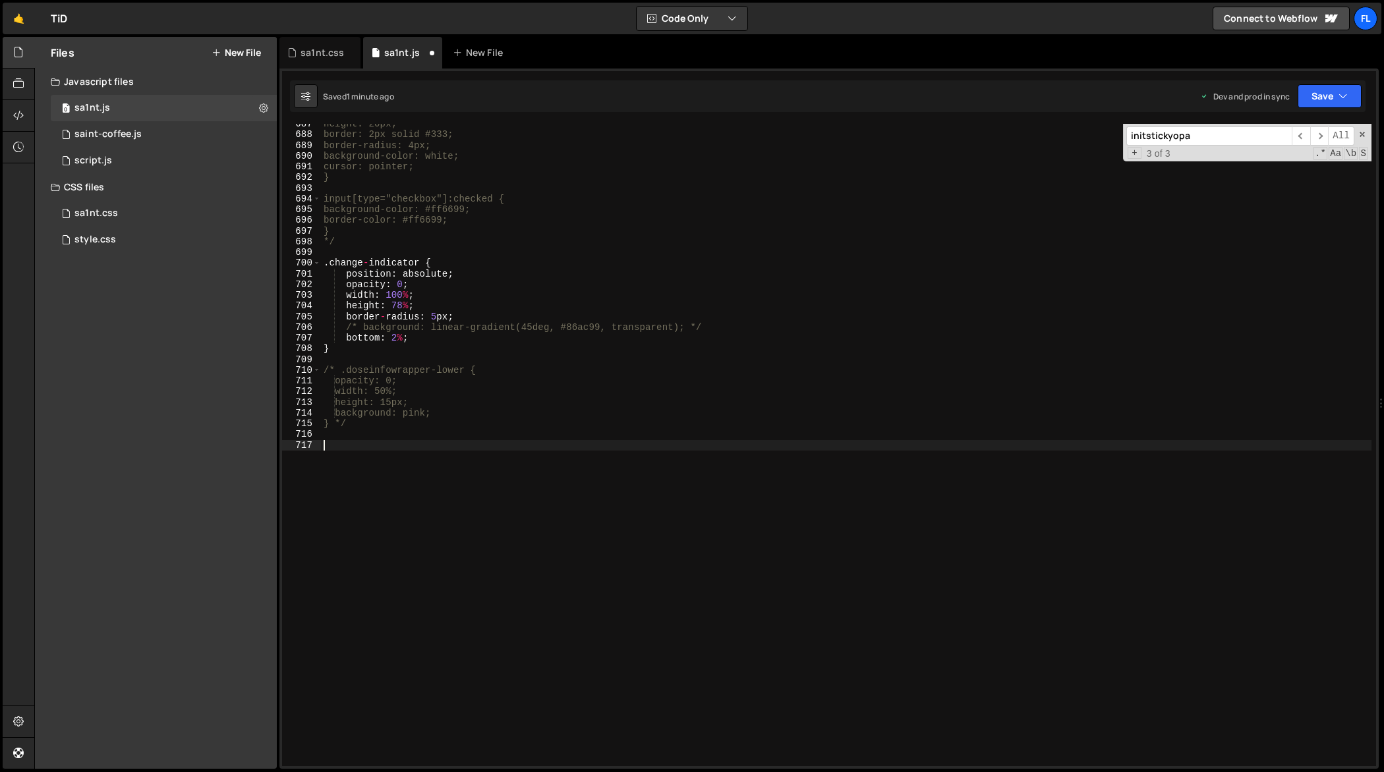
type textarea "});"
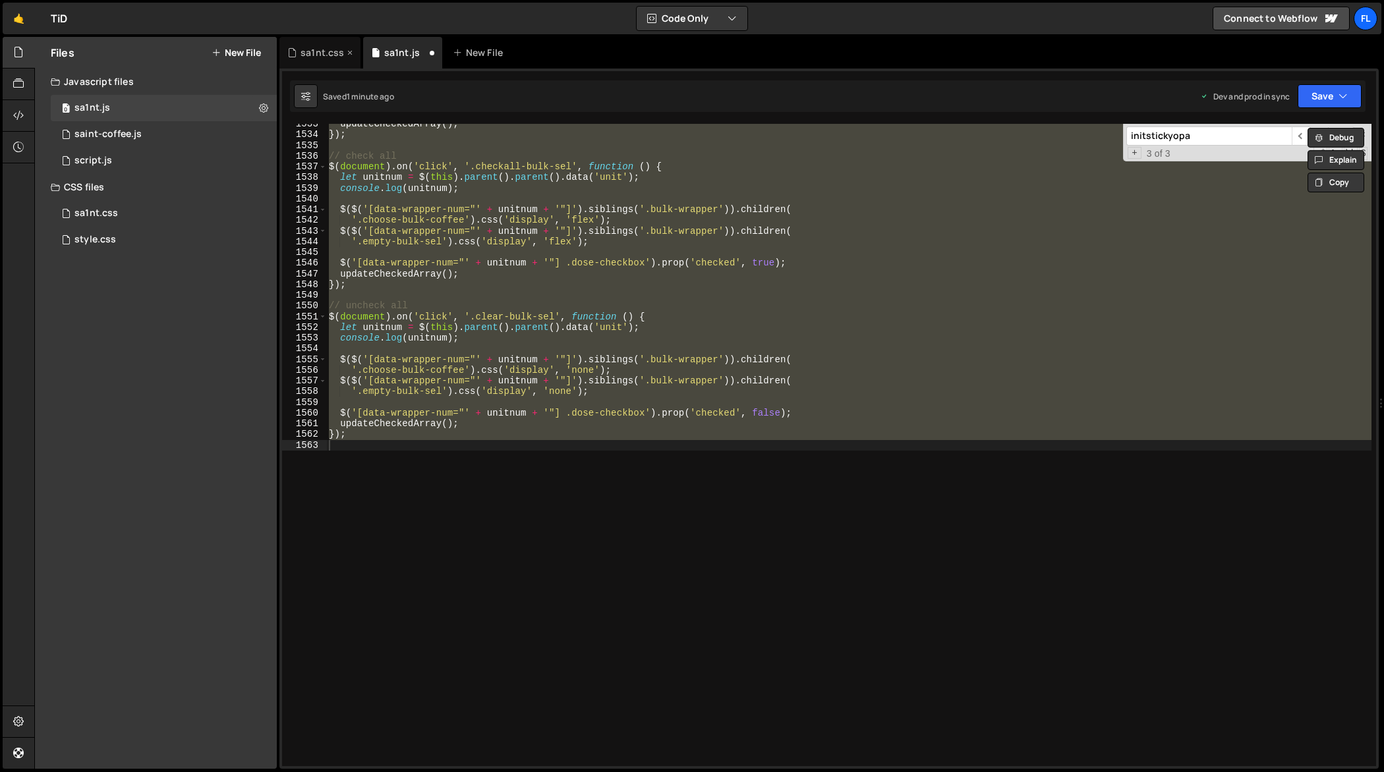
click at [313, 52] on div "sa1nt.css" at bounding box center [321, 52] width 43 height 13
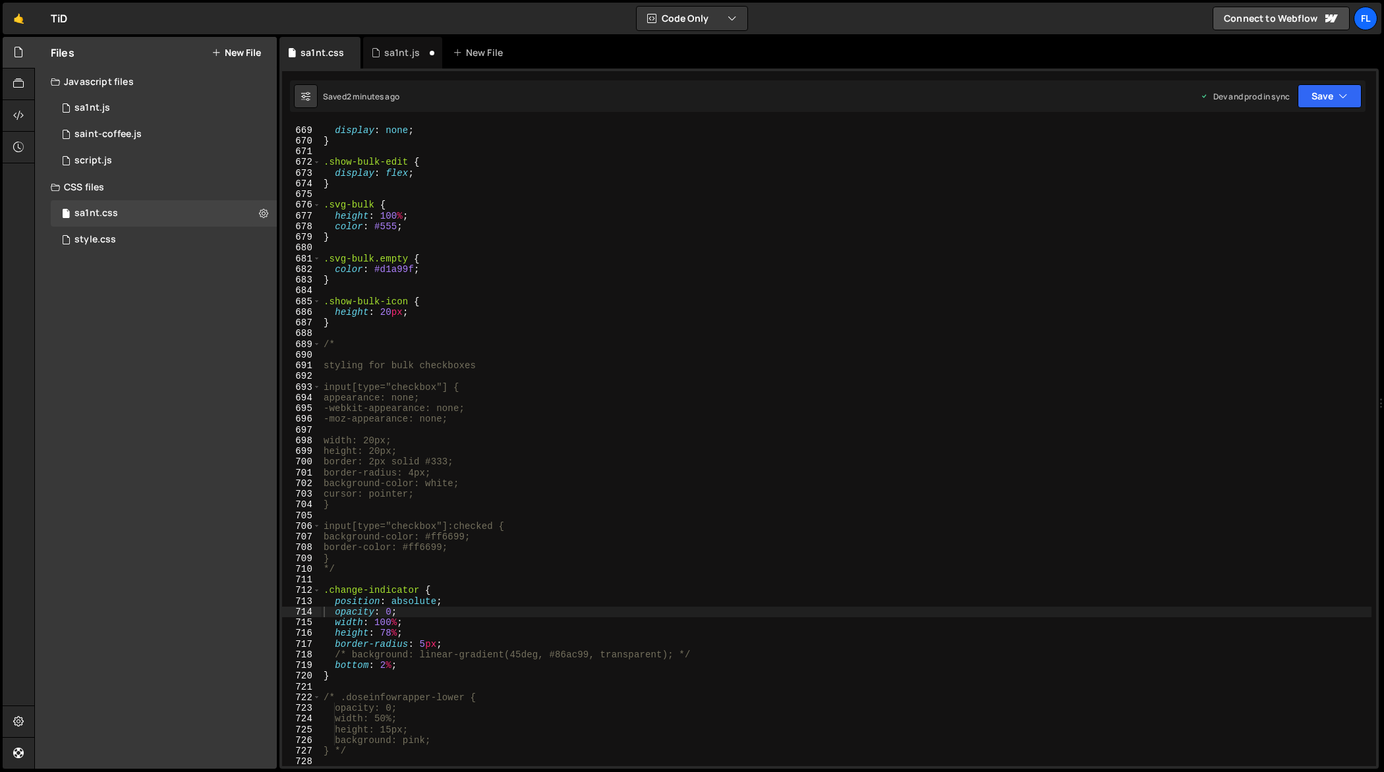
click at [542, 364] on div "cursor : pointer ; display : none ; } .show-bulk-edit { display : flex ; } .svg…" at bounding box center [846, 446] width 1051 height 665
type textarea "} */"
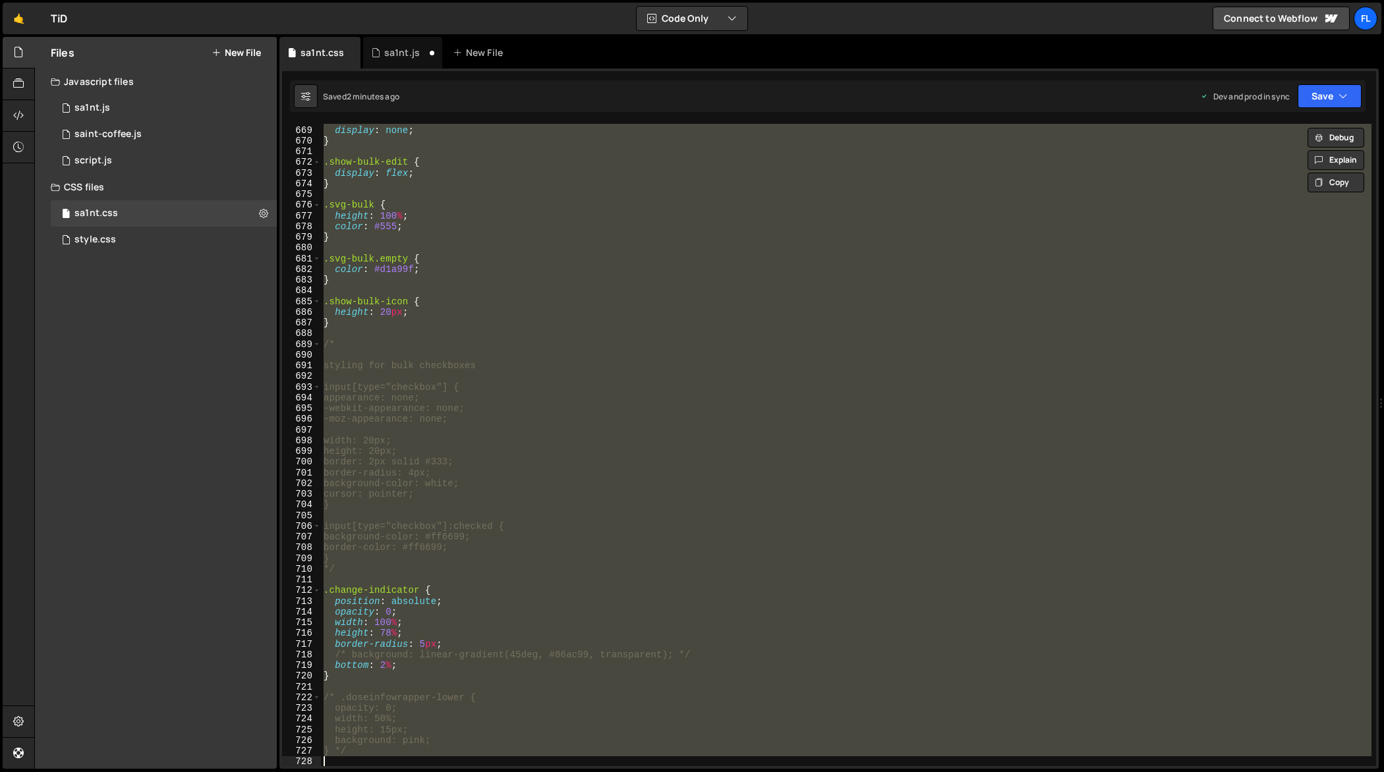
paste textarea
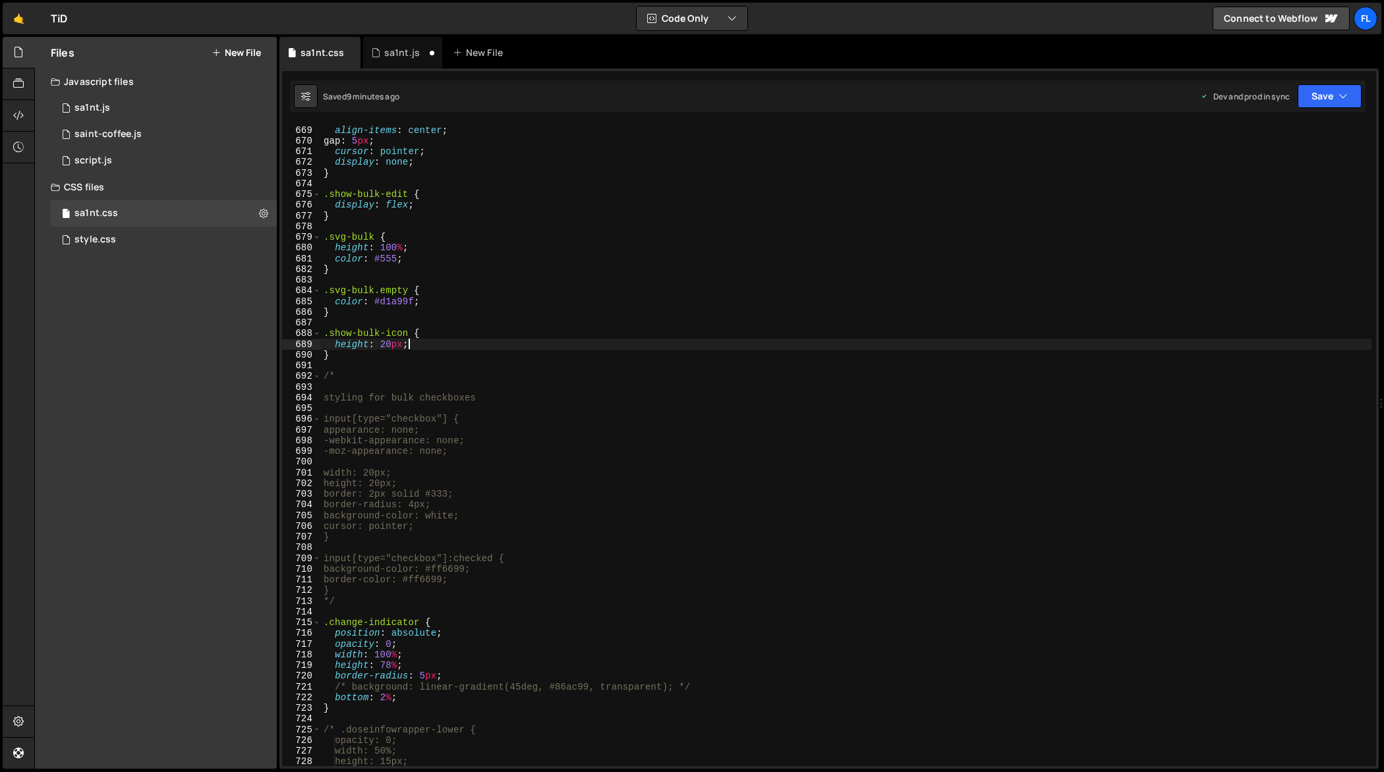
click at [839, 348] on div "height : 24 px ; align-items : center ; gap : 5 px ; cursor : pointer ; display…" at bounding box center [846, 446] width 1051 height 665
type textarea "} */"
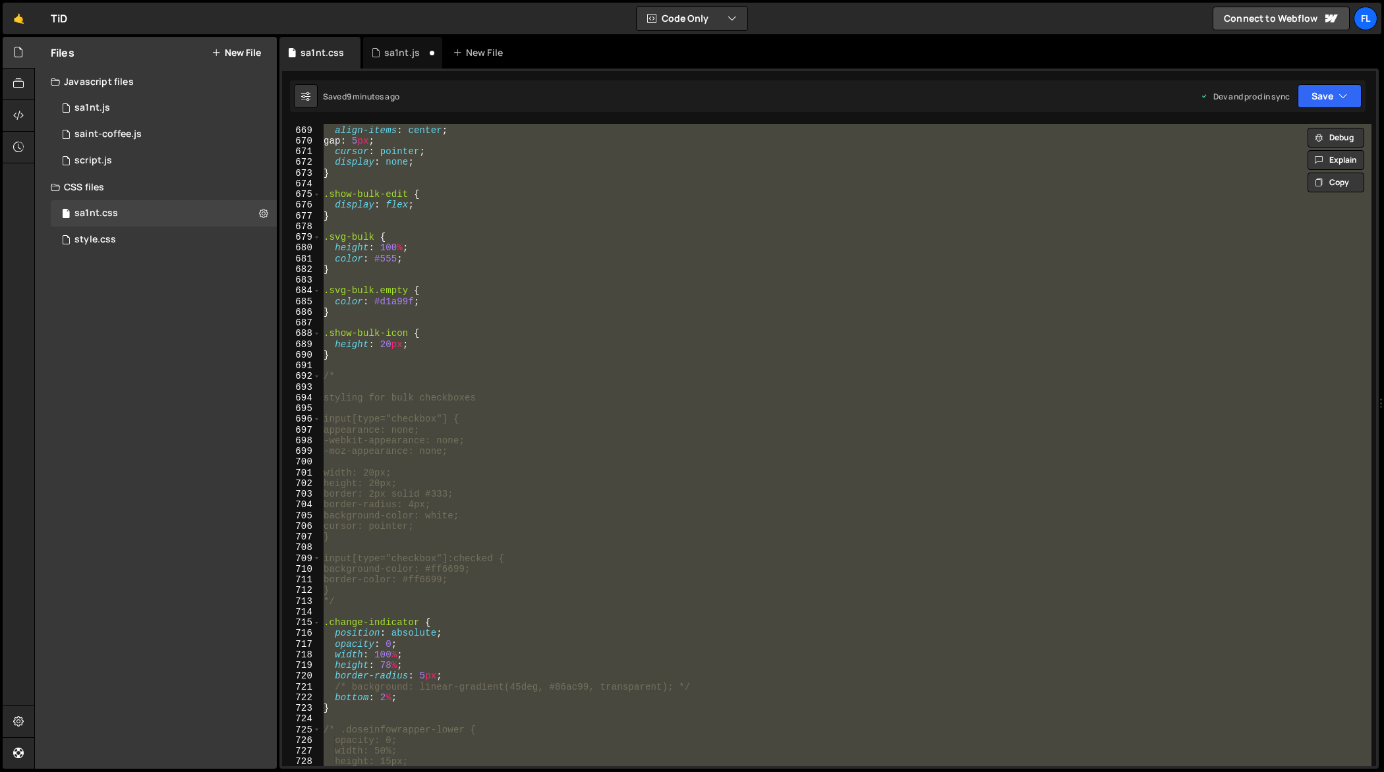
paste textarea
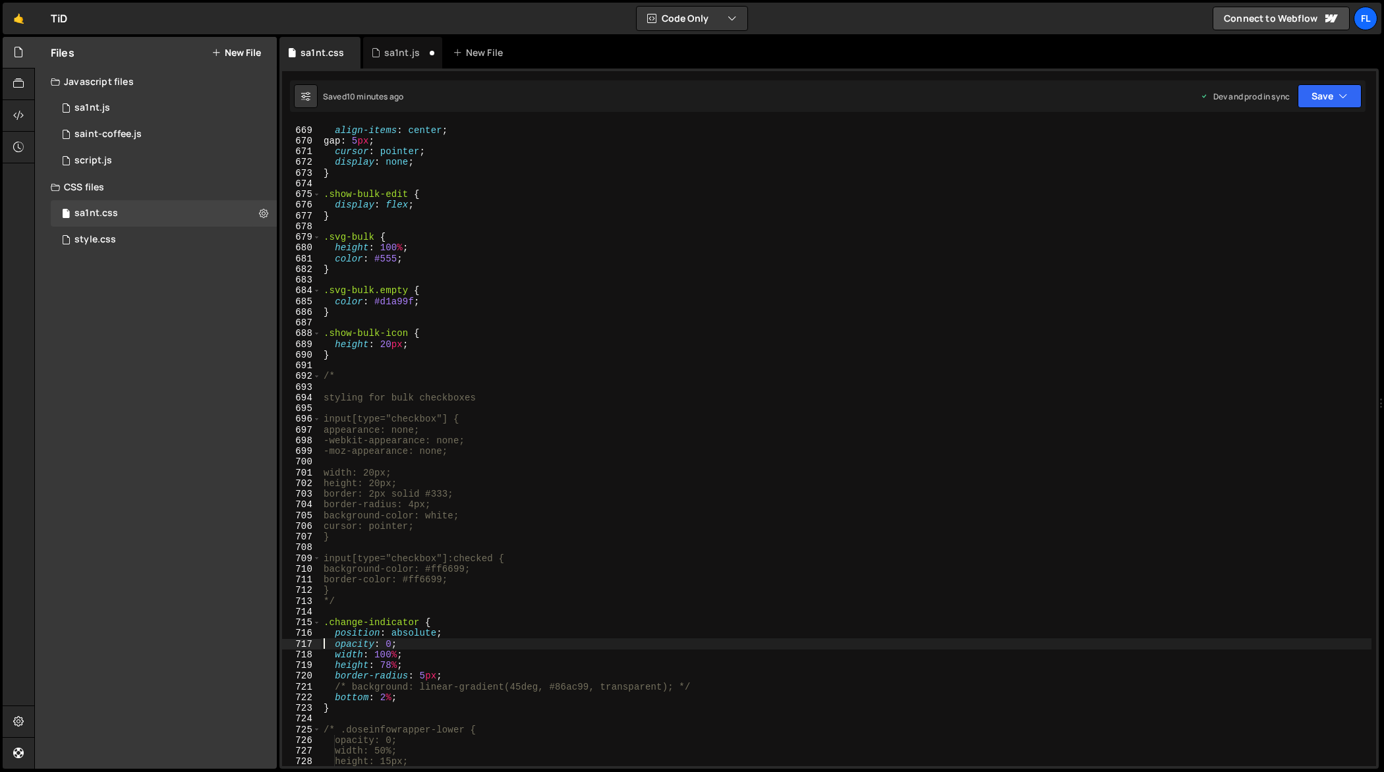
click at [861, 247] on div "height : 24 px ; align-items : center ; gap : 5 px ; cursor : pointer ; display…" at bounding box center [846, 446] width 1051 height 665
type textarea "height: 100%;"
click at [401, 58] on div "sa1nt.js" at bounding box center [402, 52] width 36 height 13
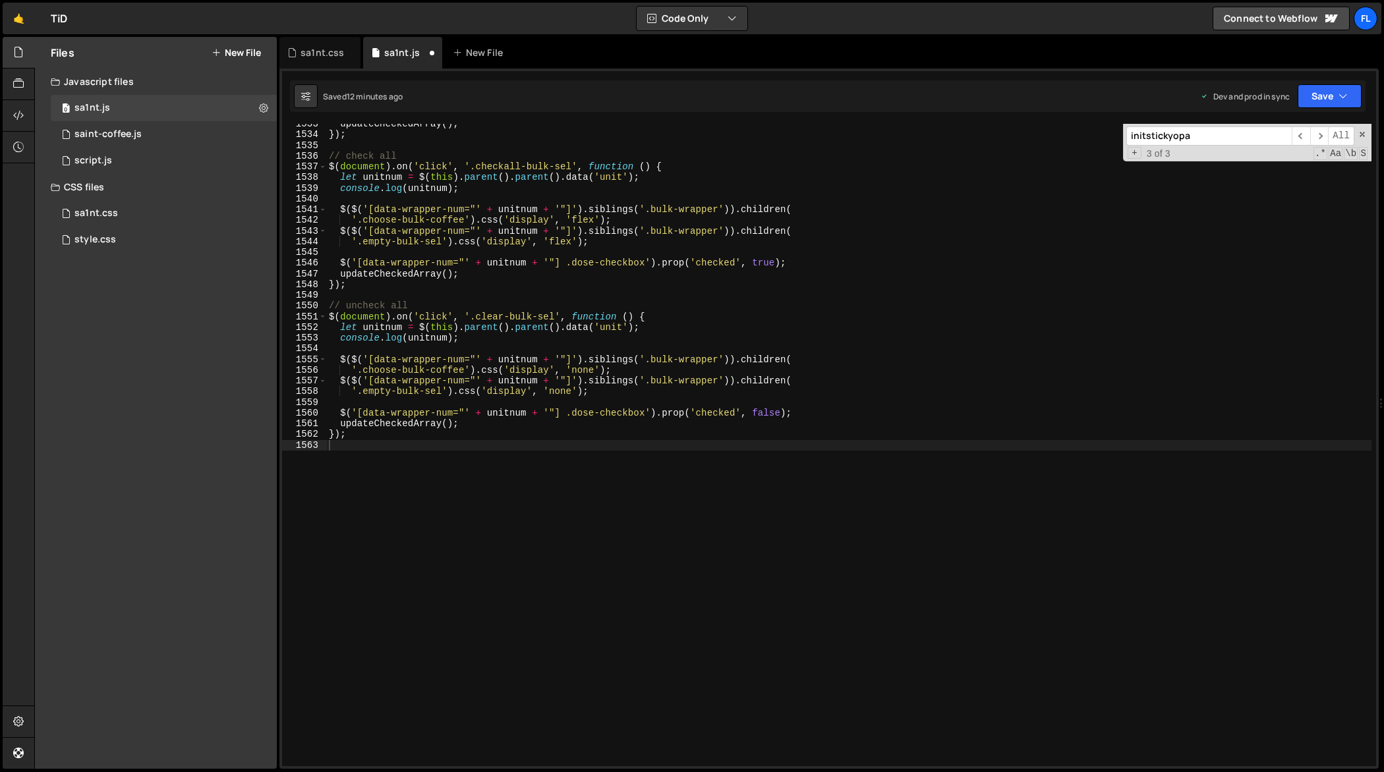
click at [687, 393] on div "updateCheckedArray ( ) ; }) ; // check all $ ( document ) . on ( 'click' , '.ch…" at bounding box center [849, 451] width 1046 height 665
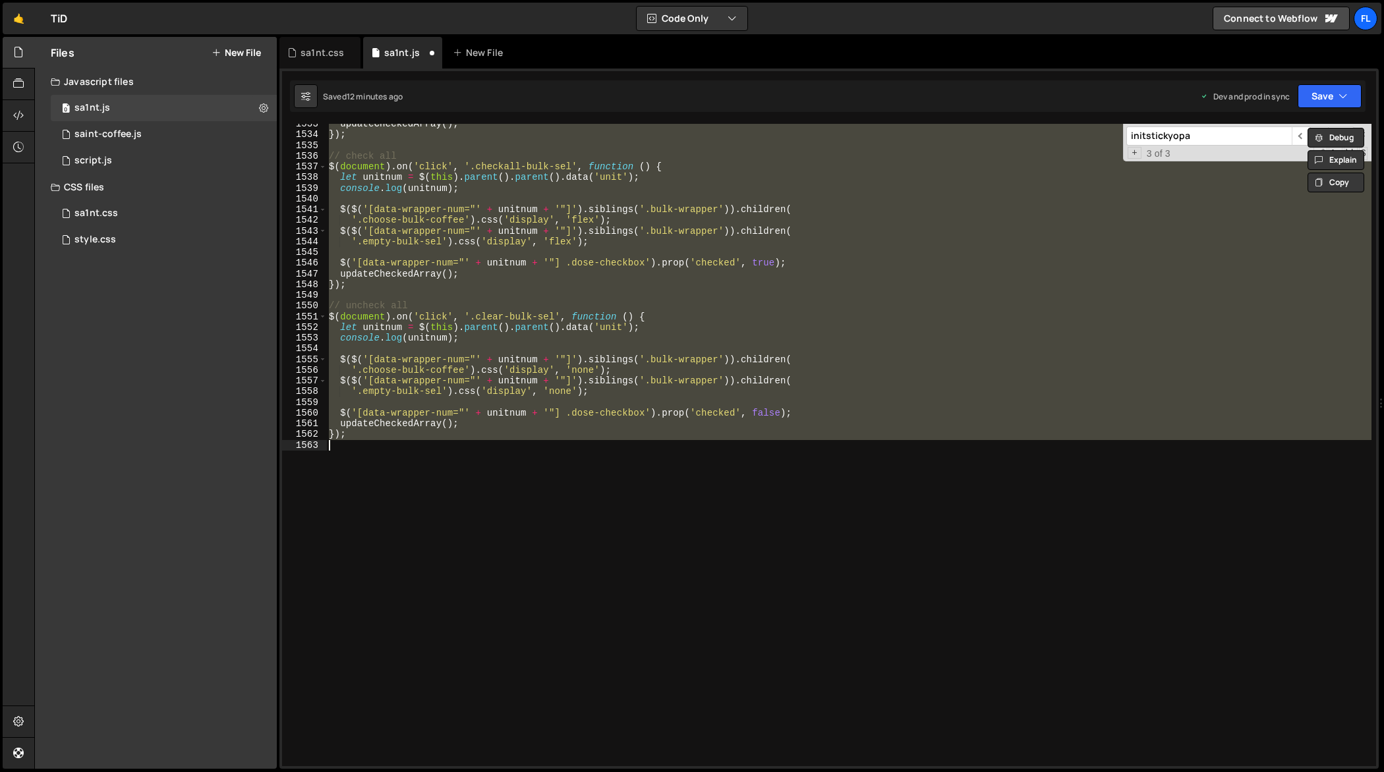
paste textarea
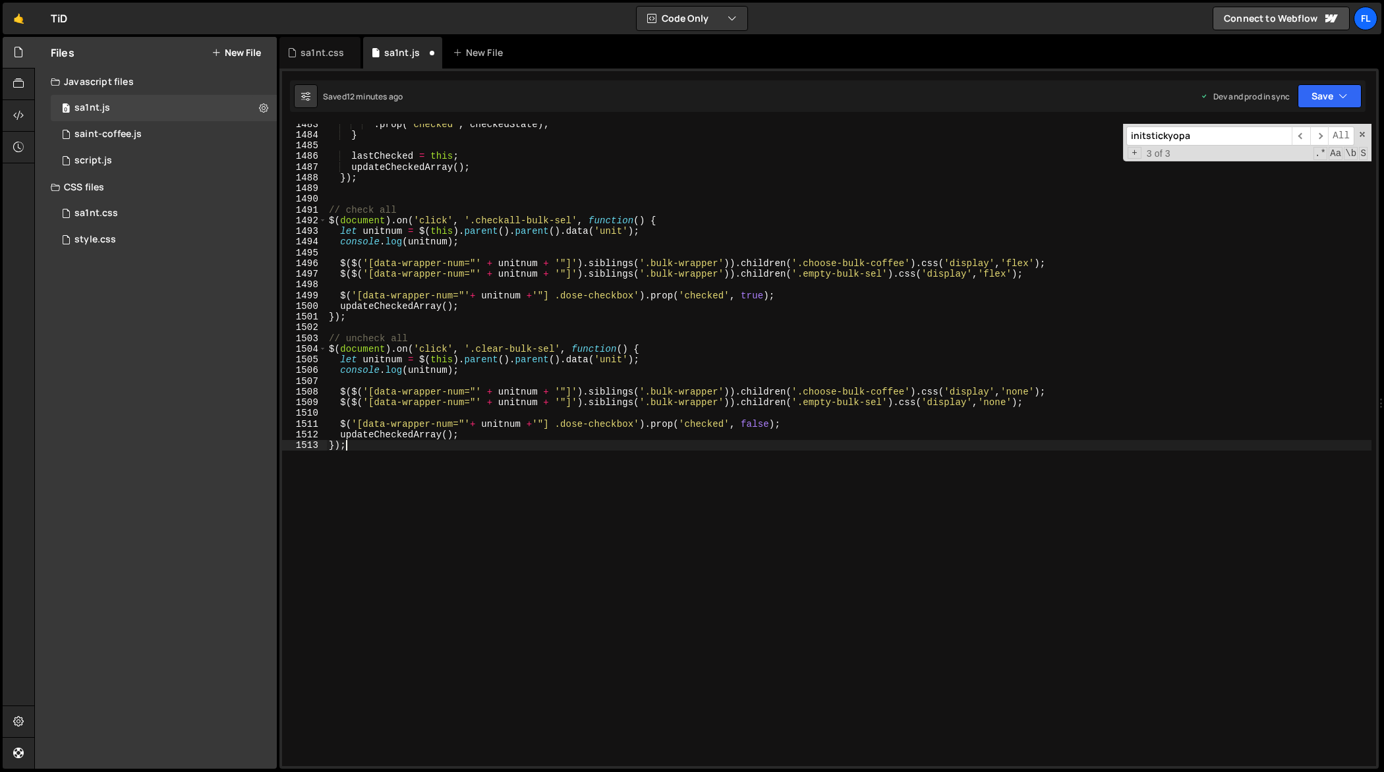
type textarea "$(document).on('click', '.dose-checkbox', function (e) {"
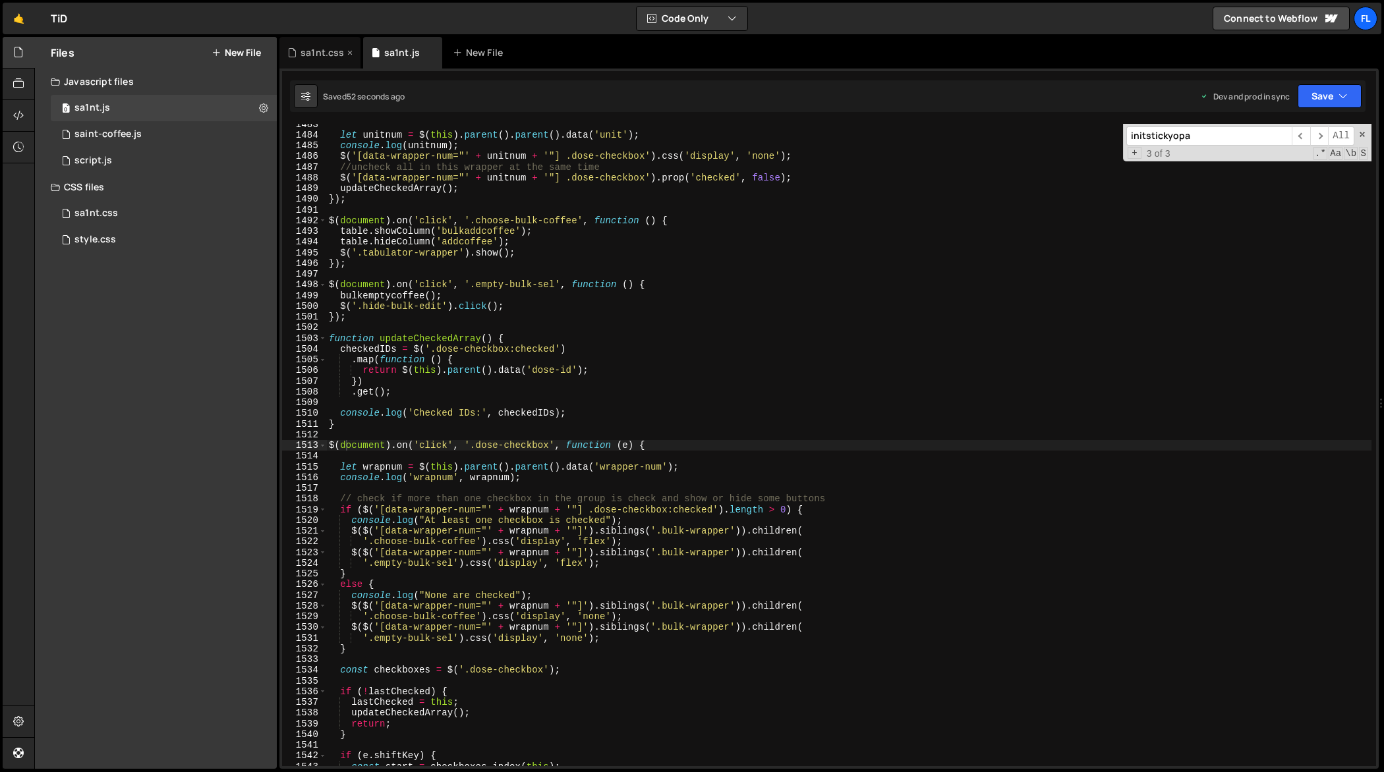
click at [306, 53] on div "sa1nt.css" at bounding box center [321, 52] width 43 height 13
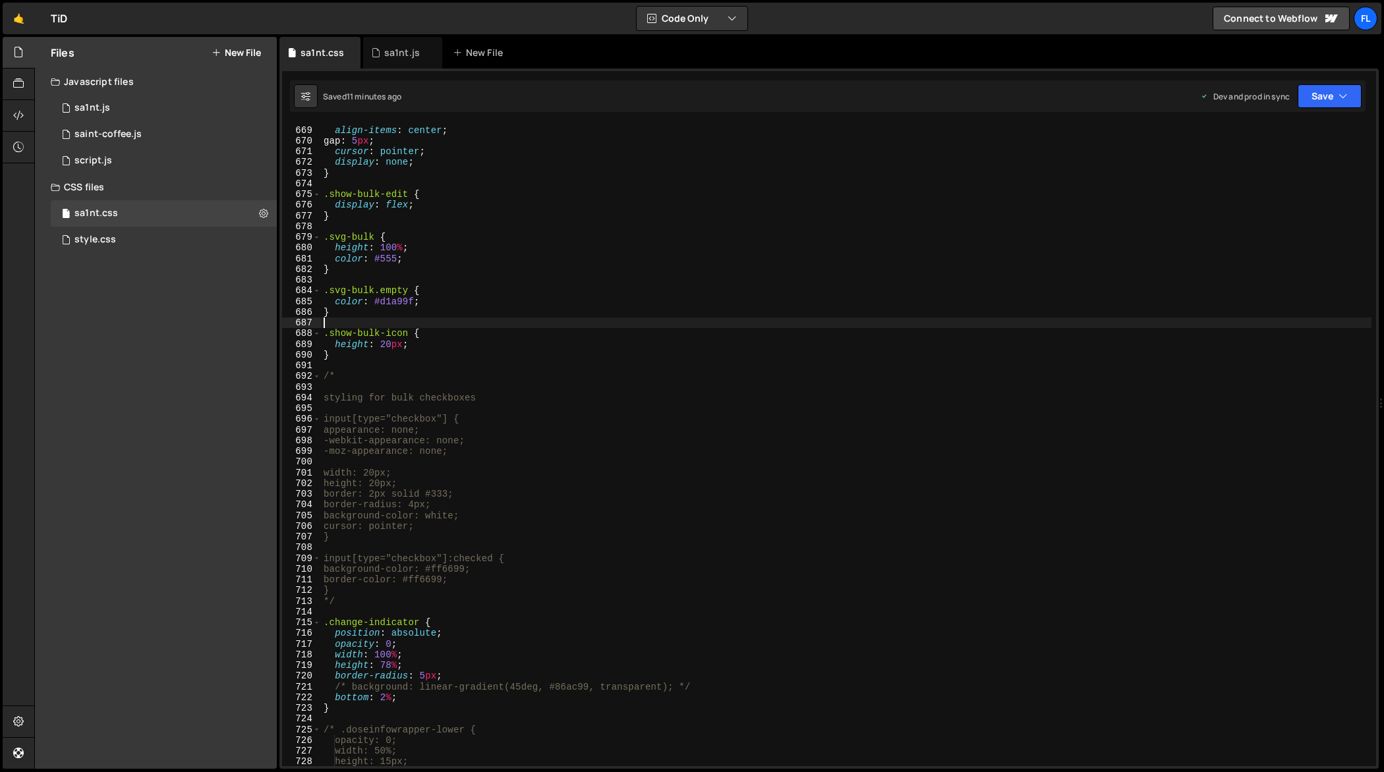
click at [534, 327] on div "height : 24 px ; align-items : center ; gap : 5 px ; cursor : pointer ; display…" at bounding box center [846, 446] width 1051 height 665
type textarea "} */"
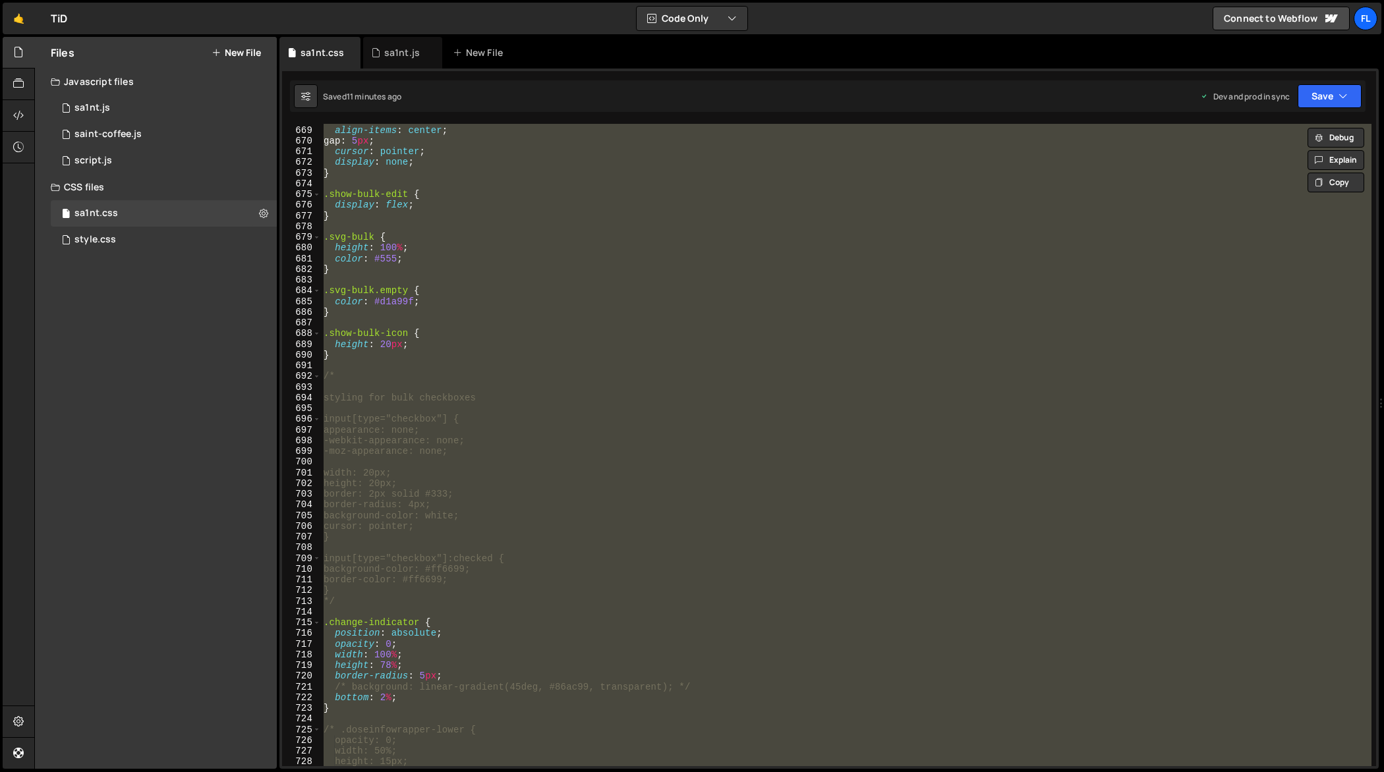
paste textarea
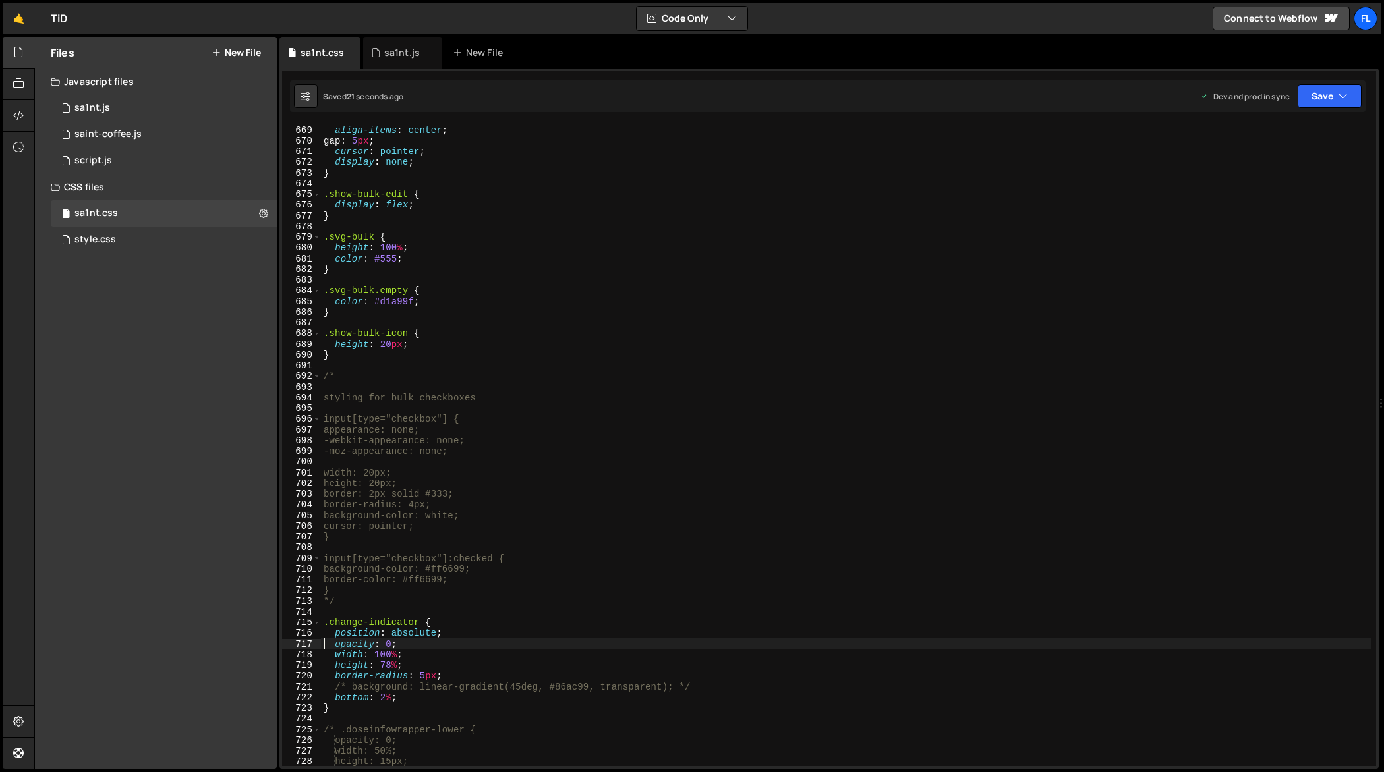
click at [897, 289] on div "height : 24 px ; align-items : center ; gap : 5 px ; cursor : pointer ; display…" at bounding box center [846, 446] width 1051 height 665
type textarea "} */"
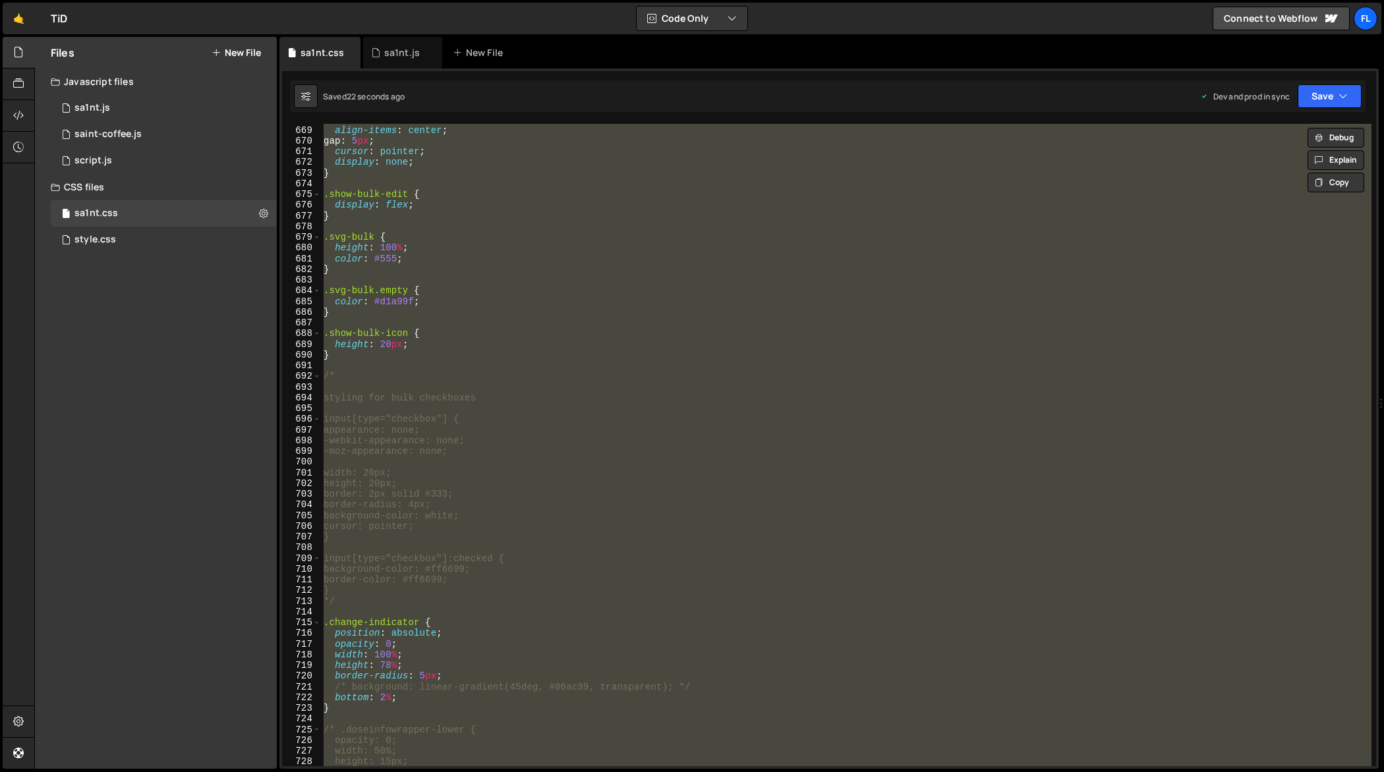
paste textarea
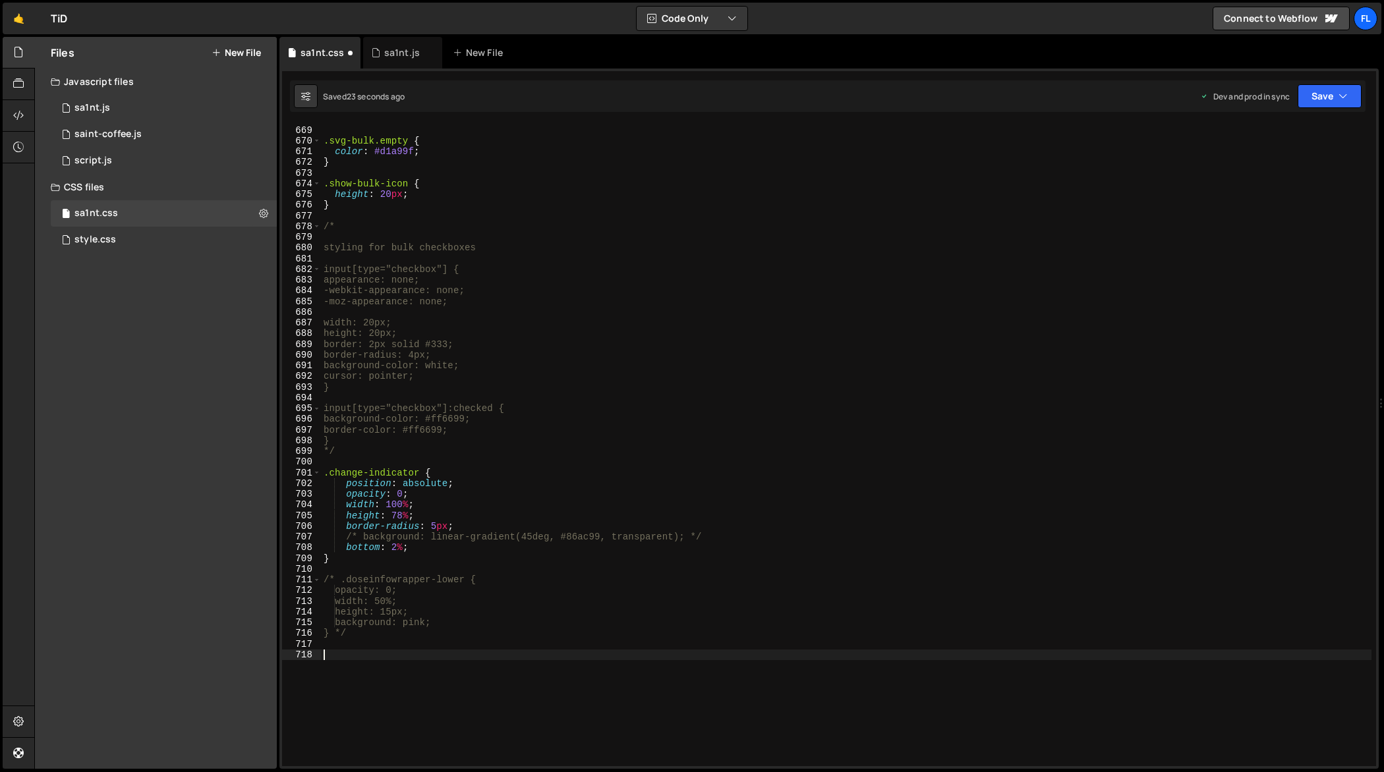
type textarea "opacity: 0;"
